Goal: Task Accomplishment & Management: Manage account settings

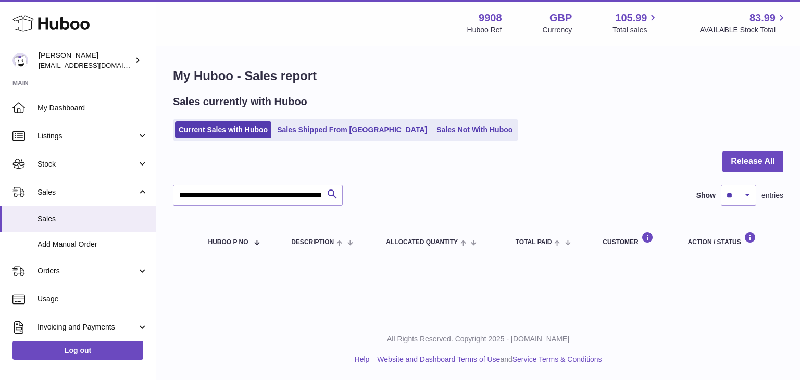
scroll to position [0, 361]
drag, startPoint x: 177, startPoint y: 192, endPoint x: 417, endPoint y: 191, distance: 240.6
click at [417, 191] on div "**********" at bounding box center [478, 195] width 610 height 21
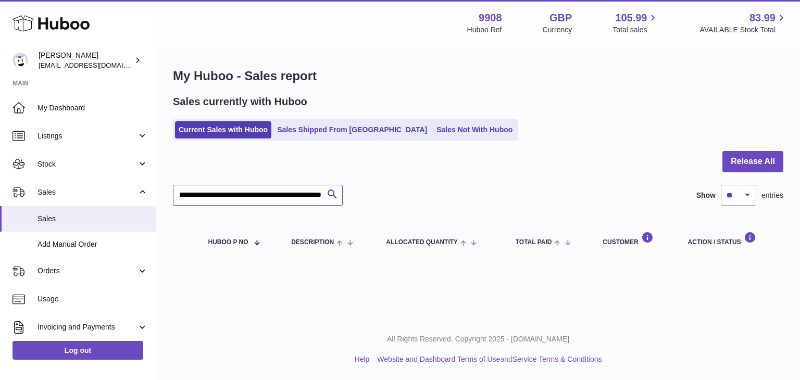
drag, startPoint x: 177, startPoint y: 194, endPoint x: 371, endPoint y: 196, distance: 194.3
click at [371, 196] on div "**********" at bounding box center [478, 195] width 610 height 21
paste input "text"
type input "********"
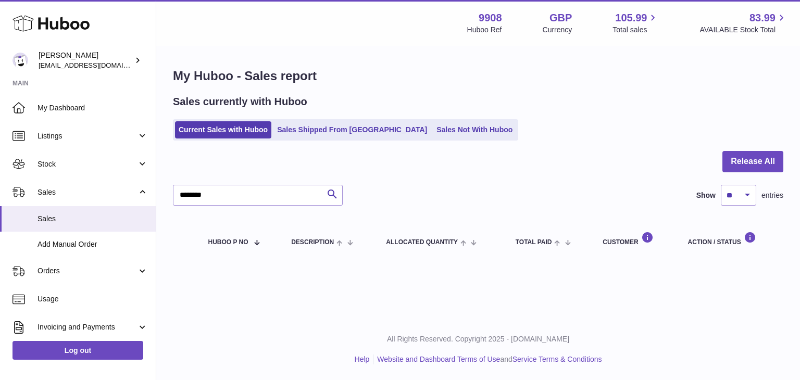
click at [314, 122] on link "Sales Shipped From [GEOGRAPHIC_DATA]" at bounding box center [351, 129] width 157 height 17
click at [307, 132] on link "Sales Shipped From [GEOGRAPHIC_DATA]" at bounding box center [351, 129] width 157 height 17
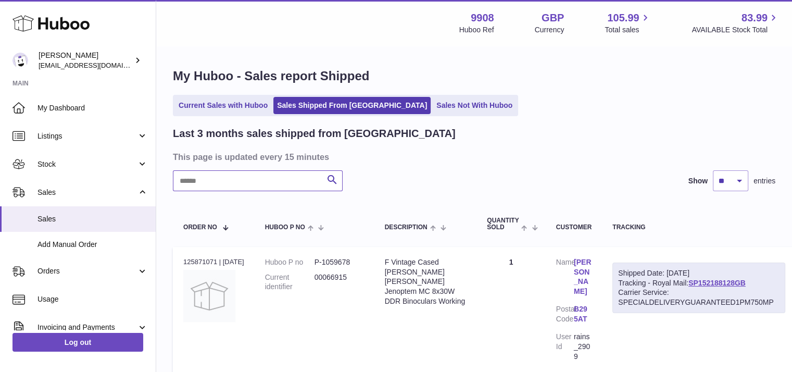
click at [226, 182] on input "text" at bounding box center [258, 180] width 170 height 21
paste input "********"
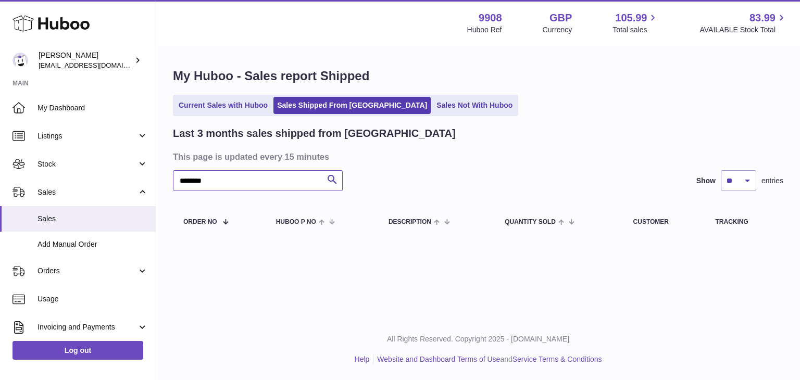
type input "********"
click at [93, 247] on span "Add Manual Order" at bounding box center [92, 245] width 110 height 10
click at [77, 244] on span "Add Manual Order" at bounding box center [92, 245] width 110 height 10
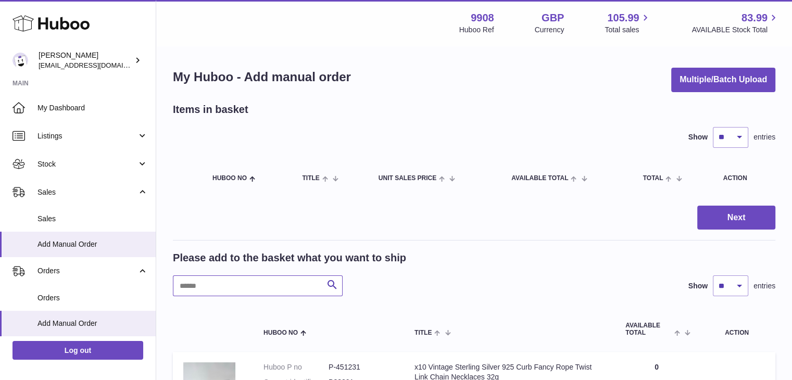
click at [208, 286] on input "text" at bounding box center [258, 285] width 170 height 21
paste input "********"
type input "********"
drag, startPoint x: 54, startPoint y: 219, endPoint x: 59, endPoint y: 227, distance: 9.4
click at [54, 219] on span "Sales" at bounding box center [92, 219] width 110 height 10
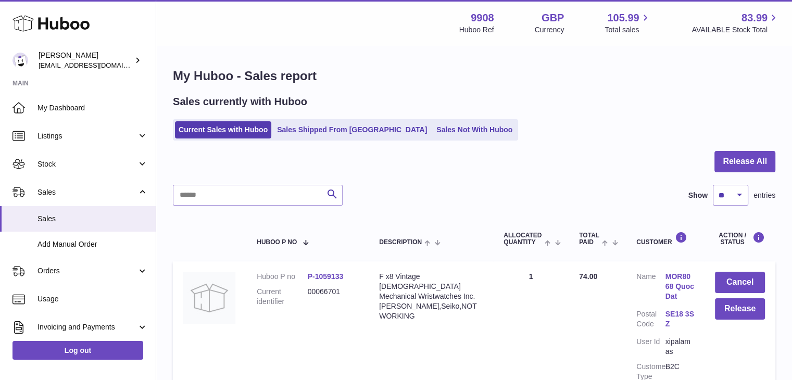
click at [712, 194] on div "Show ** ** ** *** entries" at bounding box center [729, 195] width 92 height 21
drag, startPoint x: 737, startPoint y: 197, endPoint x: 735, endPoint y: 205, distance: 8.0
click at [737, 197] on select "** ** ** ***" at bounding box center [730, 195] width 35 height 21
select select "***"
click at [713, 185] on select "** ** ** ***" at bounding box center [730, 195] width 35 height 21
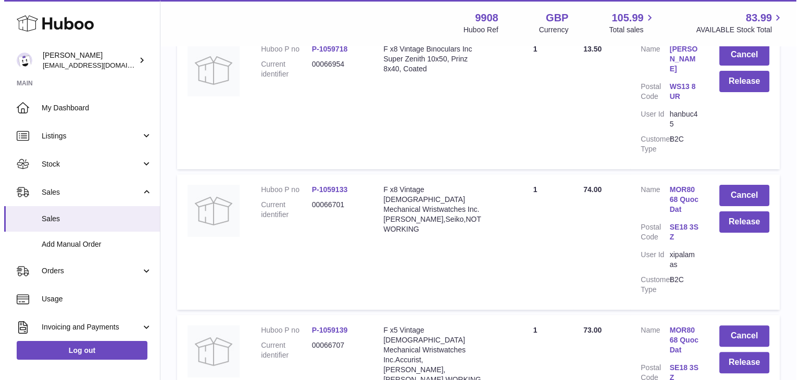
scroll to position [278, 0]
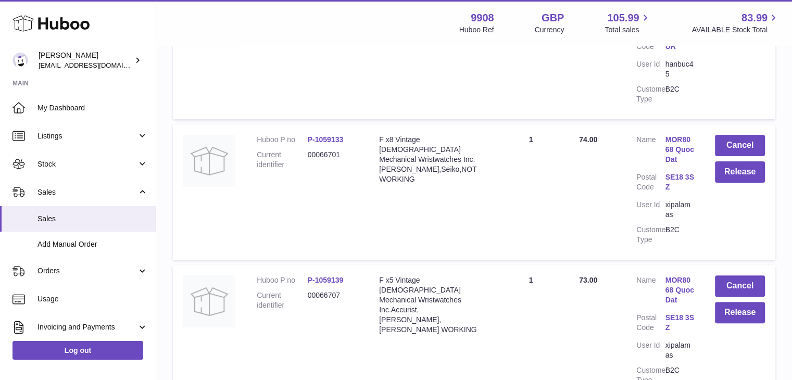
click at [586, 133] on td "Total Paid 74.00" at bounding box center [597, 191] width 57 height 135
click at [677, 135] on link "MOR8068 QuocDat" at bounding box center [680, 150] width 29 height 30
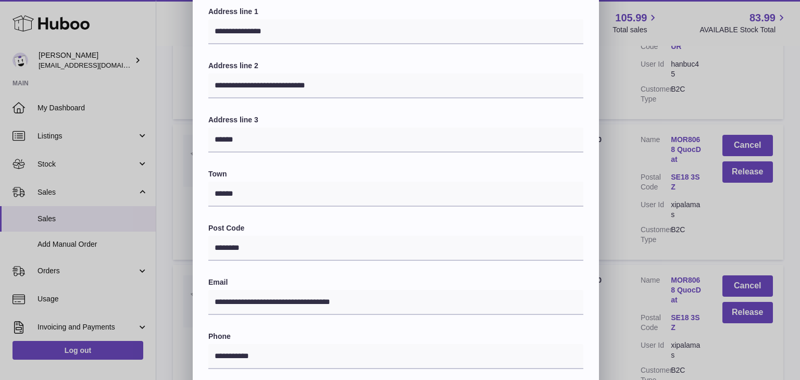
scroll to position [276, 0]
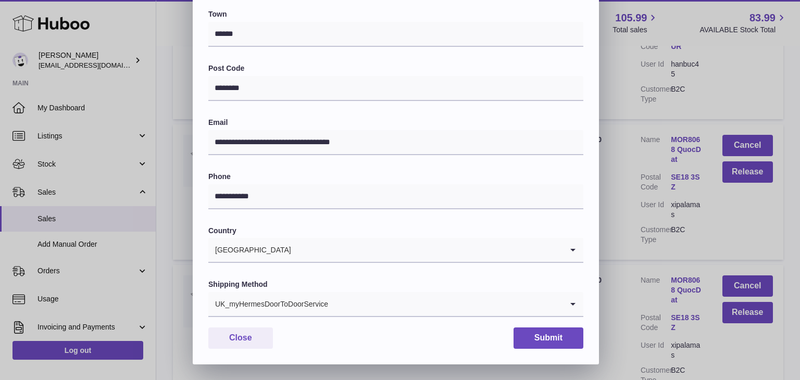
click at [310, 300] on div "UK_myHermesDoorToDoorService" at bounding box center [385, 304] width 354 height 24
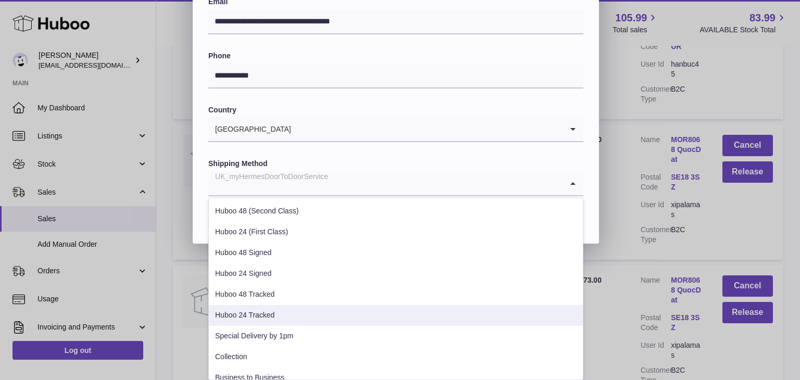
click at [286, 311] on li "Huboo 24 Tracked" at bounding box center [396, 315] width 374 height 21
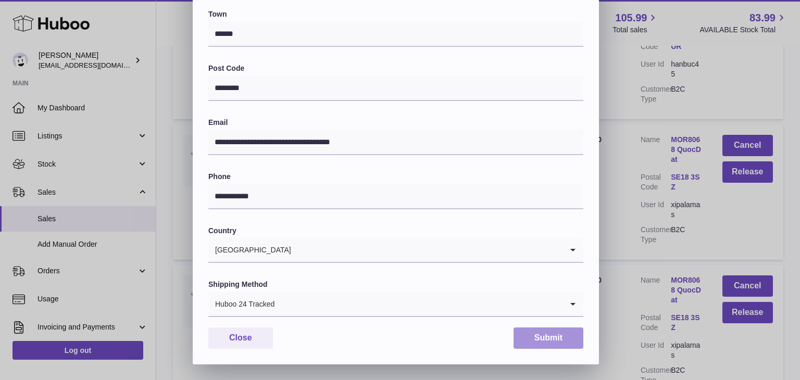
click at [541, 335] on button "Submit" at bounding box center [548, 338] width 70 height 21
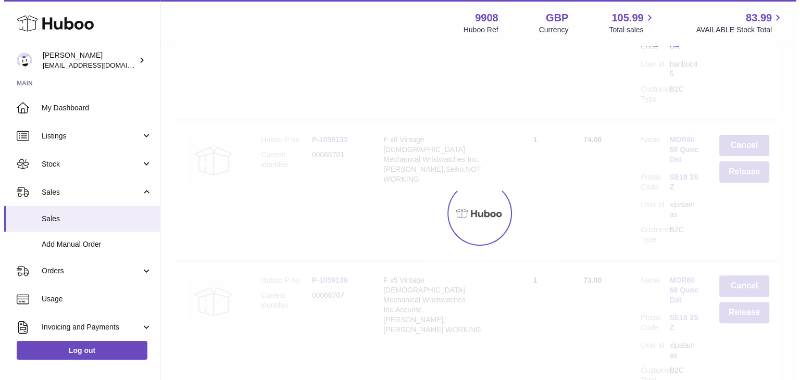
scroll to position [0, 0]
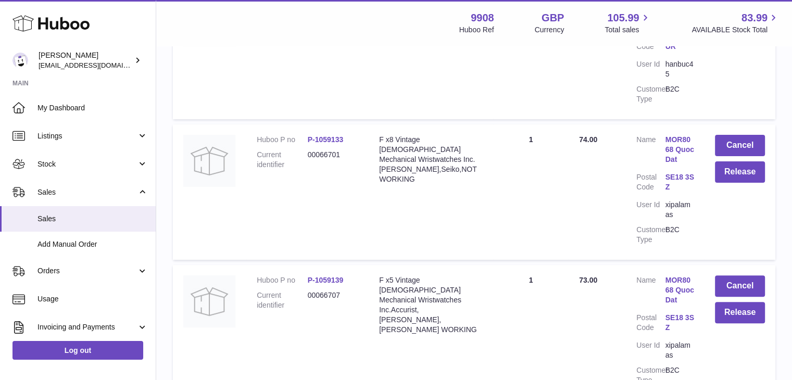
click at [681, 275] on link "MOR8068 QuocDat" at bounding box center [680, 290] width 29 height 30
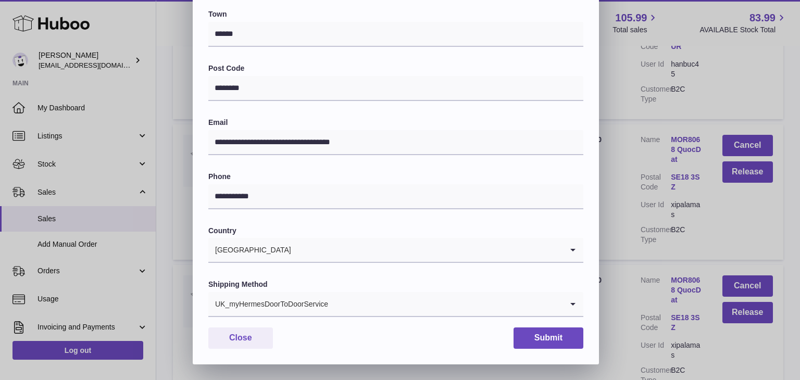
click at [332, 299] on input "Search for option" at bounding box center [446, 304] width 234 height 24
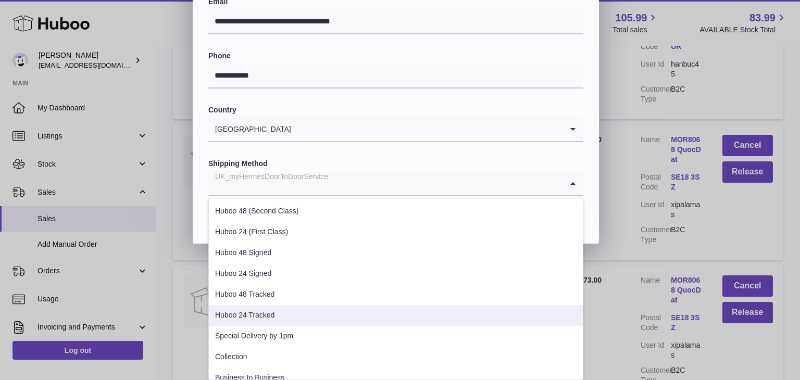
click at [279, 318] on li "Huboo 24 Tracked" at bounding box center [396, 315] width 374 height 21
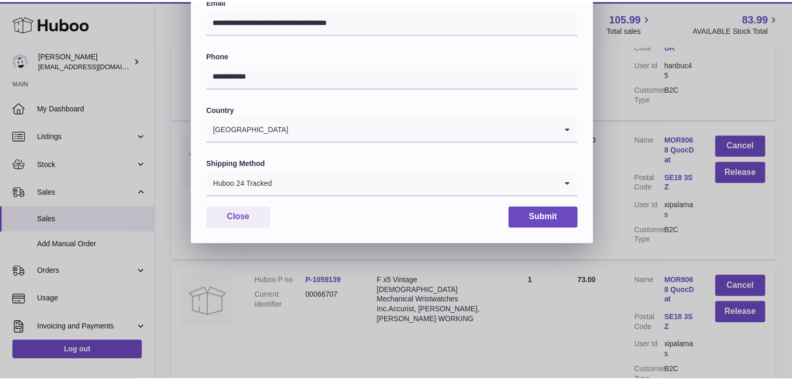
scroll to position [276, 0]
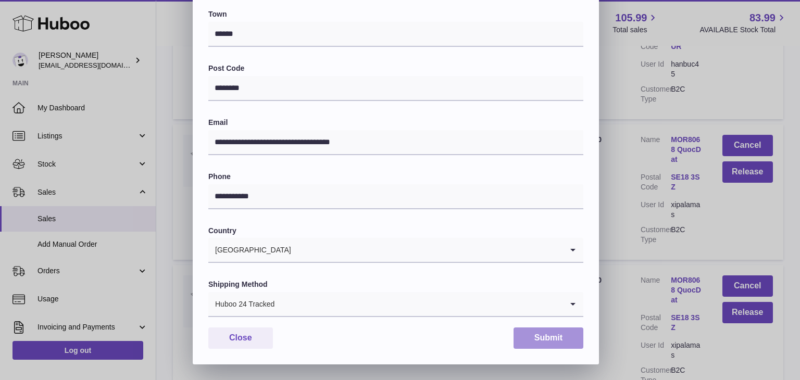
click at [560, 330] on button "Submit" at bounding box center [548, 338] width 70 height 21
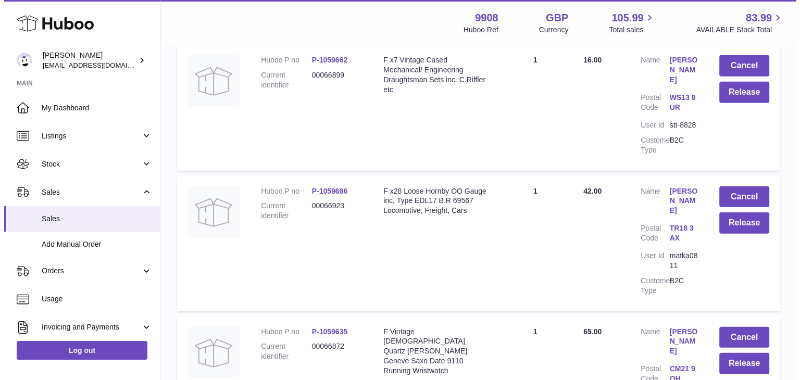
scroll to position [6943, 0]
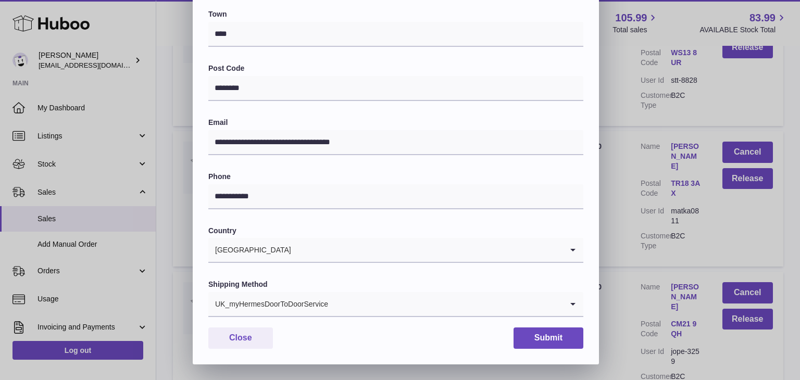
click at [344, 305] on input "Search for option" at bounding box center [446, 304] width 234 height 24
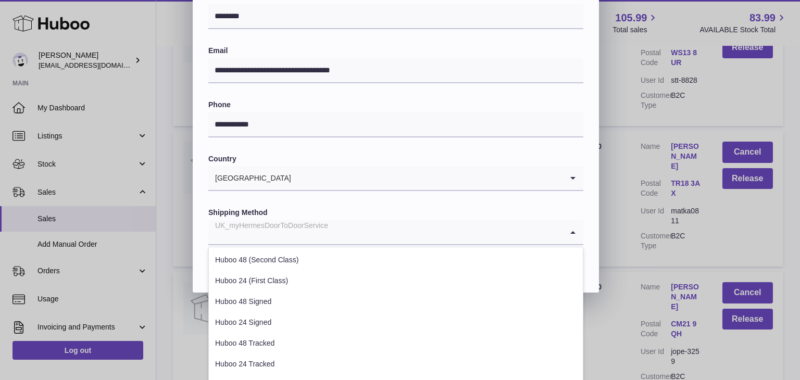
scroll to position [397, 0]
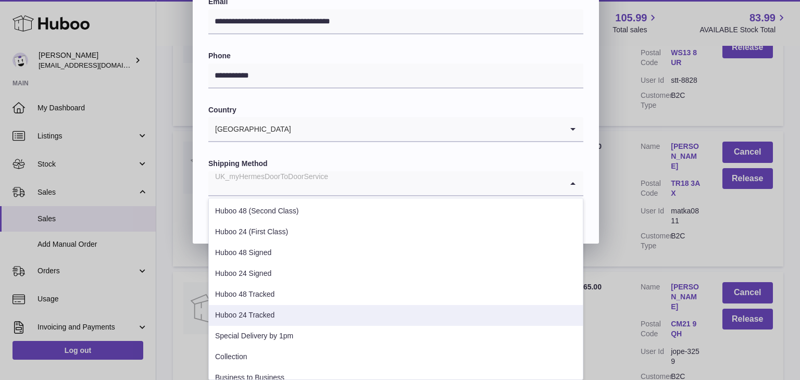
click at [290, 319] on li "Huboo 24 Tracked" at bounding box center [396, 315] width 374 height 21
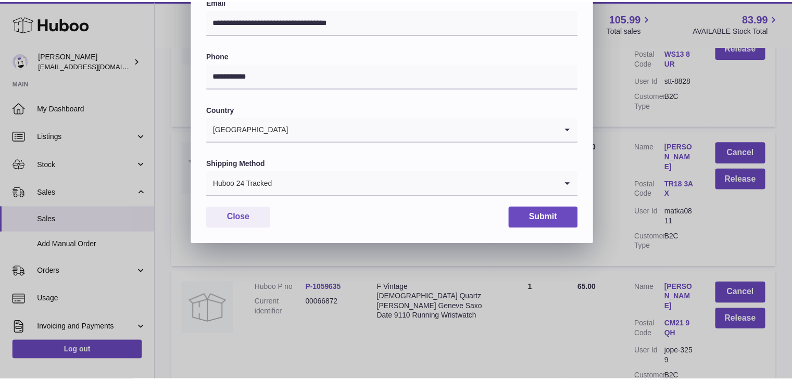
scroll to position [276, 0]
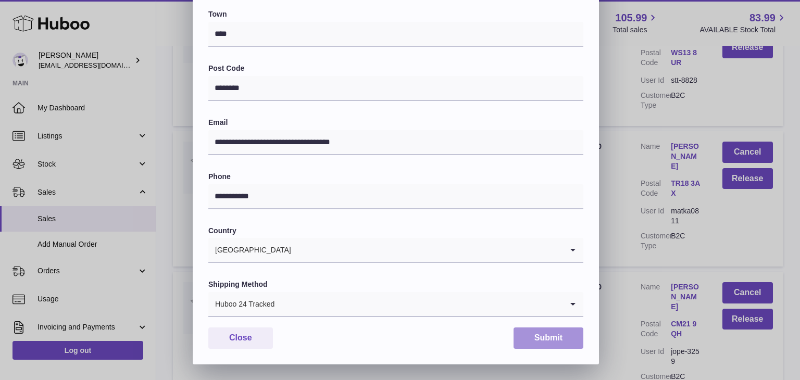
click at [565, 342] on button "Submit" at bounding box center [548, 338] width 70 height 21
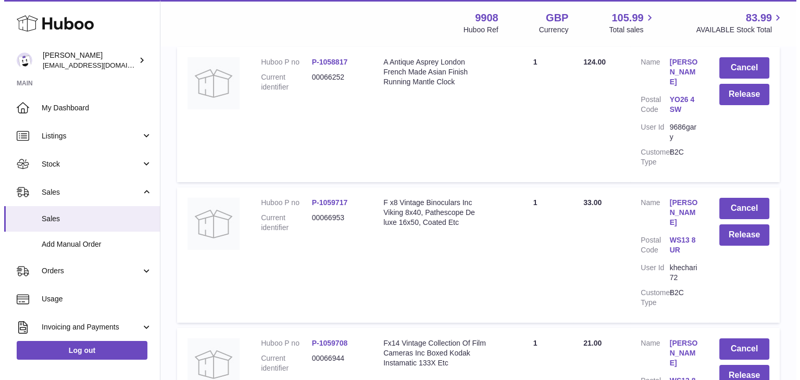
scroll to position [7637, 0]
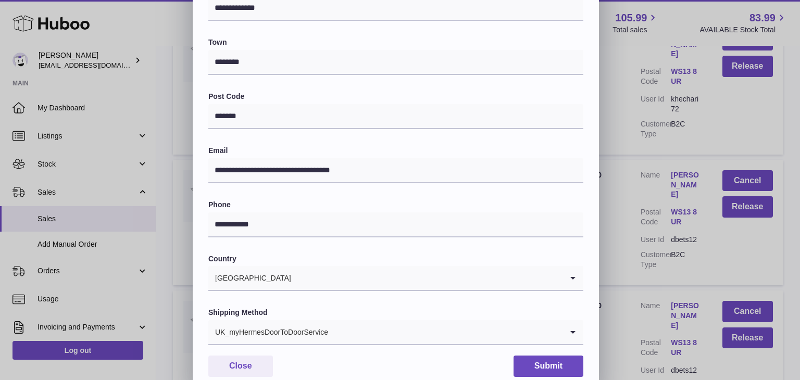
scroll to position [276, 0]
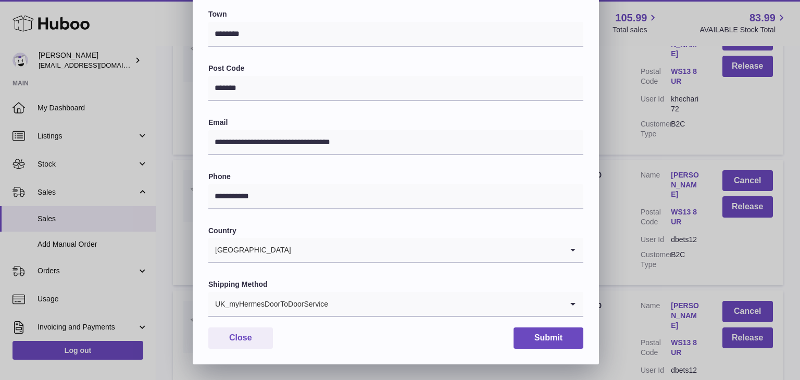
click at [336, 305] on input "Search for option" at bounding box center [446, 304] width 234 height 24
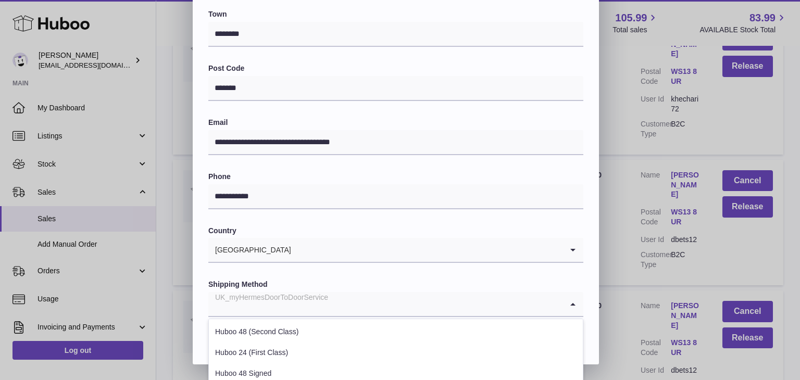
scroll to position [397, 0]
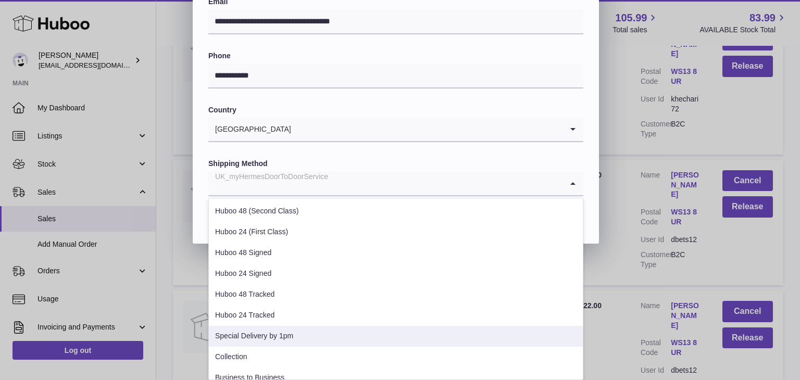
click at [275, 334] on li "Special Delivery by 1pm" at bounding box center [396, 336] width 374 height 21
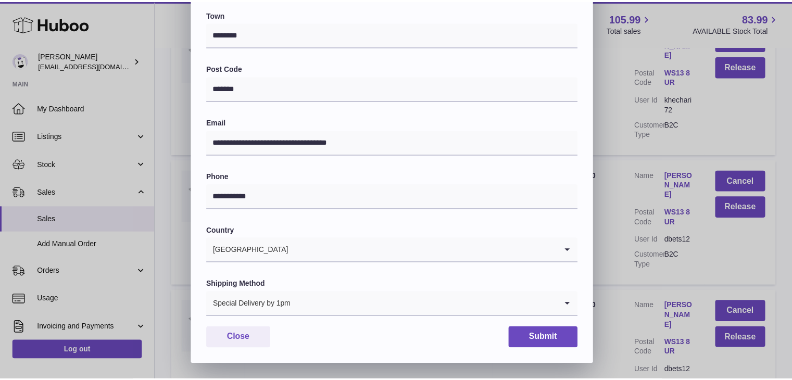
scroll to position [276, 0]
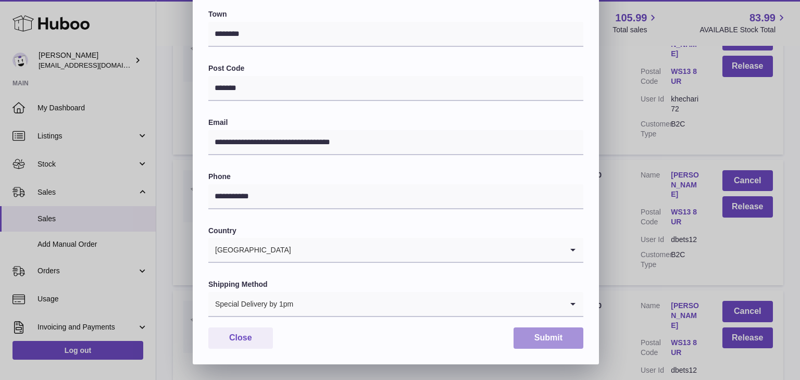
click at [541, 337] on button "Submit" at bounding box center [548, 338] width 70 height 21
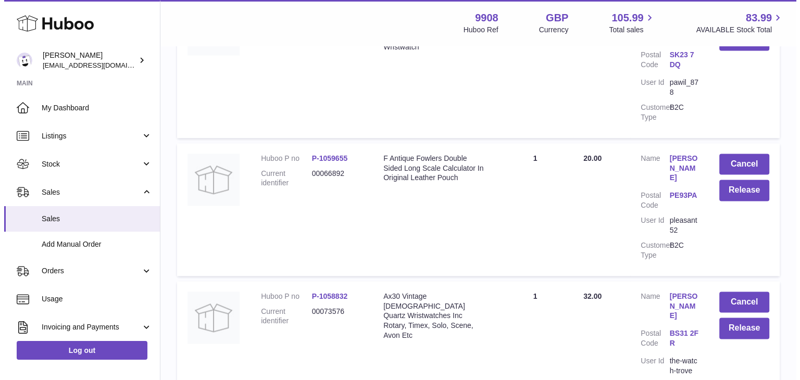
scroll to position [9373, 0]
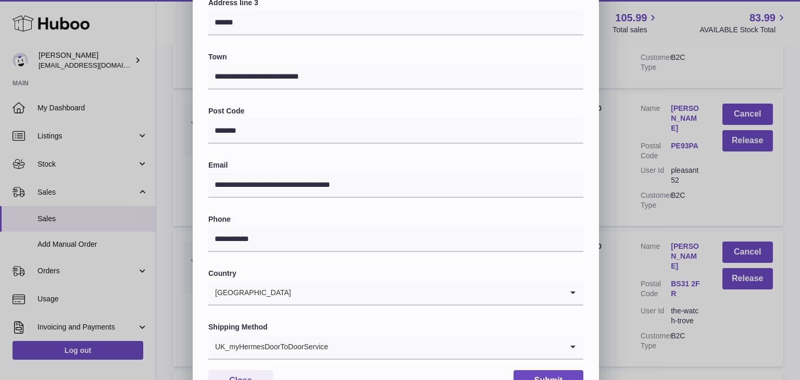
scroll to position [276, 0]
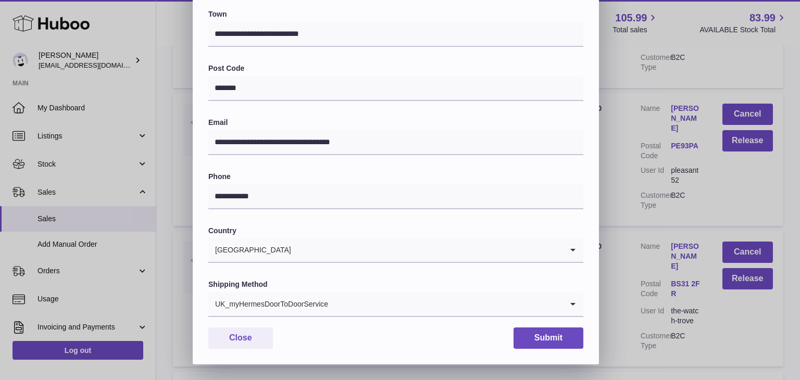
click at [315, 311] on div "UK_myHermesDoorToDoorService" at bounding box center [385, 304] width 354 height 24
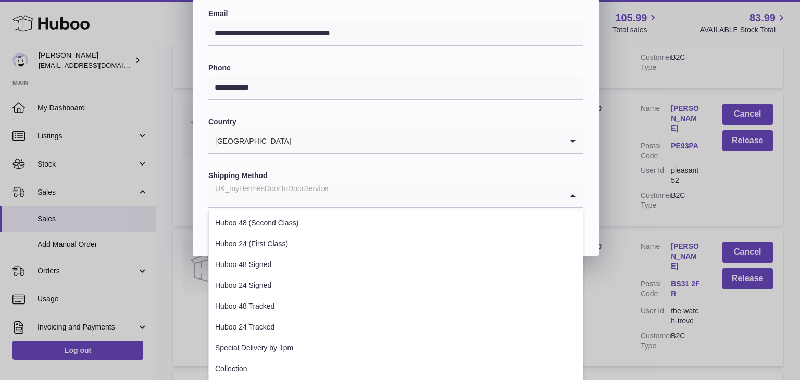
scroll to position [397, 0]
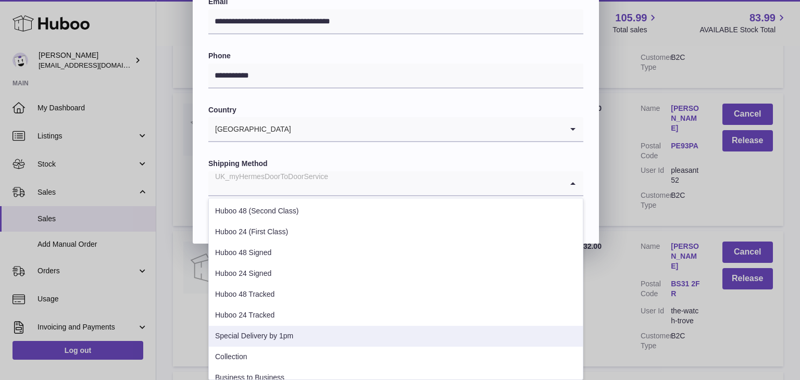
click at [273, 336] on li "Special Delivery by 1pm" at bounding box center [396, 336] width 374 height 21
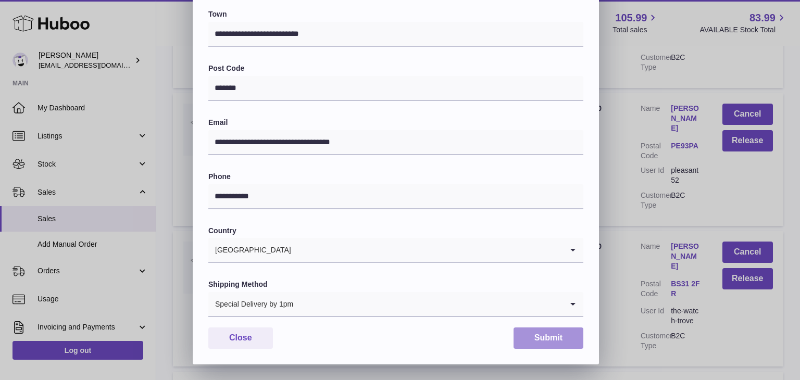
click at [546, 335] on button "Submit" at bounding box center [548, 338] width 70 height 21
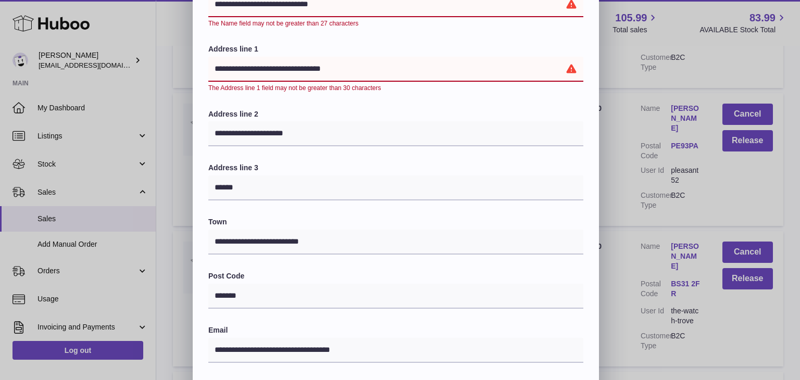
drag, startPoint x: 359, startPoint y: 72, endPoint x: 335, endPoint y: 72, distance: 24.0
click at [335, 72] on input "**********" at bounding box center [395, 69] width 375 height 25
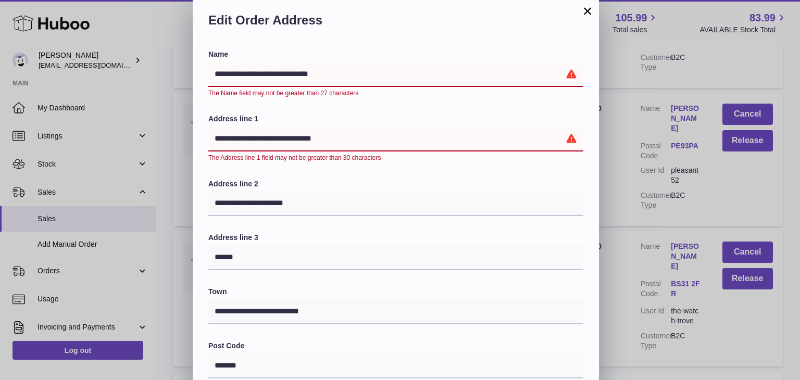
type input "**********"
drag, startPoint x: 349, startPoint y: 77, endPoint x: 283, endPoint y: 78, distance: 65.6
click at [283, 78] on input "**********" at bounding box center [395, 74] width 375 height 25
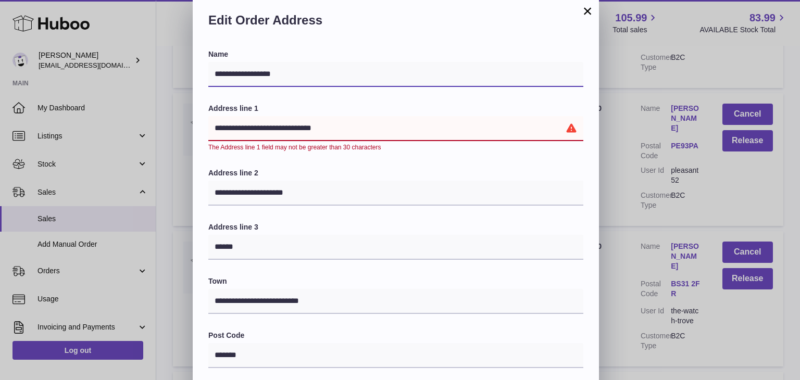
type input "**********"
drag, startPoint x: 288, startPoint y: 129, endPoint x: 275, endPoint y: 130, distance: 13.1
click at [275, 130] on input "**********" at bounding box center [395, 128] width 375 height 25
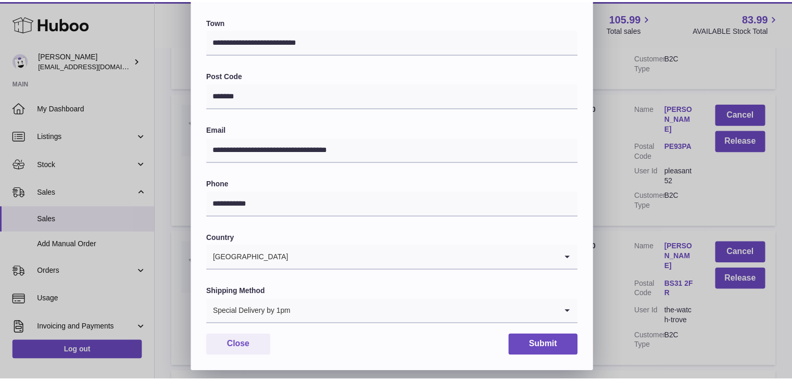
scroll to position [276, 0]
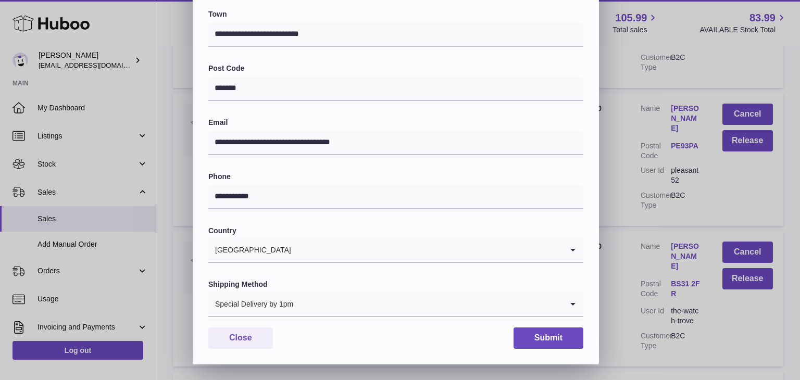
type input "**********"
click at [542, 334] on button "Submit" at bounding box center [548, 338] width 70 height 21
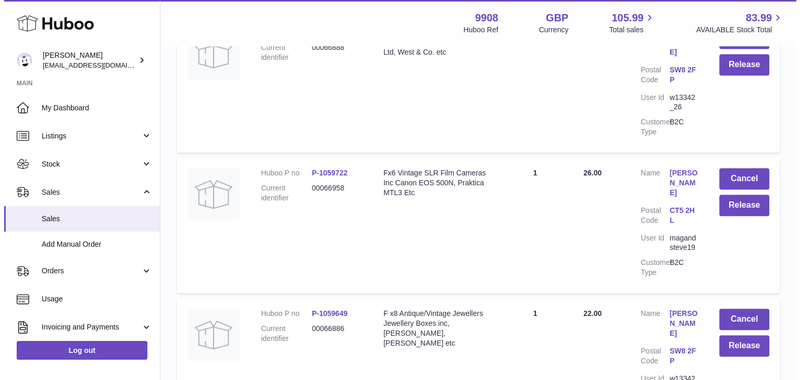
scroll to position [12845, 0]
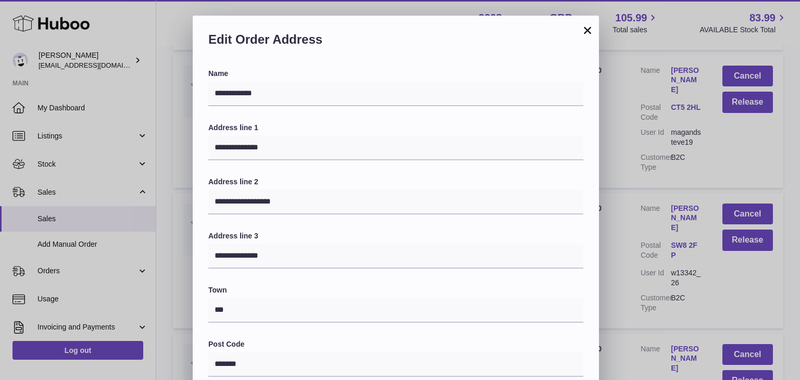
scroll to position [276, 0]
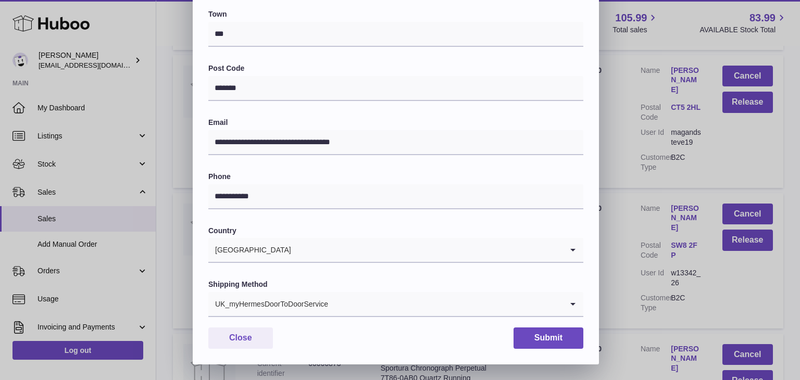
click at [349, 300] on input "Search for option" at bounding box center [446, 304] width 234 height 24
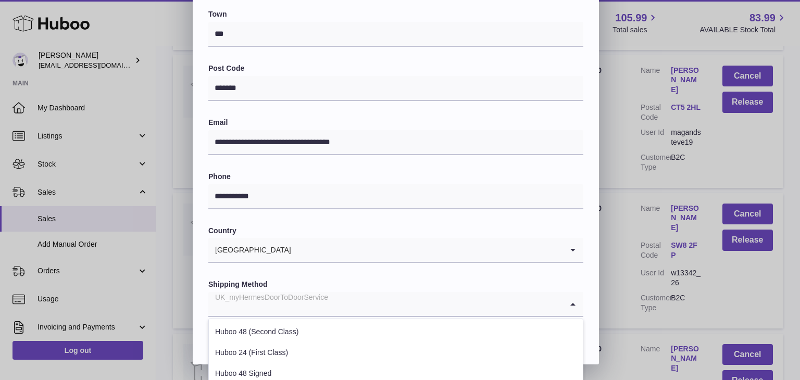
scroll to position [397, 0]
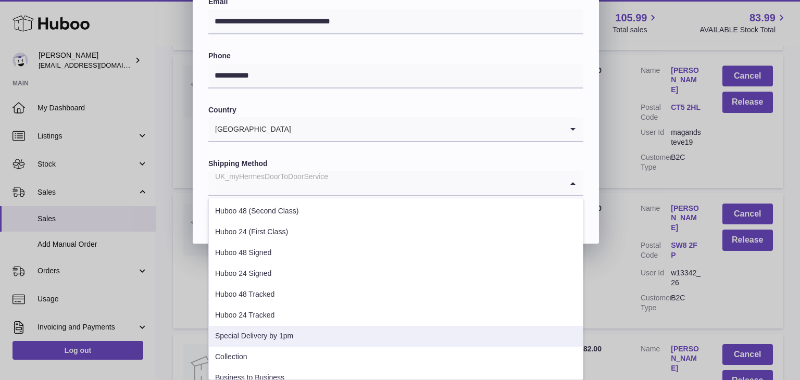
click at [302, 335] on li "Special Delivery by 1pm" at bounding box center [396, 336] width 374 height 21
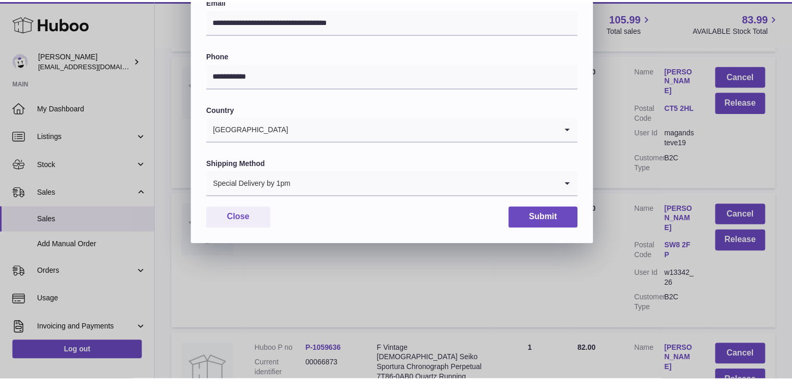
scroll to position [276, 0]
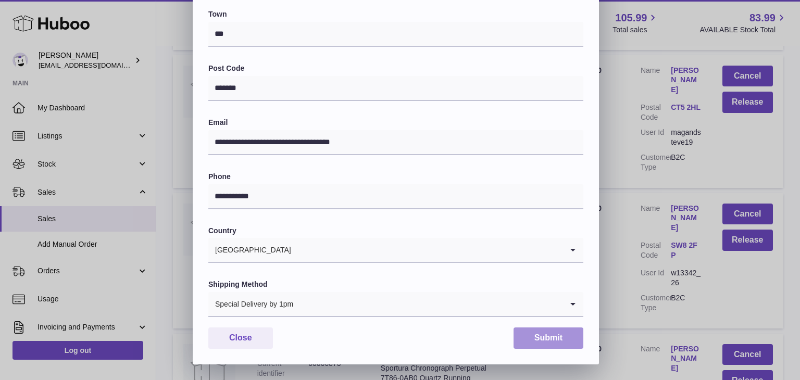
click at [542, 331] on button "Submit" at bounding box center [548, 338] width 70 height 21
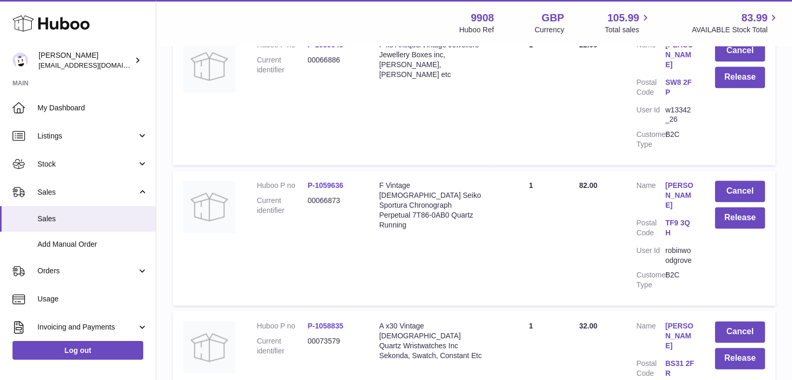
scroll to position [13129, 0]
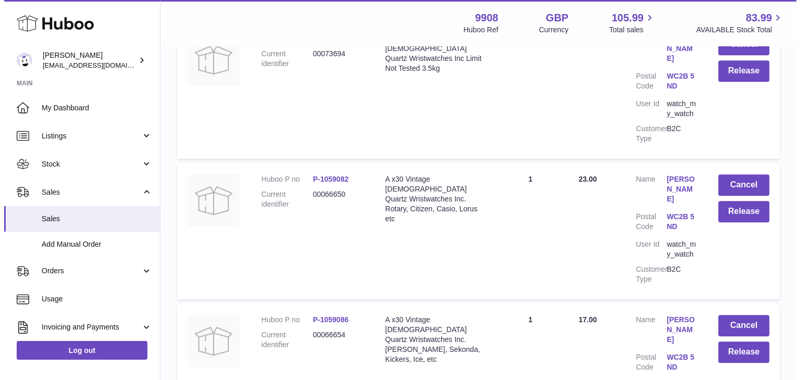
scroll to position [602, 0]
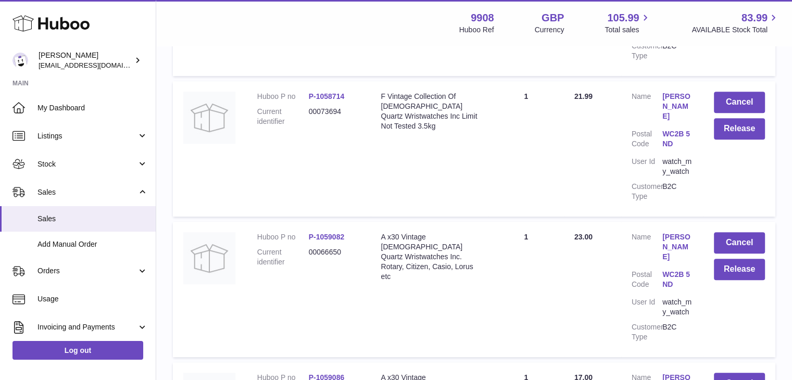
click at [677, 92] on link "[PERSON_NAME]" at bounding box center [677, 107] width 31 height 30
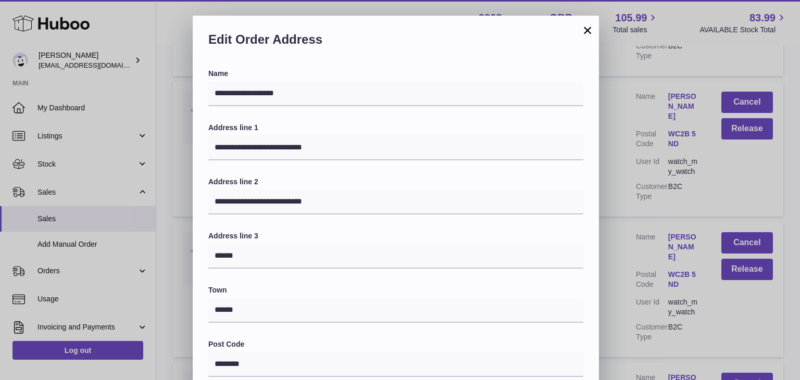
scroll to position [276, 0]
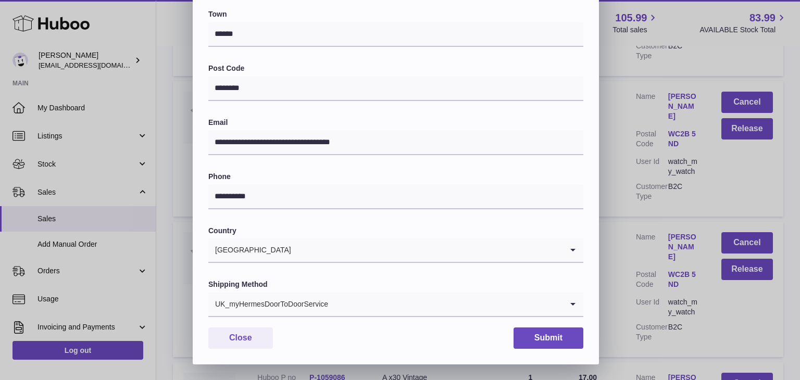
click at [348, 303] on input "Search for option" at bounding box center [446, 304] width 234 height 24
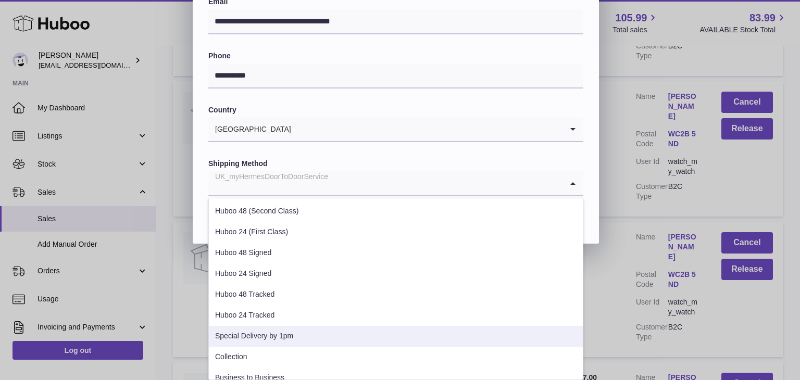
click at [291, 330] on li "Special Delivery by 1pm" at bounding box center [396, 336] width 374 height 21
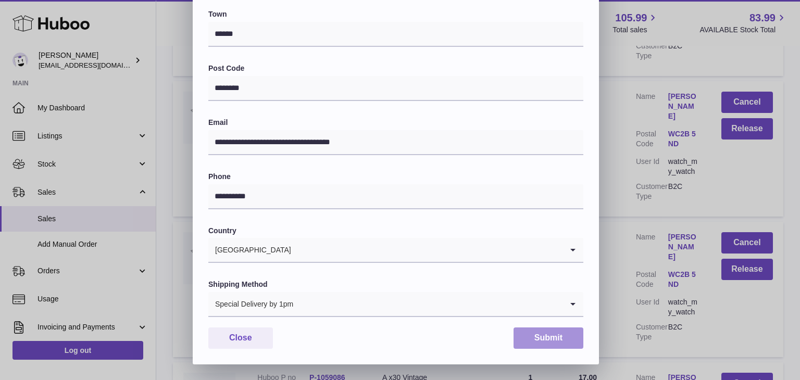
click at [547, 334] on button "Submit" at bounding box center [548, 338] width 70 height 21
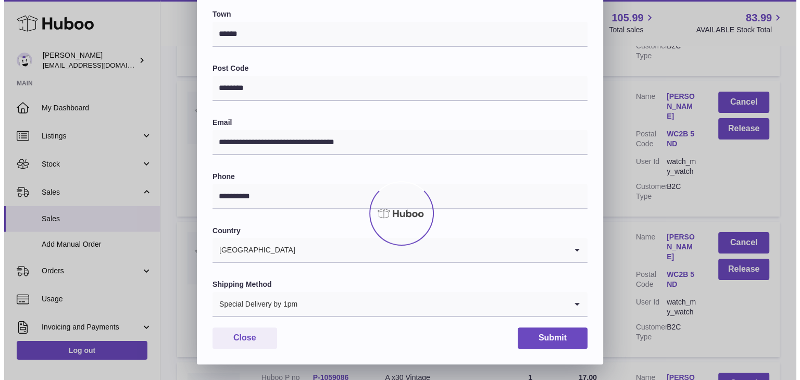
scroll to position [0, 0]
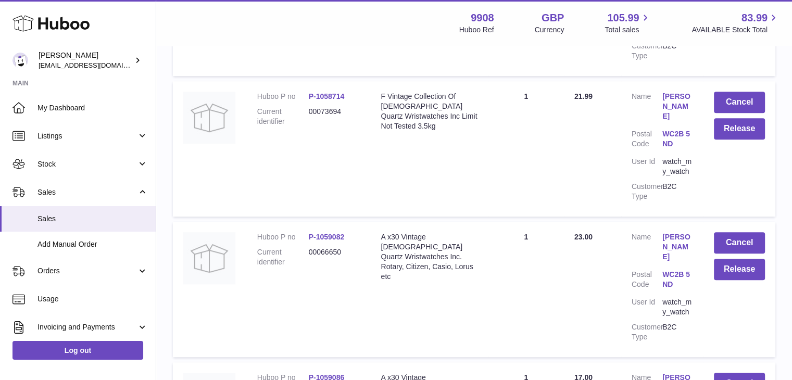
click at [677, 232] on link "[PERSON_NAME]" at bounding box center [677, 247] width 31 height 30
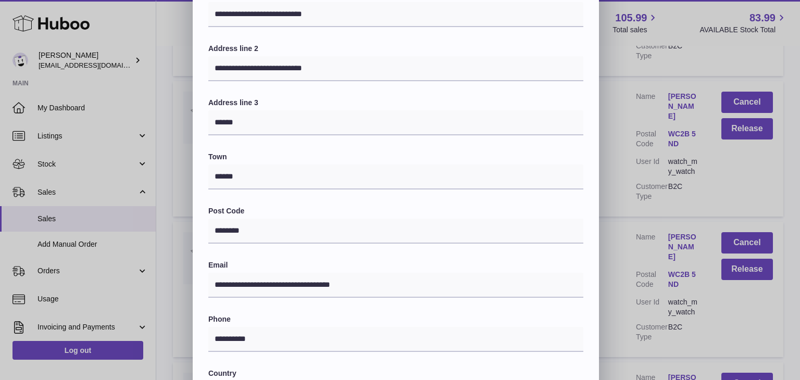
scroll to position [276, 0]
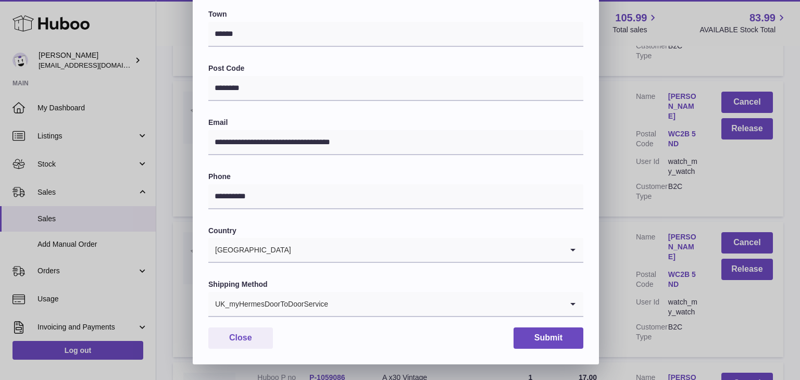
click at [350, 309] on input "Search for option" at bounding box center [446, 304] width 234 height 24
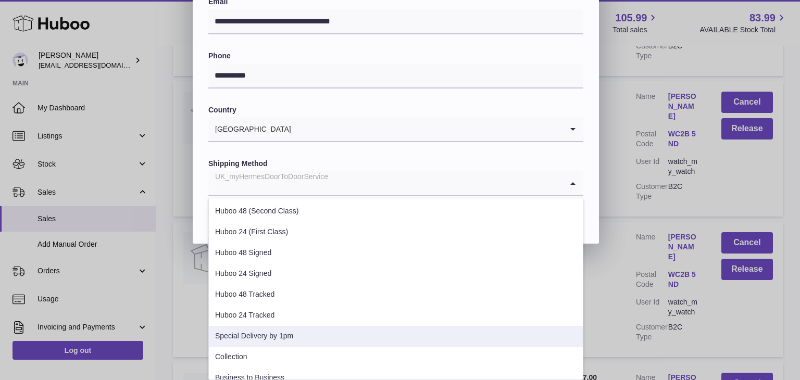
click at [294, 336] on li "Special Delivery by 1pm" at bounding box center [396, 336] width 374 height 21
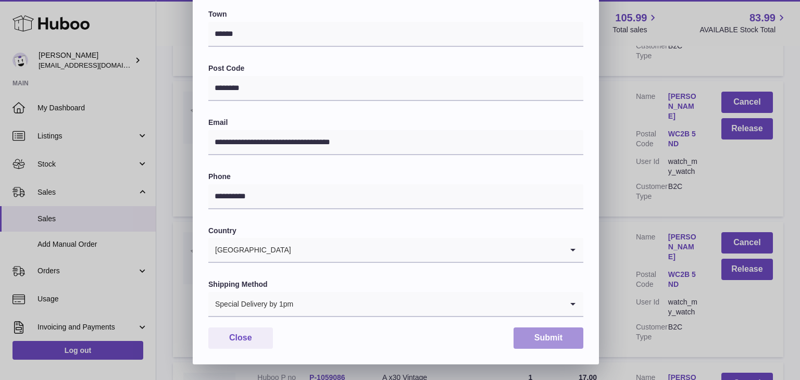
click at [558, 334] on button "Submit" at bounding box center [548, 338] width 70 height 21
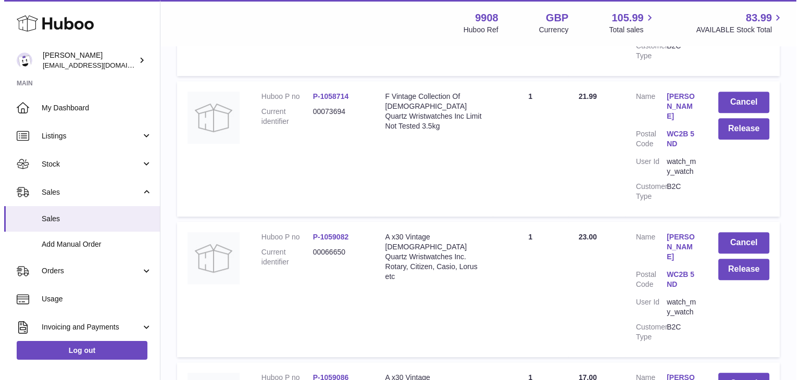
scroll to position [810, 0]
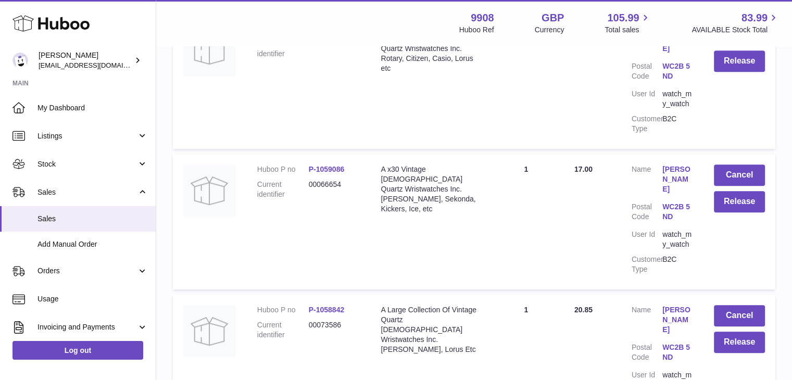
click at [679, 165] on link "[PERSON_NAME]" at bounding box center [677, 180] width 31 height 30
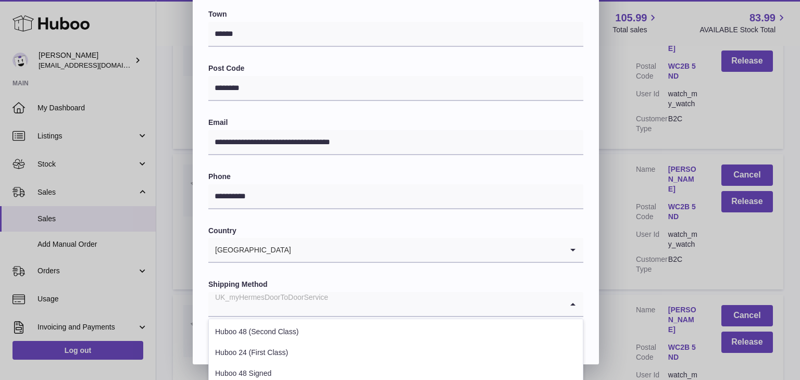
click at [288, 308] on div "UK_myHermesDoorToDoorService" at bounding box center [385, 304] width 354 height 24
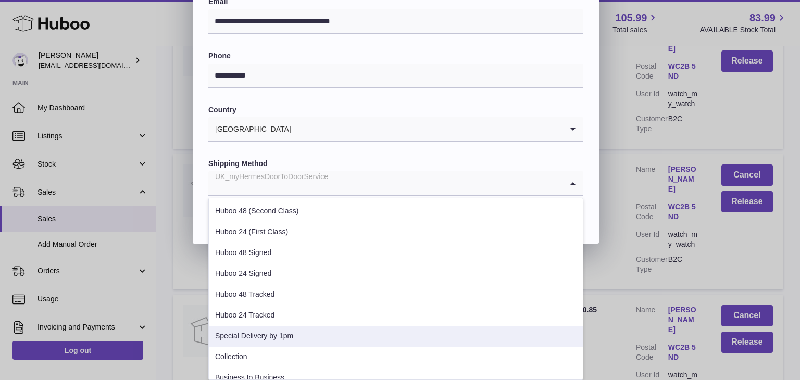
click at [258, 334] on li "Special Delivery by 1pm" at bounding box center [396, 336] width 374 height 21
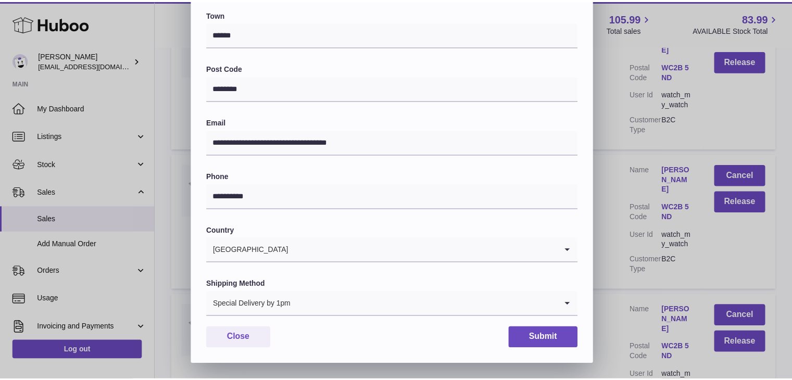
scroll to position [276, 0]
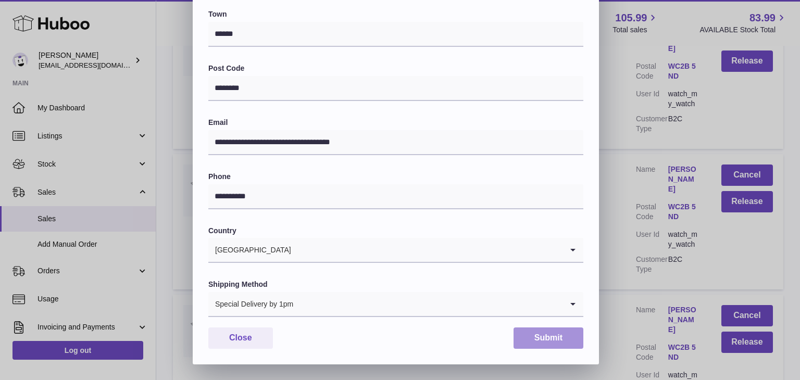
click at [541, 345] on button "Submit" at bounding box center [548, 338] width 70 height 21
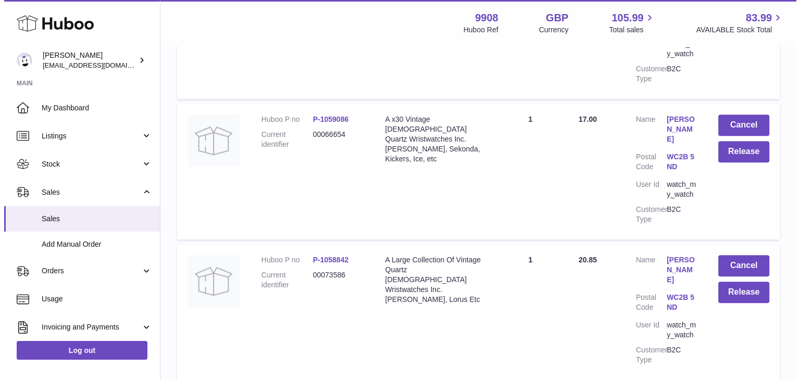
scroll to position [880, 0]
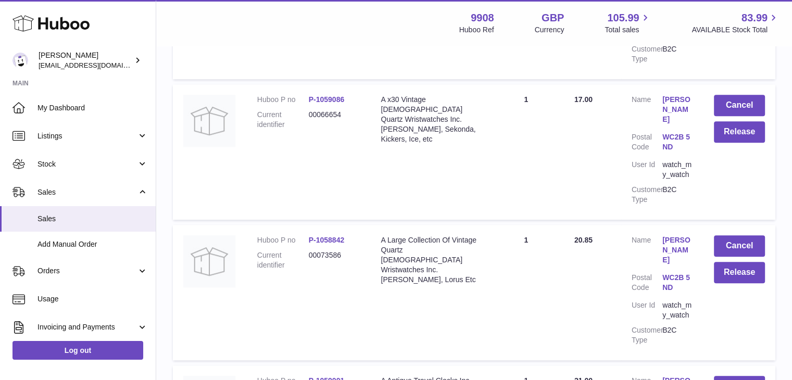
click at [670, 235] on link "[PERSON_NAME]" at bounding box center [677, 250] width 31 height 30
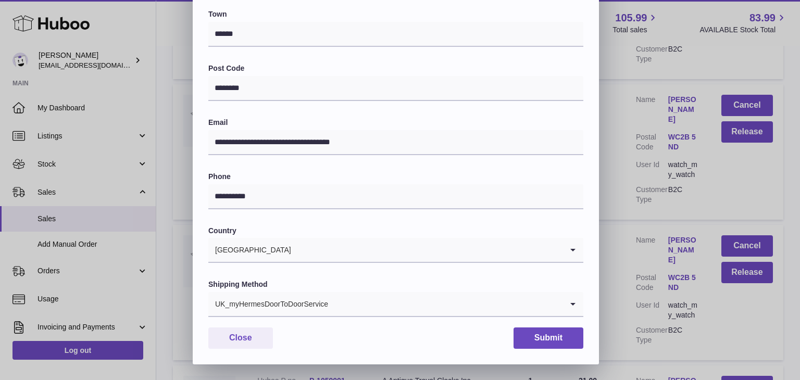
click at [297, 300] on div "UK_myHermesDoorToDoorService" at bounding box center [385, 304] width 354 height 24
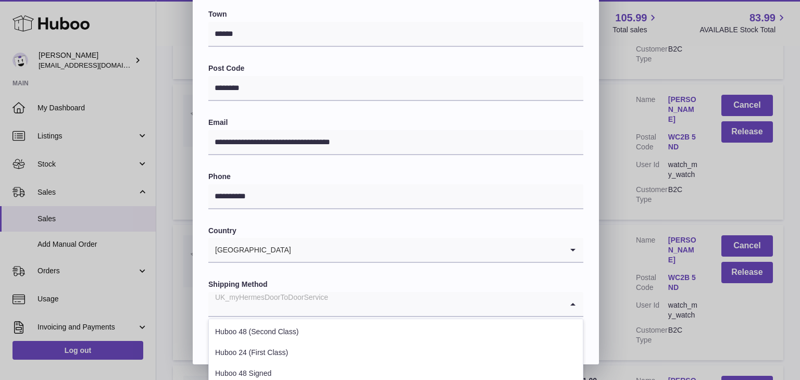
scroll to position [397, 0]
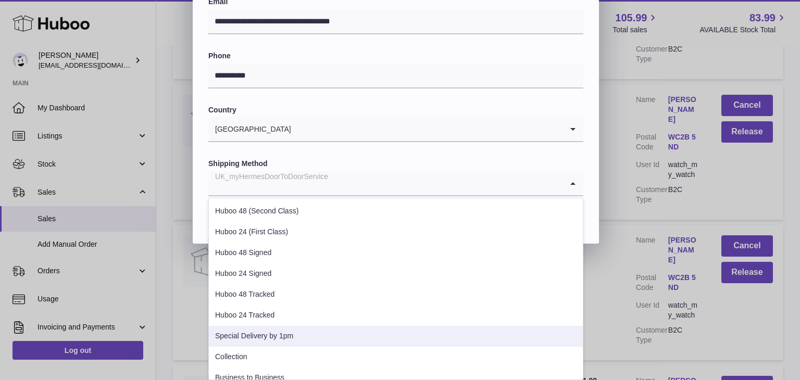
click at [271, 330] on li "Special Delivery by 1pm" at bounding box center [396, 336] width 374 height 21
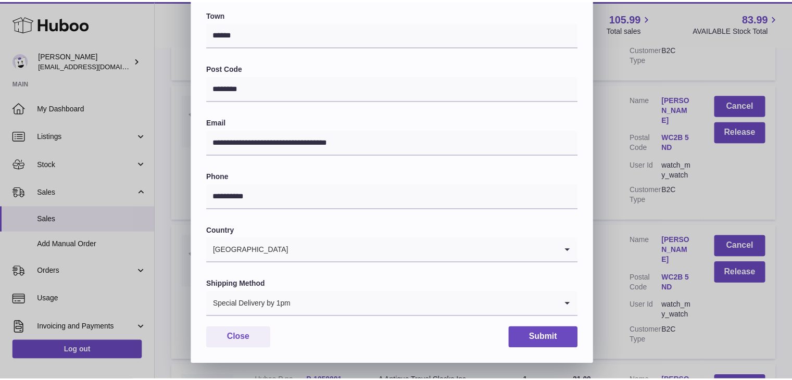
scroll to position [276, 0]
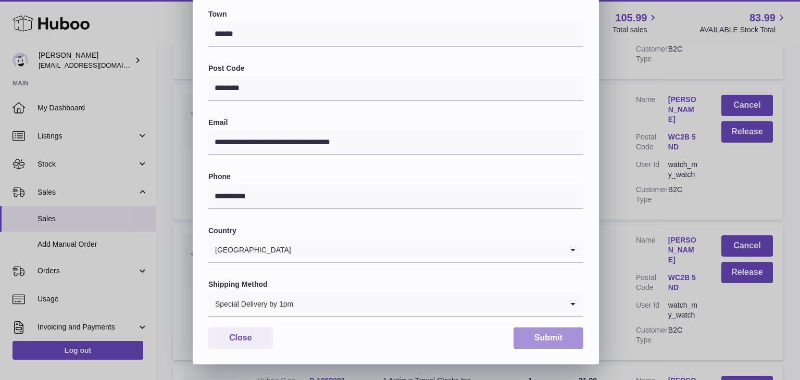
click at [556, 338] on button "Submit" at bounding box center [548, 338] width 70 height 21
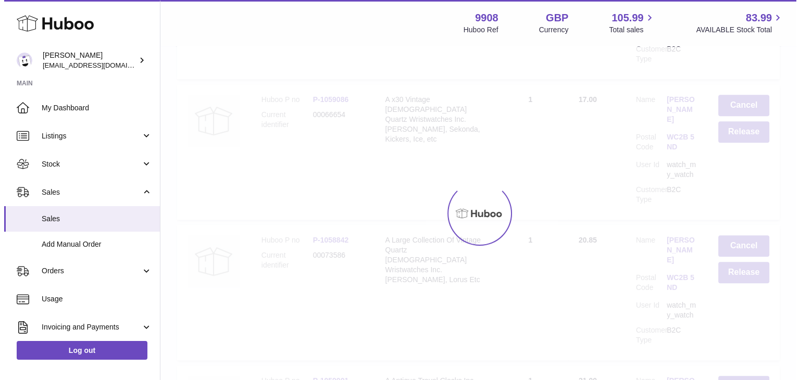
scroll to position [0, 0]
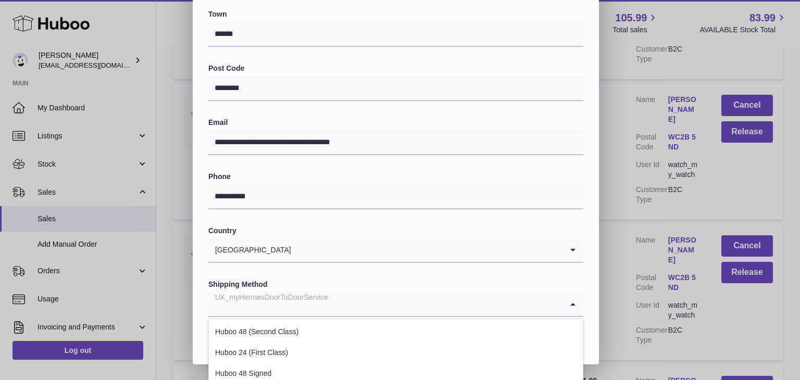
click at [325, 306] on div "UK_myHermesDoorToDoorService" at bounding box center [385, 304] width 354 height 24
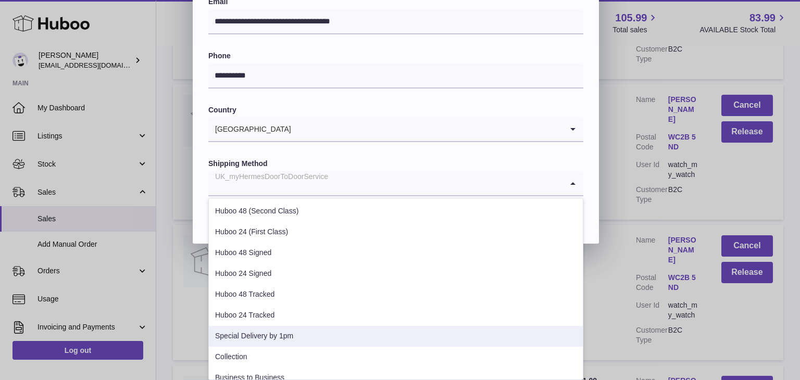
click at [292, 329] on li "Special Delivery by 1pm" at bounding box center [396, 336] width 374 height 21
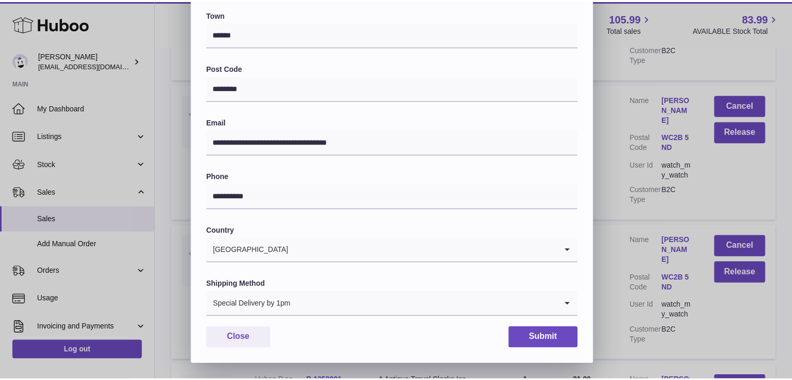
scroll to position [276, 0]
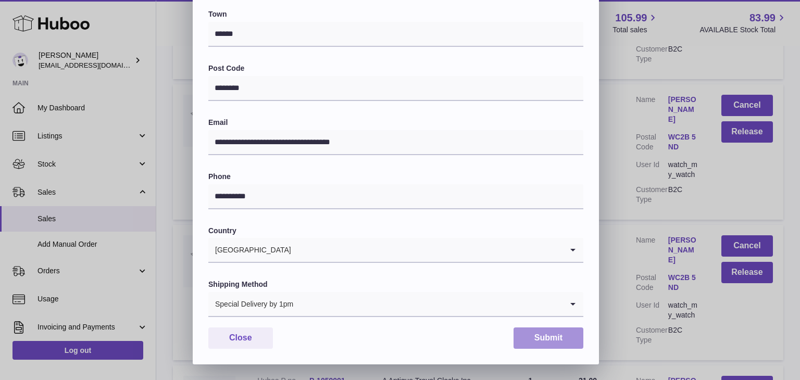
click at [564, 336] on button "Submit" at bounding box center [548, 338] width 70 height 21
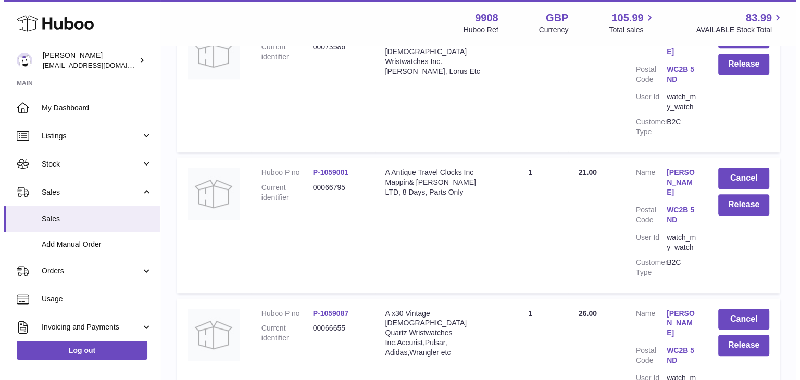
scroll to position [1227, 0]
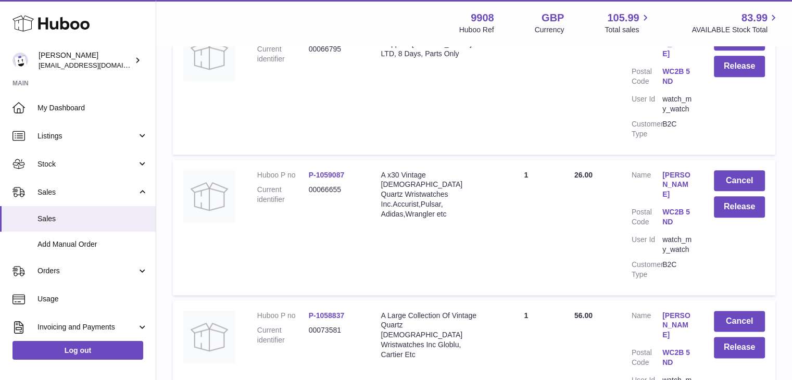
click at [679, 170] on link "[PERSON_NAME]" at bounding box center [677, 185] width 31 height 30
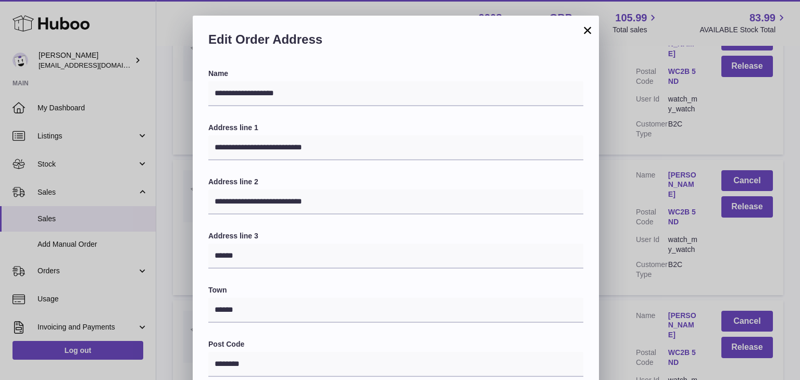
scroll to position [276, 0]
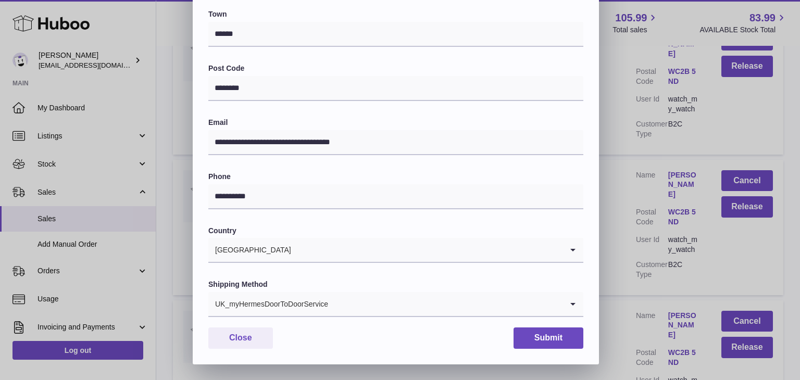
click at [352, 300] on input "Search for option" at bounding box center [446, 304] width 234 height 24
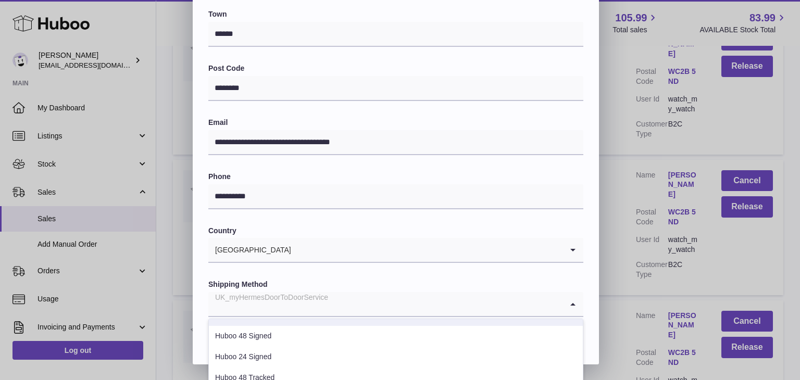
scroll to position [45, 0]
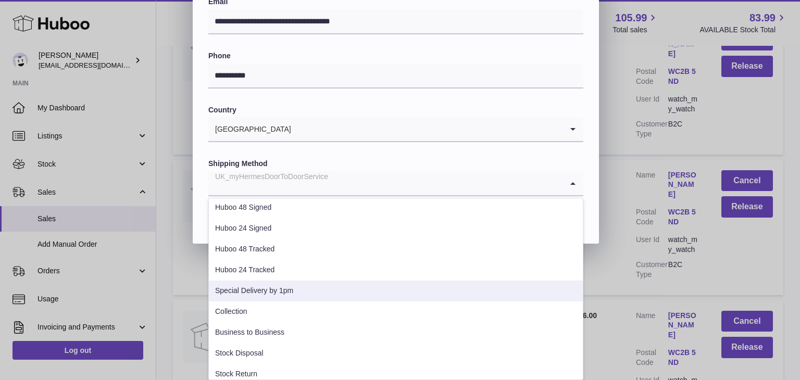
click at [301, 291] on li "Special Delivery by 1pm" at bounding box center [396, 291] width 374 height 21
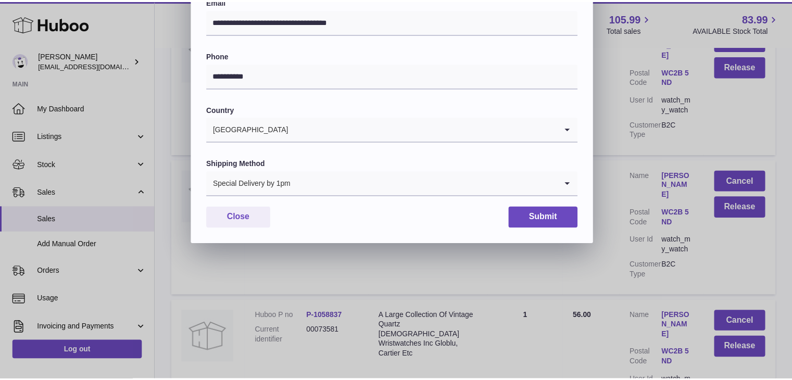
scroll to position [0, 0]
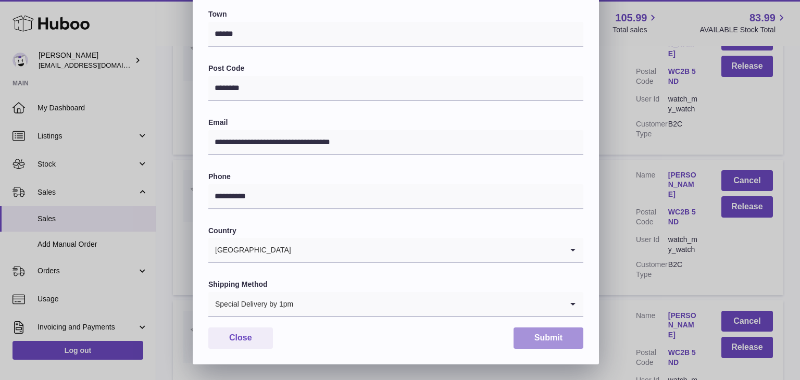
click at [539, 331] on button "Submit" at bounding box center [548, 338] width 70 height 21
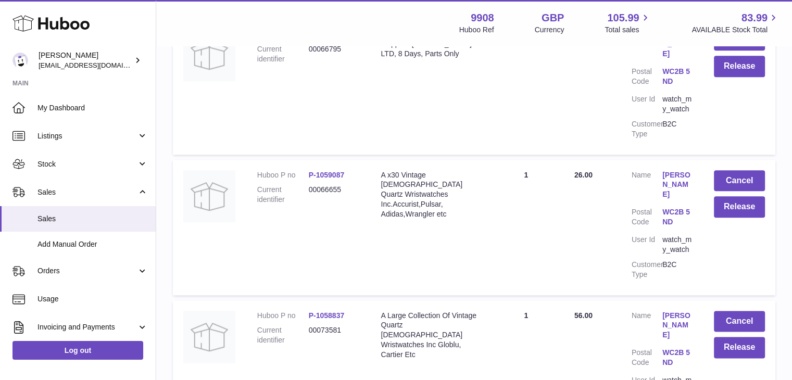
click at [672, 311] on link "[PERSON_NAME]" at bounding box center [677, 326] width 31 height 30
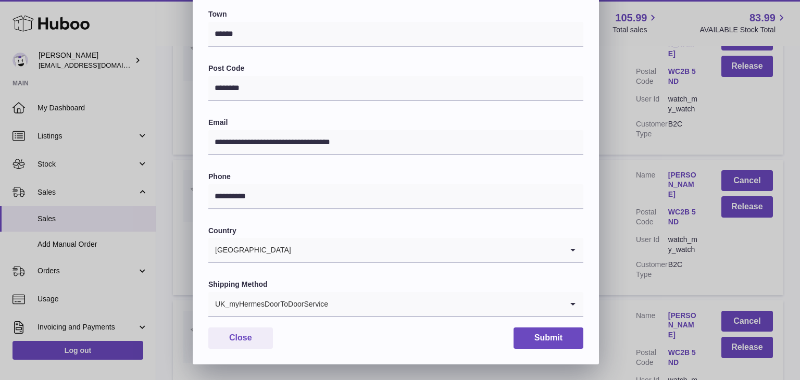
click at [323, 305] on div "UK_myHermesDoorToDoorService" at bounding box center [385, 304] width 354 height 24
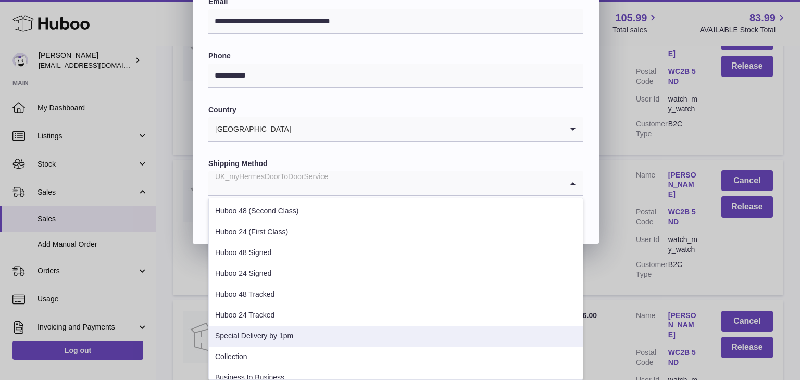
click at [292, 332] on li "Special Delivery by 1pm" at bounding box center [396, 336] width 374 height 21
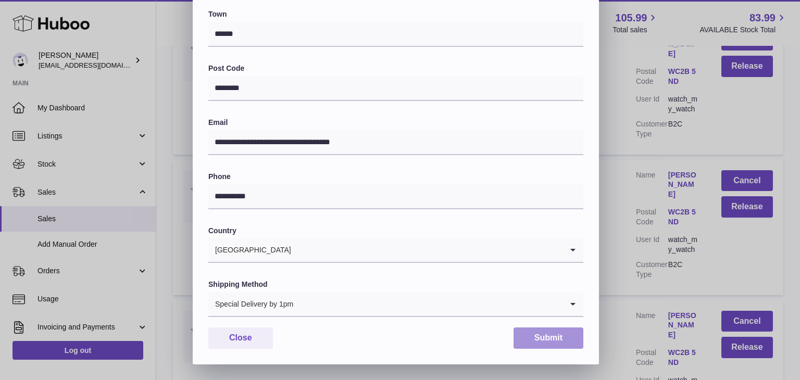
click at [535, 343] on button "Submit" at bounding box center [548, 338] width 70 height 21
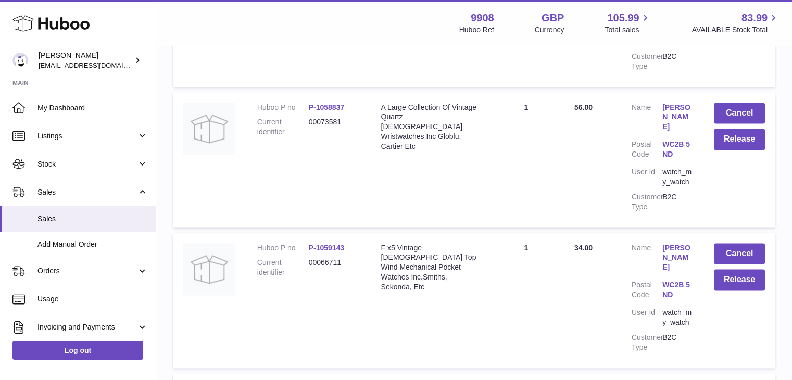
click at [681, 243] on link "[PERSON_NAME]" at bounding box center [677, 258] width 31 height 30
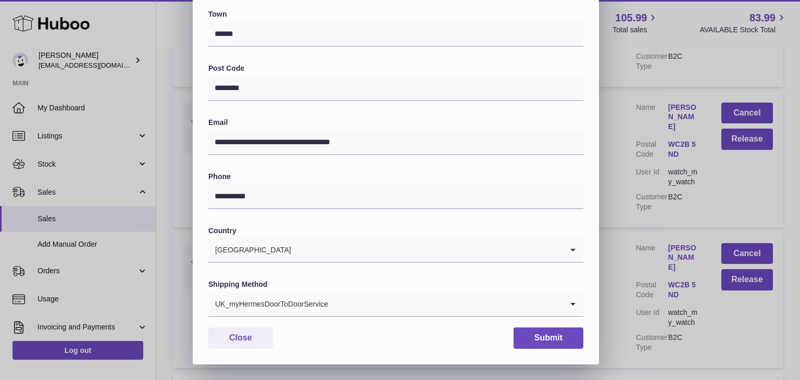
click at [258, 312] on div "UK_myHermesDoorToDoorService" at bounding box center [385, 304] width 354 height 24
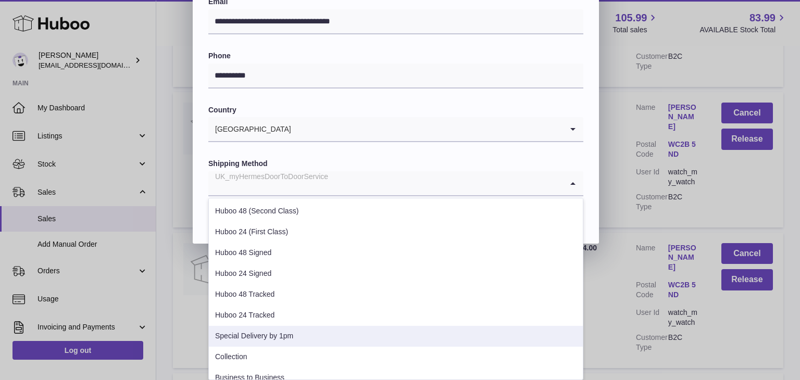
click at [297, 336] on li "Special Delivery by 1pm" at bounding box center [396, 336] width 374 height 21
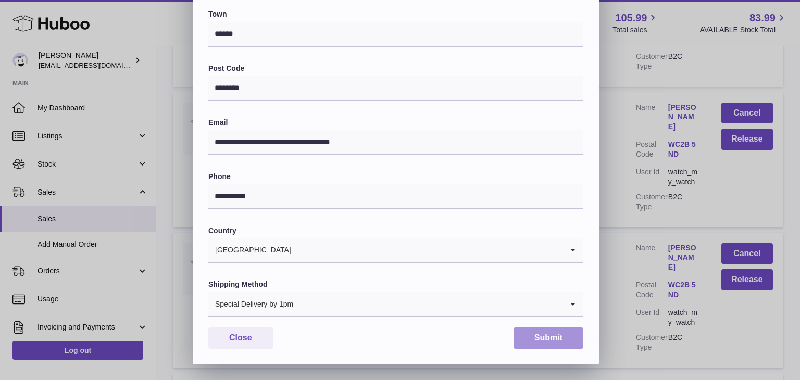
click at [544, 343] on button "Submit" at bounding box center [548, 338] width 70 height 21
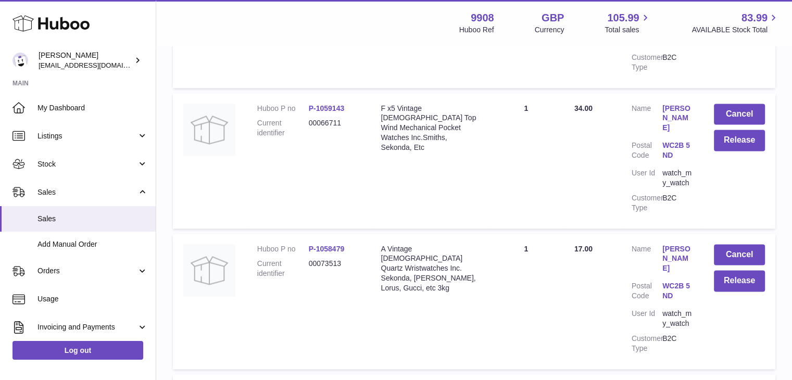
click at [672, 244] on link "[PERSON_NAME]" at bounding box center [677, 259] width 31 height 30
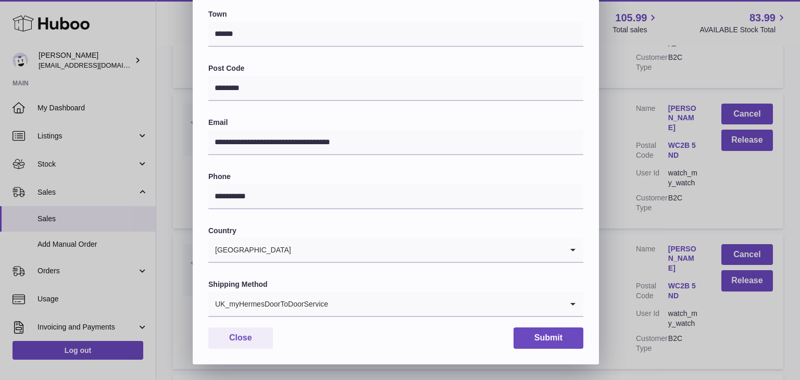
click at [333, 304] on input "Search for option" at bounding box center [446, 304] width 234 height 24
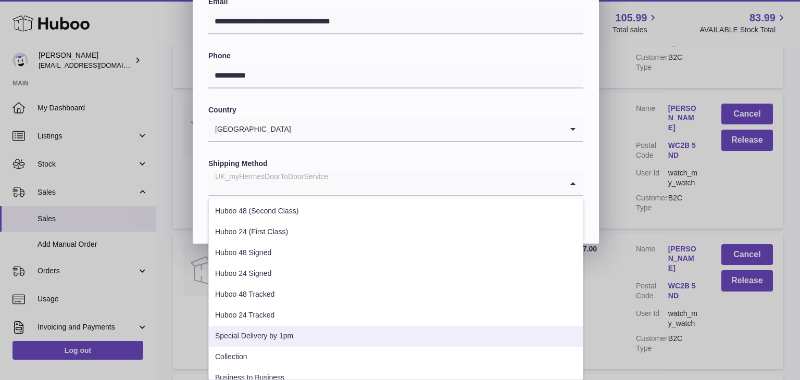
click at [305, 333] on li "Special Delivery by 1pm" at bounding box center [396, 336] width 374 height 21
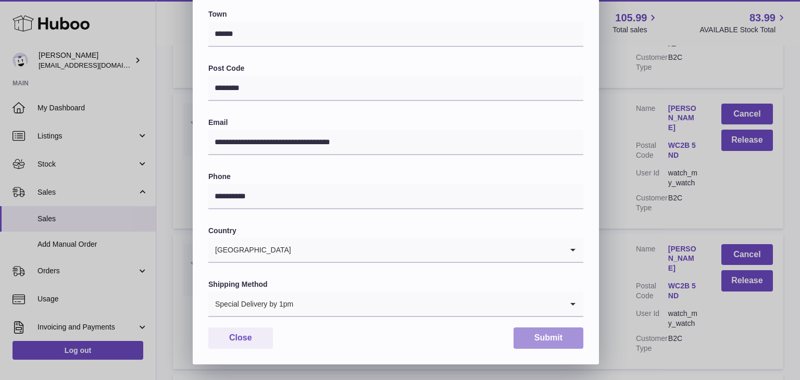
click at [529, 336] on button "Submit" at bounding box center [548, 338] width 70 height 21
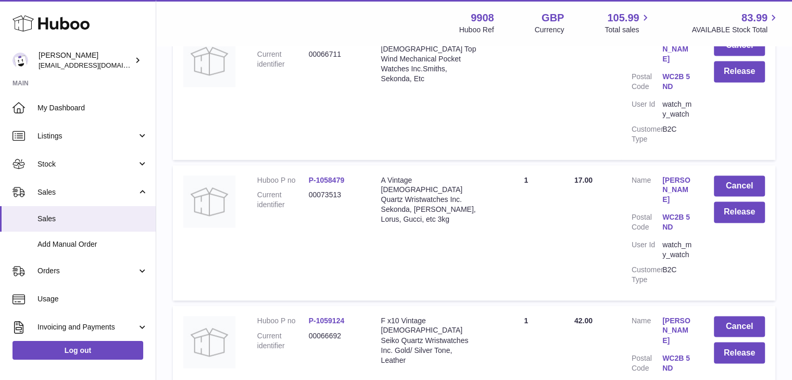
click at [680, 316] on link "[PERSON_NAME]" at bounding box center [677, 331] width 31 height 30
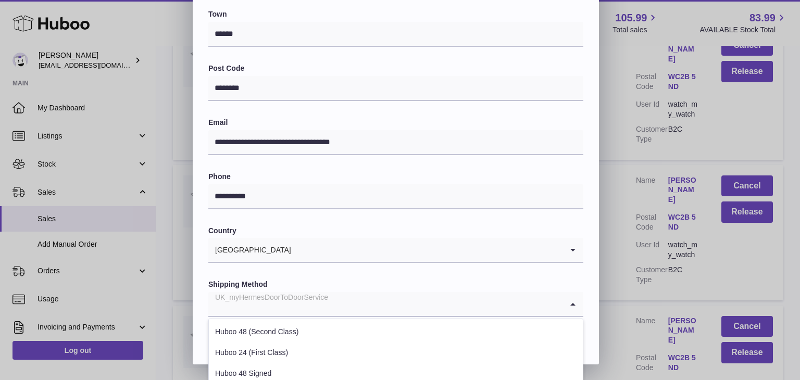
click at [279, 309] on div "UK_myHermesDoorToDoorService" at bounding box center [385, 304] width 354 height 24
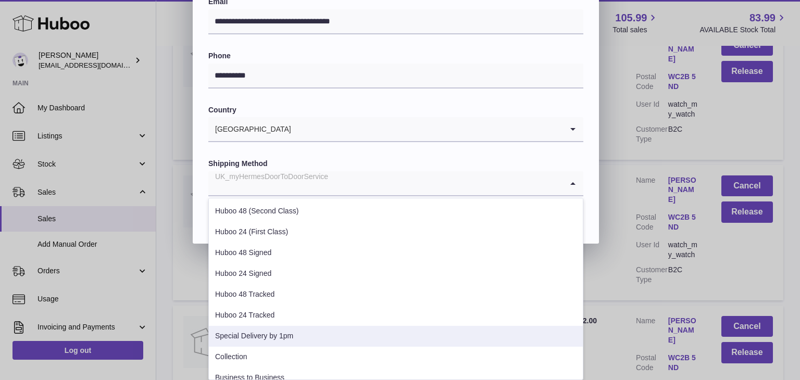
click at [270, 332] on li "Special Delivery by 1pm" at bounding box center [396, 336] width 374 height 21
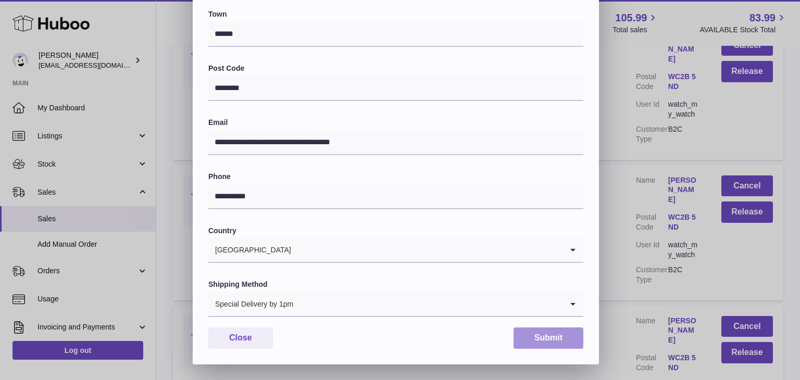
click at [541, 335] on button "Submit" at bounding box center [548, 338] width 70 height 21
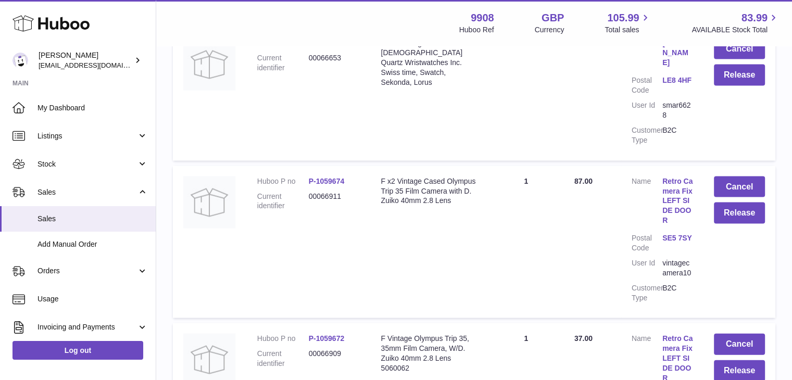
click at [673, 177] on link "Retro Camera Fix LEFT SIDE DOOR" at bounding box center [677, 201] width 31 height 49
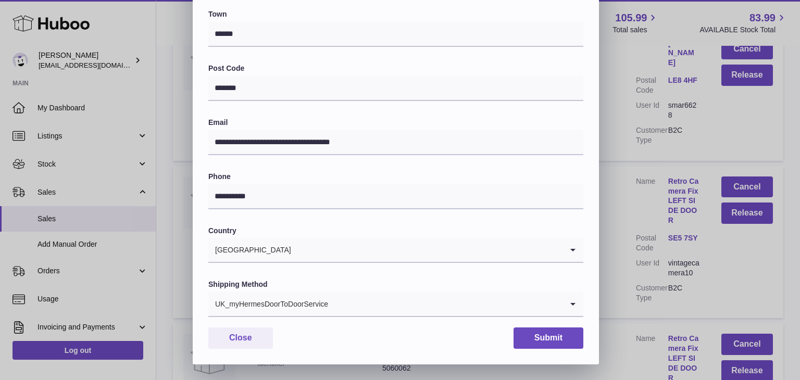
click at [262, 300] on div "UK_myHermesDoorToDoorService" at bounding box center [385, 304] width 354 height 24
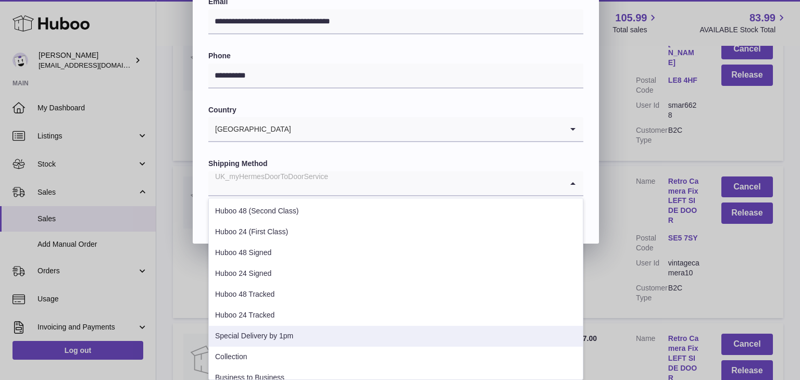
drag, startPoint x: 245, startPoint y: 335, endPoint x: 254, endPoint y: 335, distance: 8.3
click at [246, 335] on li "Special Delivery by 1pm" at bounding box center [396, 336] width 374 height 21
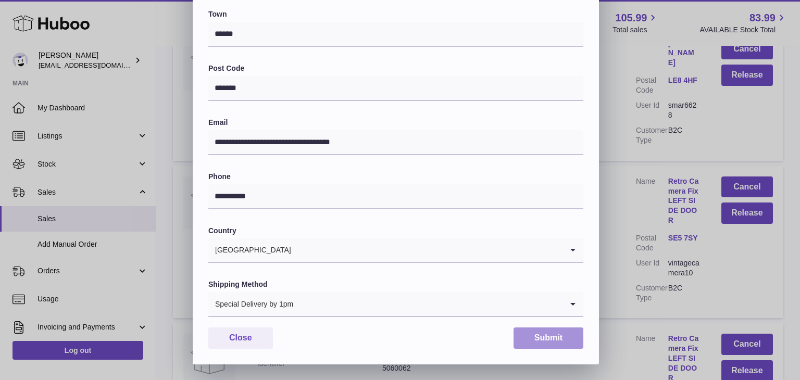
click at [544, 336] on button "Submit" at bounding box center [548, 338] width 70 height 21
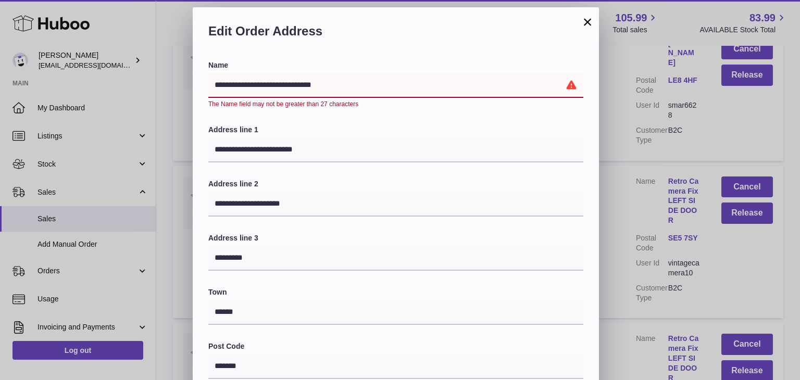
drag, startPoint x: 348, startPoint y: 93, endPoint x: 279, endPoint y: 92, distance: 69.8
click at [279, 92] on input "**********" at bounding box center [395, 85] width 375 height 25
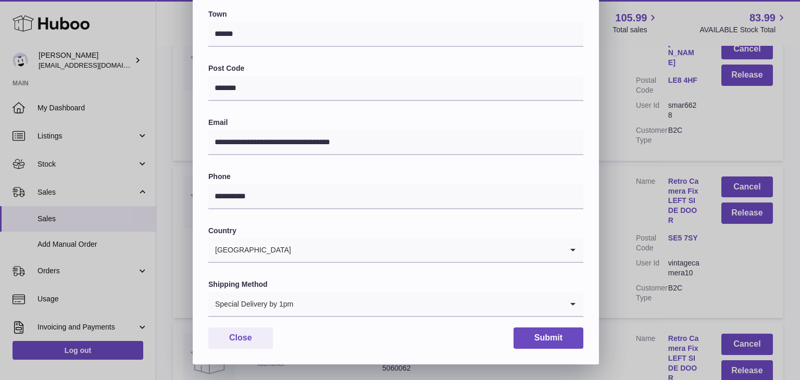
type input "**********"
click at [546, 338] on button "Submit" at bounding box center [548, 338] width 70 height 21
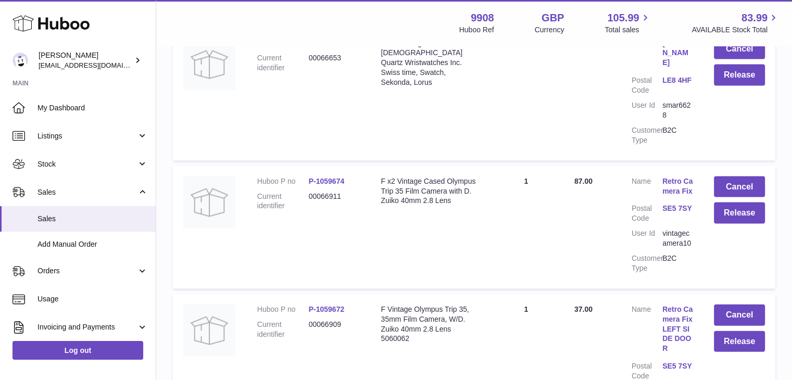
click at [664, 305] on link "Retro Camera Fix LEFT SIDE DOOR" at bounding box center [677, 329] width 31 height 49
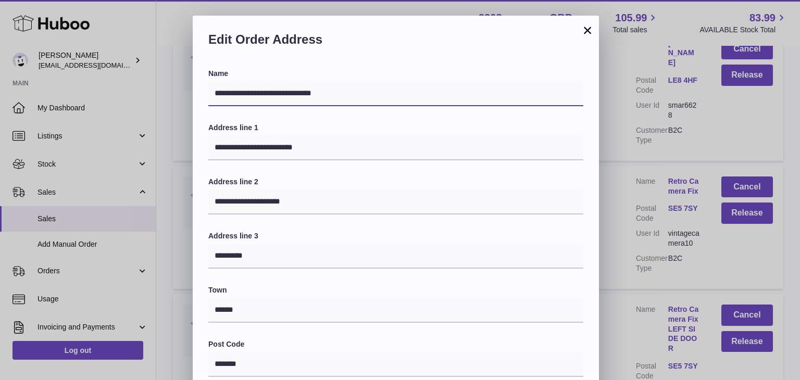
drag, startPoint x: 385, startPoint y: 93, endPoint x: 279, endPoint y: 98, distance: 106.3
click at [279, 98] on input "**********" at bounding box center [395, 93] width 375 height 25
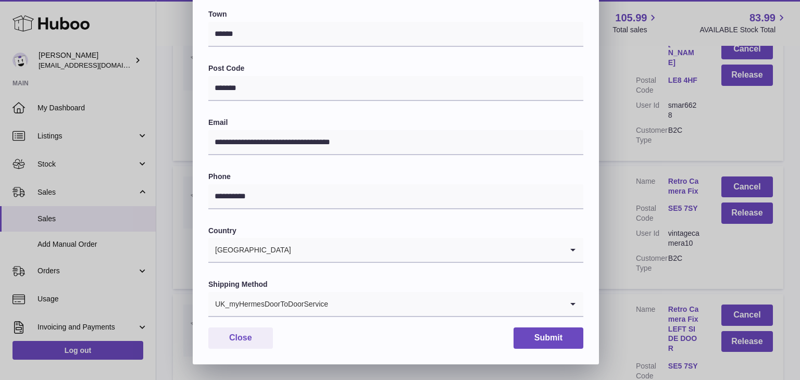
type input "**********"
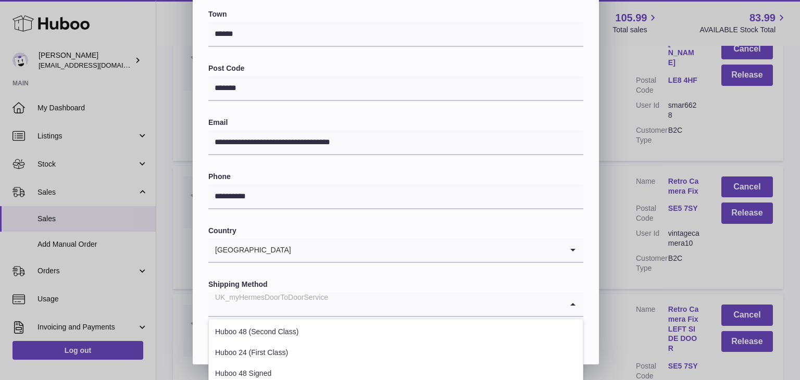
click at [334, 311] on input "Search for option" at bounding box center [385, 304] width 354 height 24
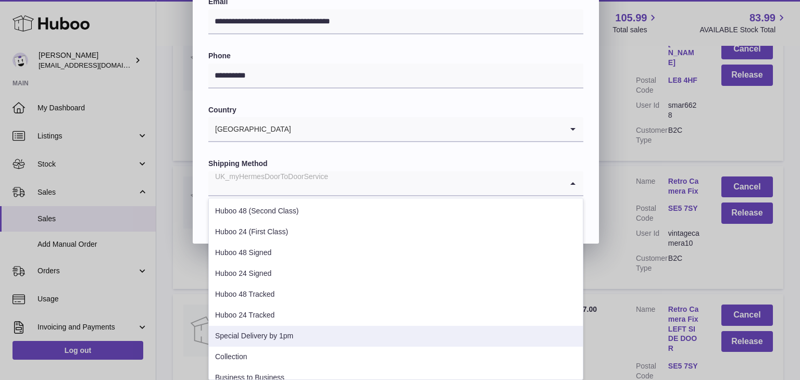
click at [308, 340] on li "Special Delivery by 1pm" at bounding box center [396, 336] width 374 height 21
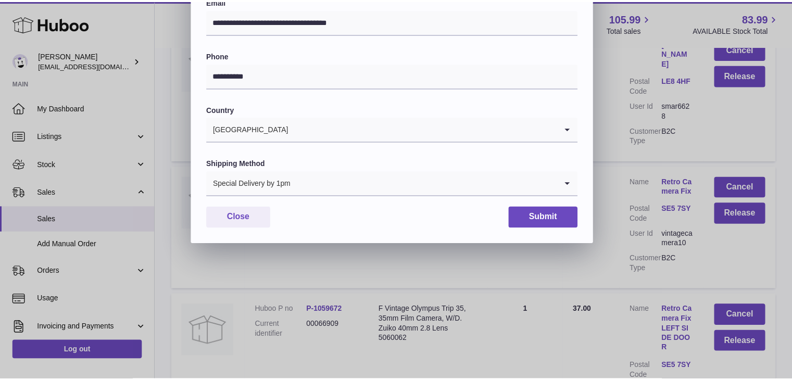
scroll to position [276, 0]
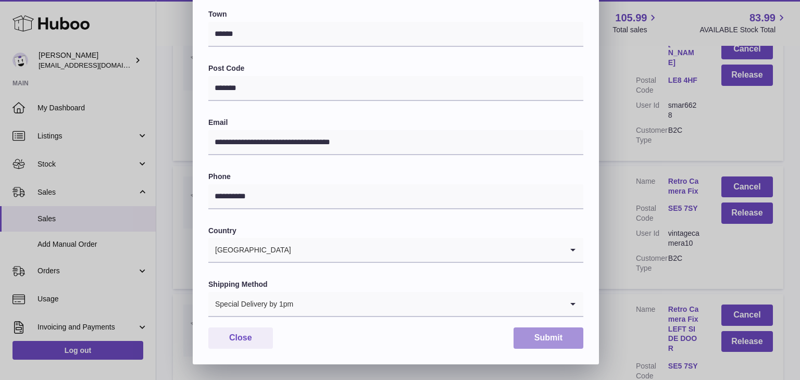
click at [546, 342] on button "Submit" at bounding box center [548, 338] width 70 height 21
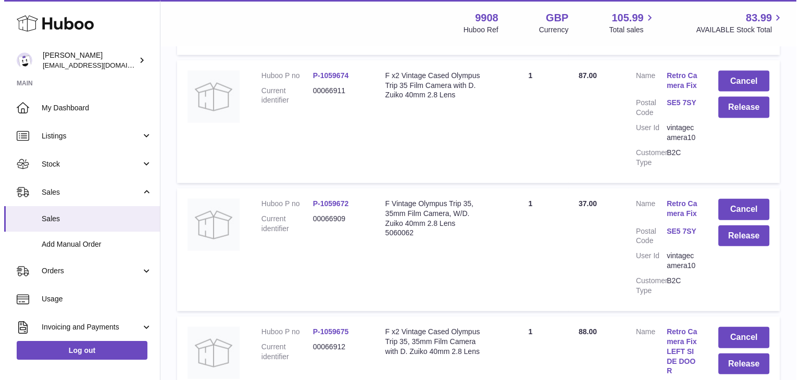
scroll to position [2338, 0]
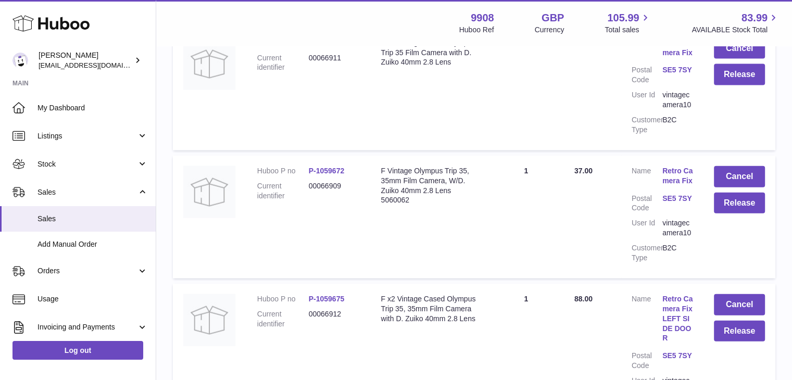
click at [685, 294] on link "Retro Camera Fix LEFT SIDE DOOR" at bounding box center [677, 318] width 31 height 49
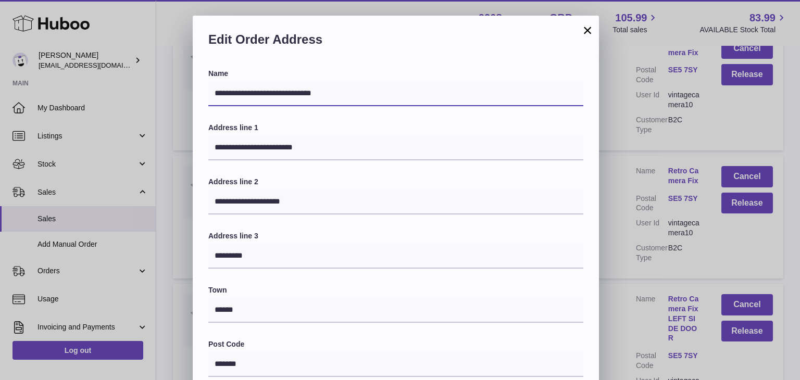
drag, startPoint x: 362, startPoint y: 88, endPoint x: 278, endPoint y: 101, distance: 85.9
click at [278, 101] on input "**********" at bounding box center [395, 93] width 375 height 25
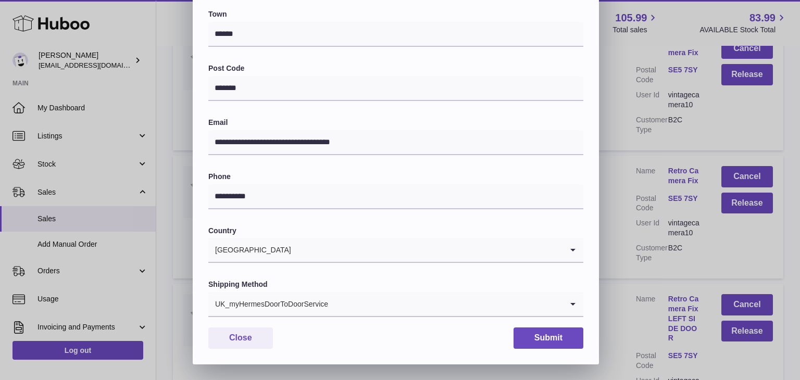
type input "**********"
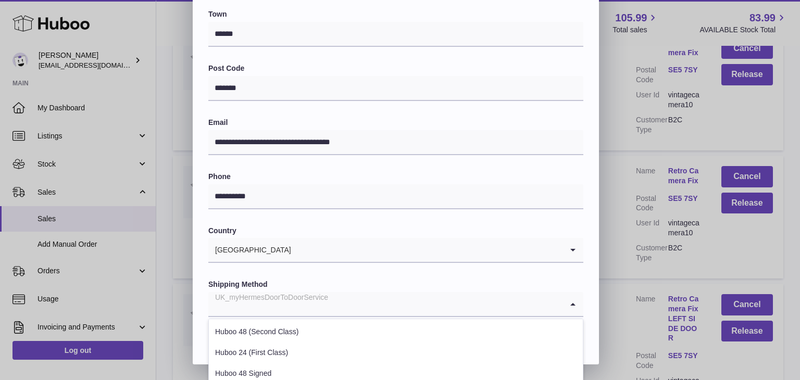
click at [327, 312] on div "UK_myHermesDoorToDoorService" at bounding box center [385, 304] width 354 height 24
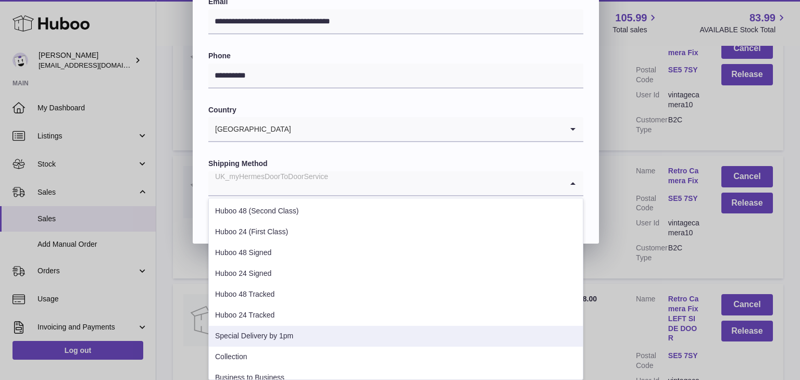
click at [313, 333] on li "Special Delivery by 1pm" at bounding box center [396, 336] width 374 height 21
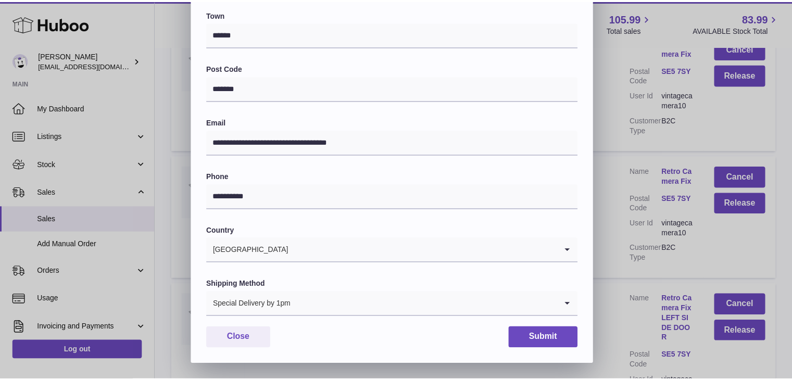
scroll to position [276, 0]
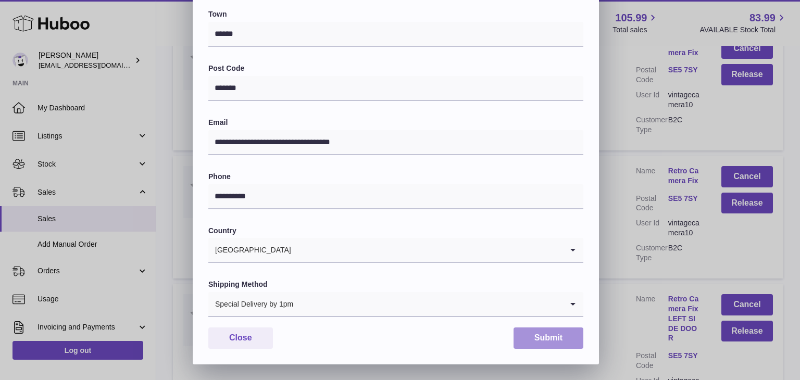
click at [542, 343] on button "Submit" at bounding box center [548, 338] width 70 height 21
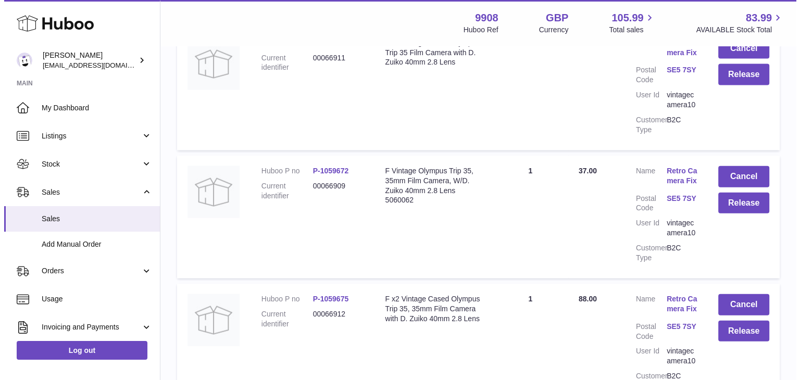
scroll to position [2616, 0]
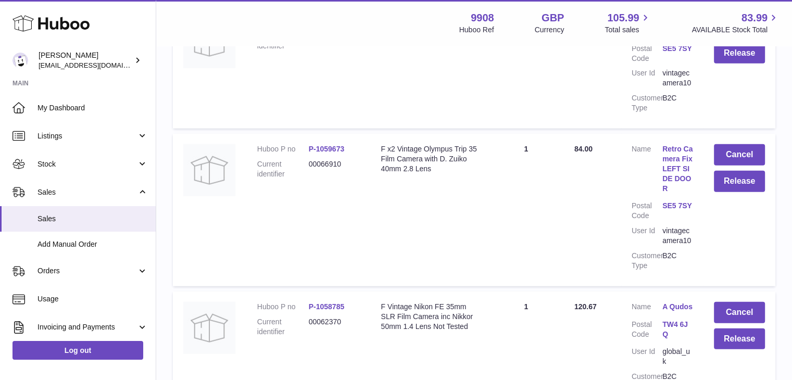
click at [679, 144] on link "Retro Camera Fix LEFT SIDE DOOR" at bounding box center [677, 168] width 31 height 49
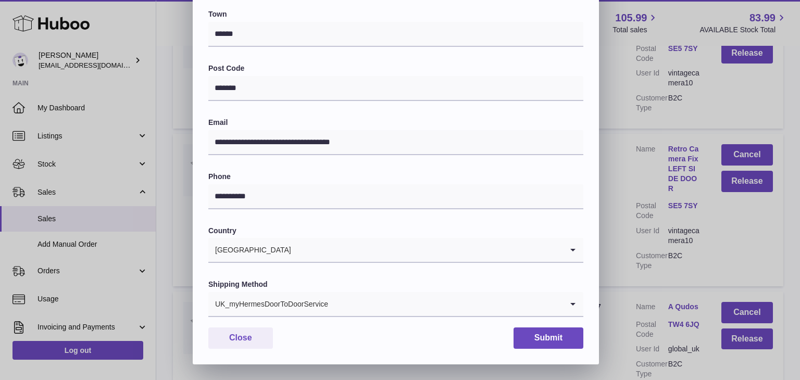
scroll to position [68, 0]
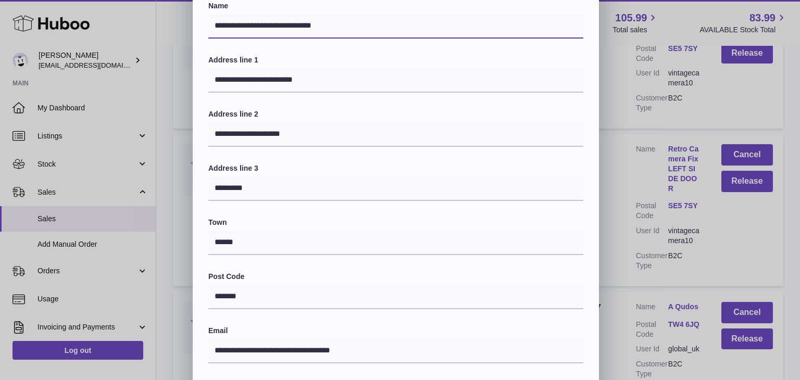
drag, startPoint x: 308, startPoint y: 22, endPoint x: 276, endPoint y: 22, distance: 32.3
click at [276, 22] on input "**********" at bounding box center [395, 26] width 375 height 25
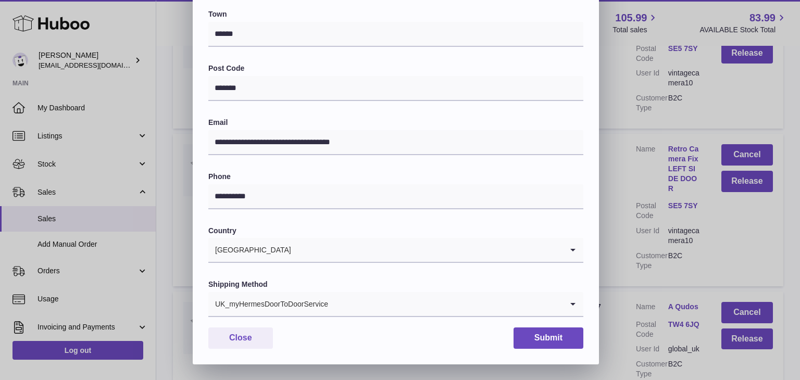
type input "**********"
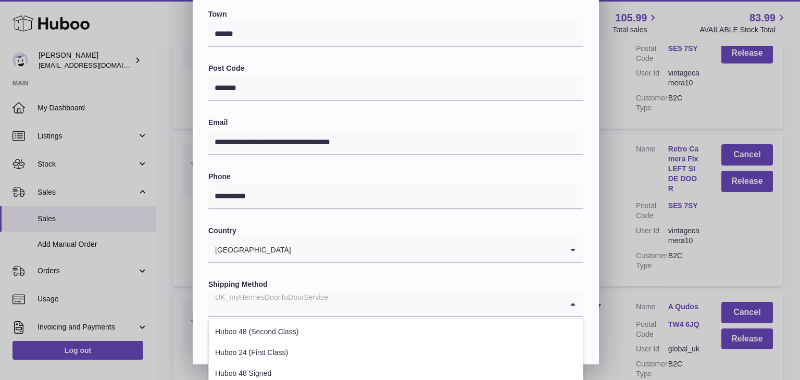
click at [365, 313] on input "Search for option" at bounding box center [385, 304] width 354 height 24
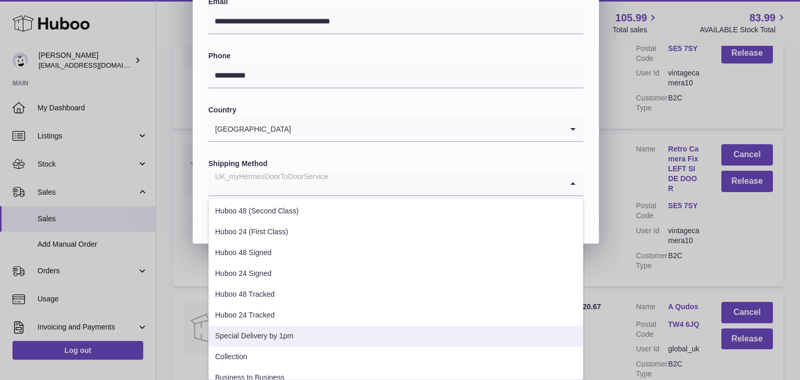
click at [337, 335] on li "Special Delivery by 1pm" at bounding box center [396, 336] width 374 height 21
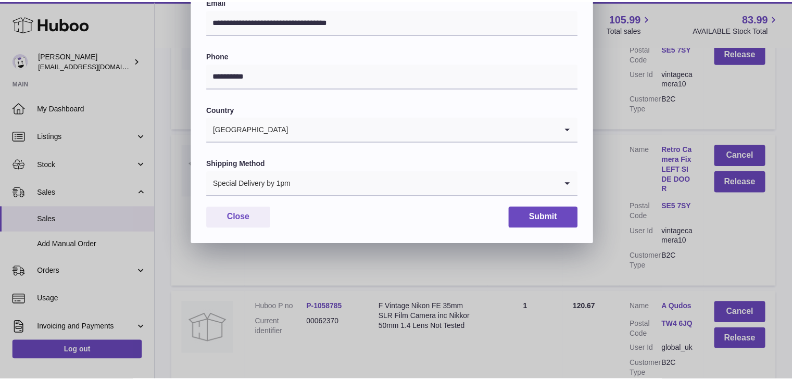
scroll to position [276, 0]
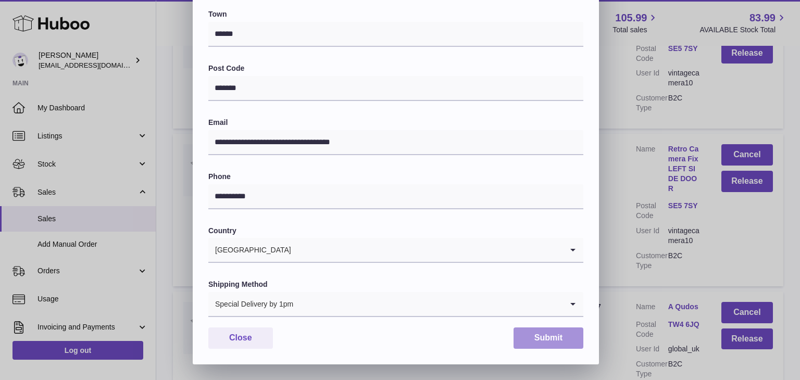
click at [537, 340] on button "Submit" at bounding box center [548, 338] width 70 height 21
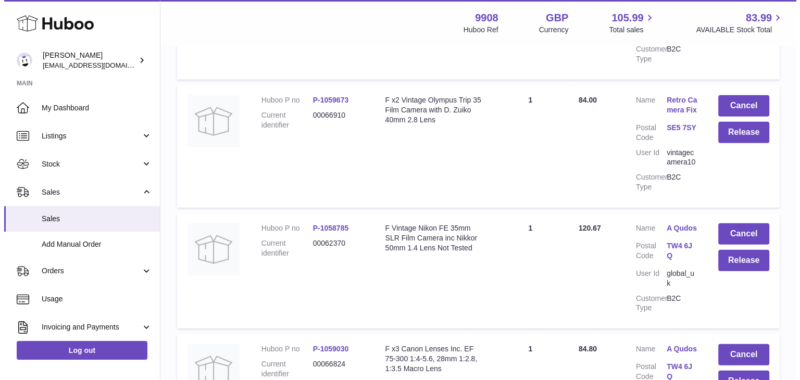
scroll to position [2685, 0]
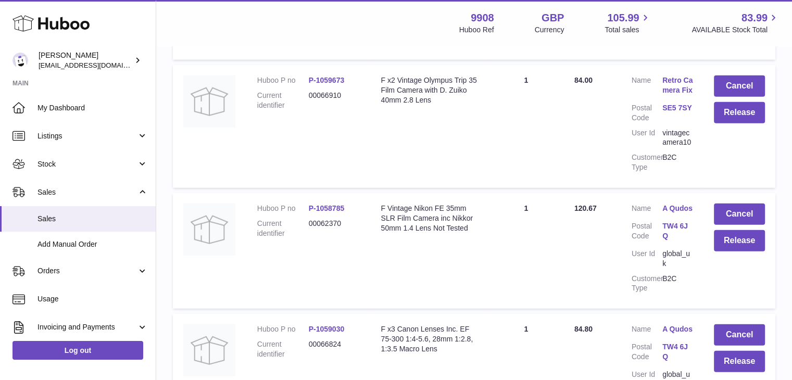
click at [677, 204] on link "A Qudos" at bounding box center [677, 209] width 31 height 10
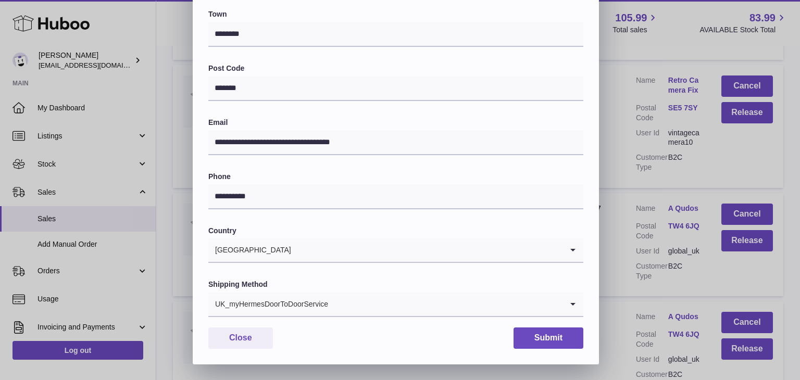
click at [303, 300] on div "UK_myHermesDoorToDoorService" at bounding box center [385, 304] width 354 height 24
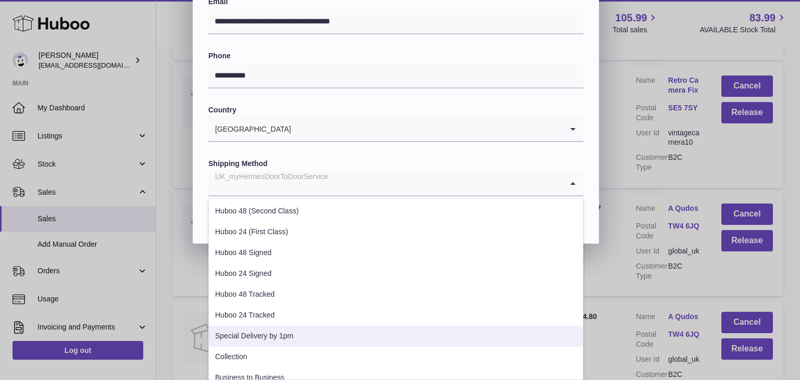
click at [299, 334] on li "Special Delivery by 1pm" at bounding box center [396, 336] width 374 height 21
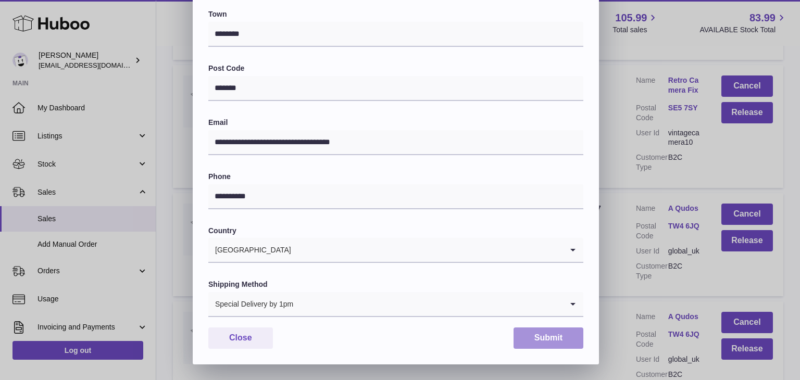
click at [534, 332] on button "Submit" at bounding box center [548, 338] width 70 height 21
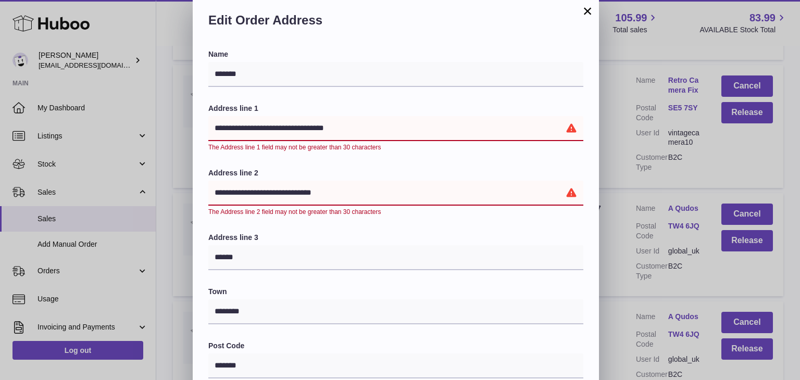
drag, startPoint x: 363, startPoint y: 130, endPoint x: 308, endPoint y: 131, distance: 54.7
click at [308, 131] on input "**********" at bounding box center [395, 128] width 375 height 25
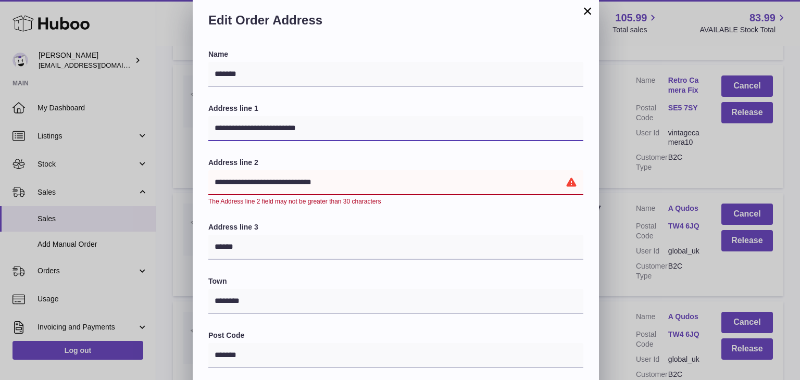
type input "**********"
drag, startPoint x: 340, startPoint y: 183, endPoint x: 315, endPoint y: 184, distance: 25.5
click at [315, 184] on input "**********" at bounding box center [395, 182] width 375 height 25
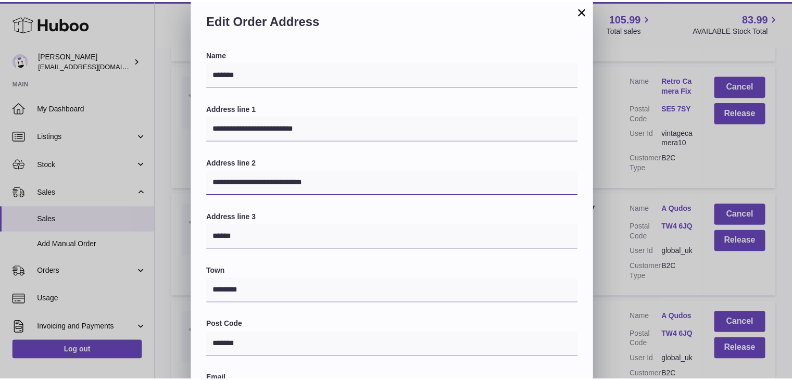
scroll to position [276, 0]
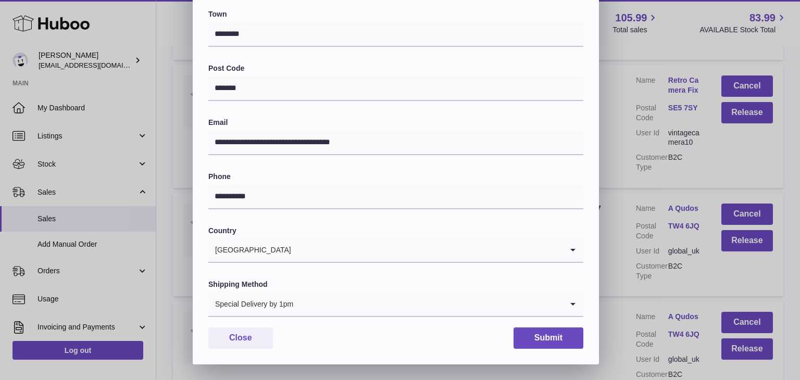
type input "**********"
click at [571, 347] on button "Submit" at bounding box center [548, 338] width 70 height 21
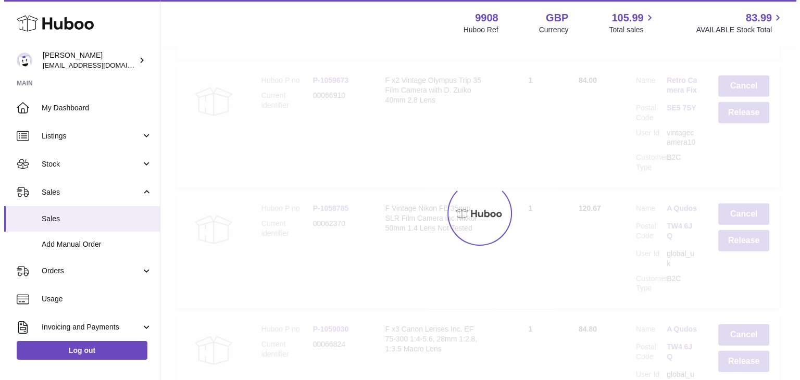
scroll to position [0, 0]
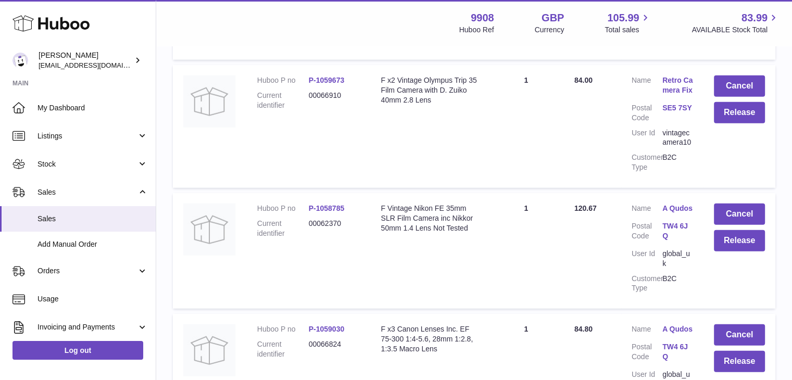
click at [675, 324] on link "A Qudos" at bounding box center [677, 329] width 31 height 10
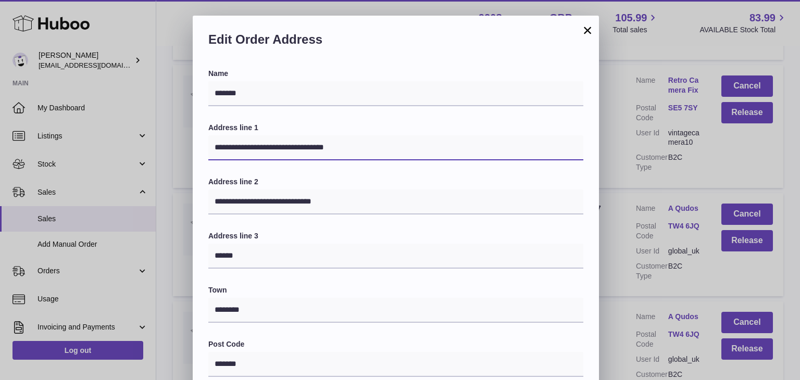
drag, startPoint x: 353, startPoint y: 149, endPoint x: 307, endPoint y: 152, distance: 45.9
click at [307, 152] on input "**********" at bounding box center [395, 147] width 375 height 25
type input "**********"
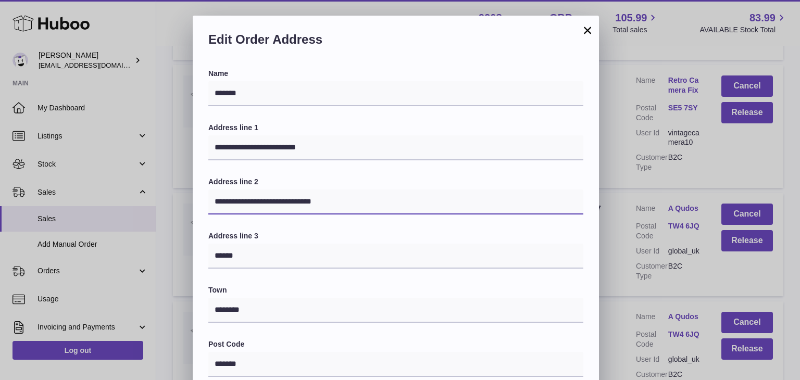
click at [320, 203] on input "**********" at bounding box center [395, 202] width 375 height 25
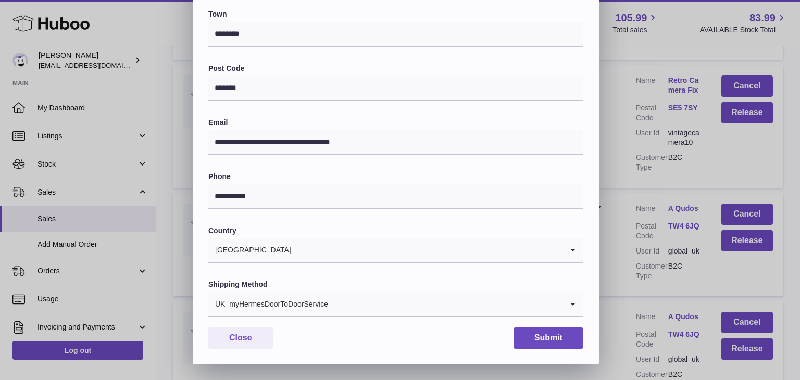
type input "**********"
click at [312, 296] on div "UK_myHermesDoorToDoorService" at bounding box center [385, 304] width 354 height 24
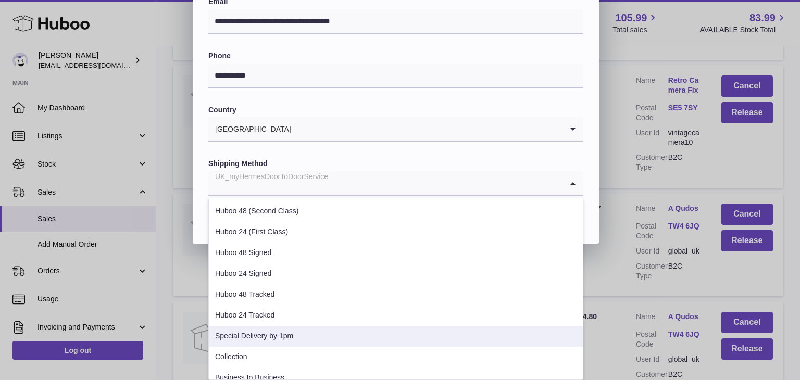
click at [291, 333] on li "Special Delivery by 1pm" at bounding box center [396, 336] width 374 height 21
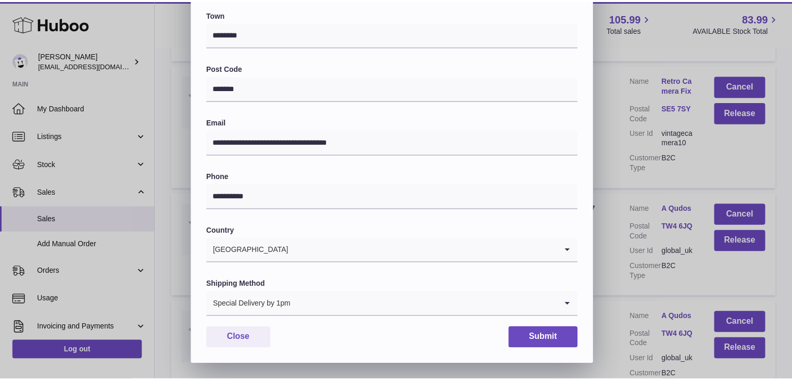
scroll to position [276, 0]
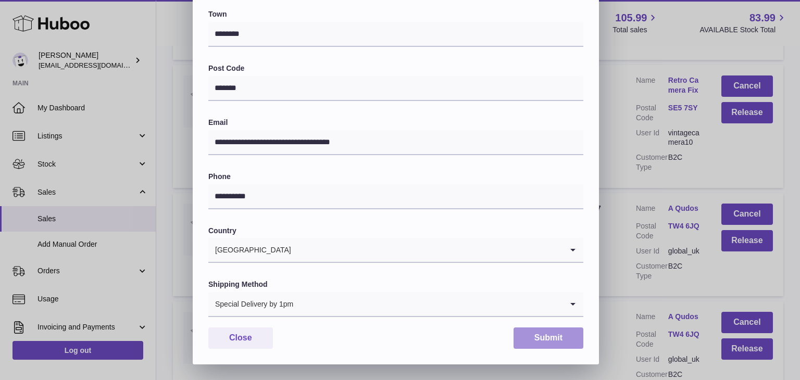
click at [547, 341] on button "Submit" at bounding box center [548, 338] width 70 height 21
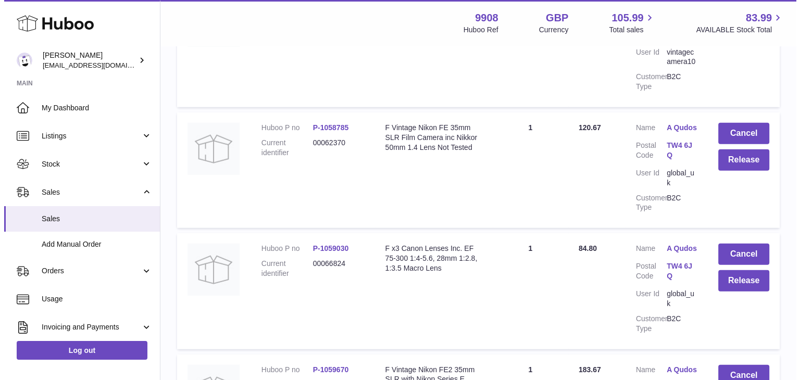
scroll to position [2893, 0]
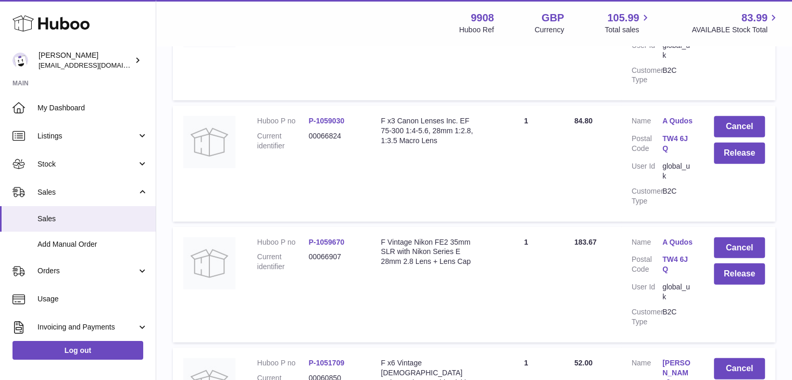
click at [682, 237] on link "A Qudos" at bounding box center [677, 242] width 31 height 10
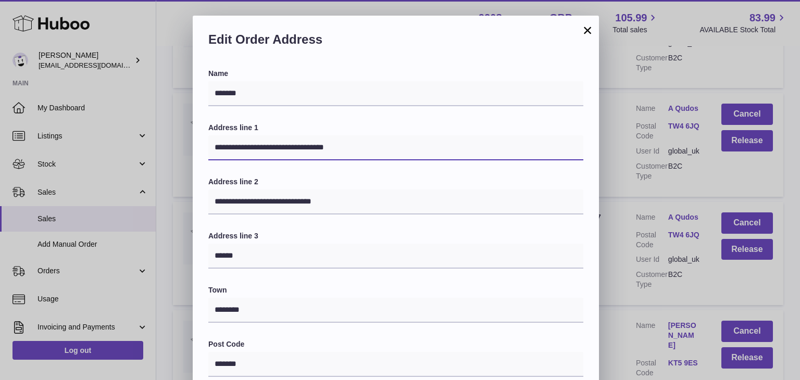
drag, startPoint x: 360, startPoint y: 142, endPoint x: 311, endPoint y: 143, distance: 49.0
click at [311, 143] on input "**********" at bounding box center [395, 147] width 375 height 25
type input "**********"
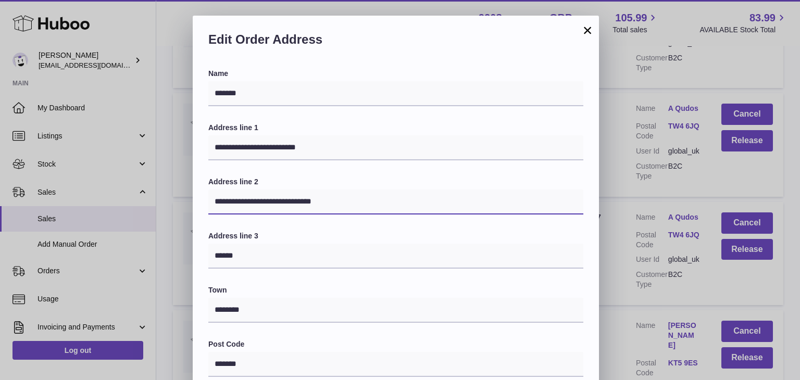
click at [323, 204] on input "**********" at bounding box center [395, 202] width 375 height 25
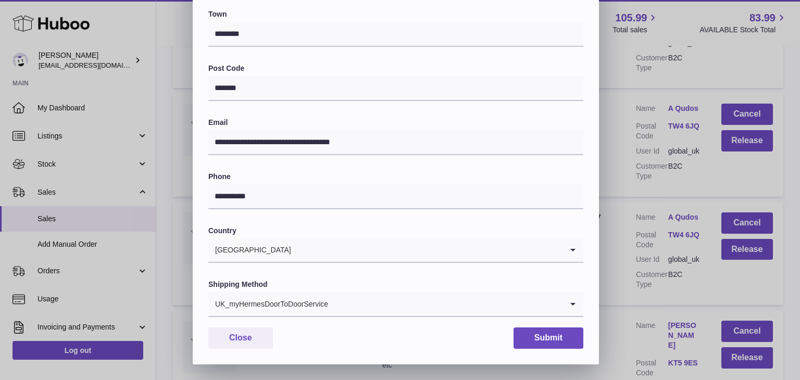
type input "**********"
click at [362, 300] on input "Search for option" at bounding box center [446, 304] width 234 height 24
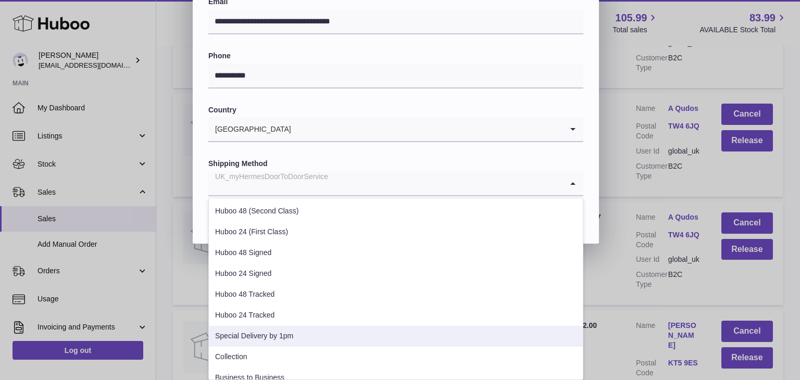
click at [302, 335] on li "Special Delivery by 1pm" at bounding box center [396, 336] width 374 height 21
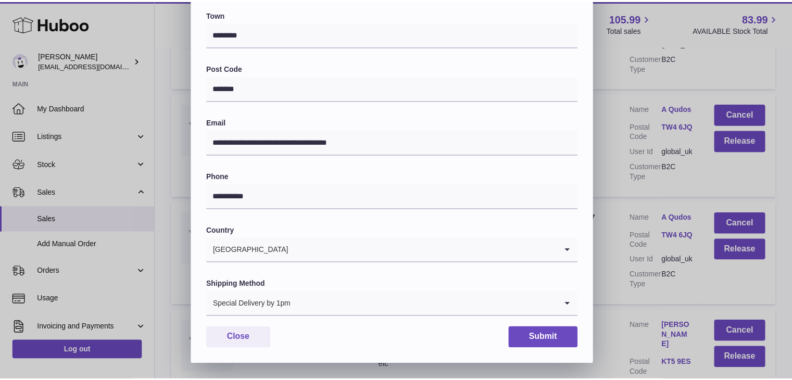
scroll to position [276, 0]
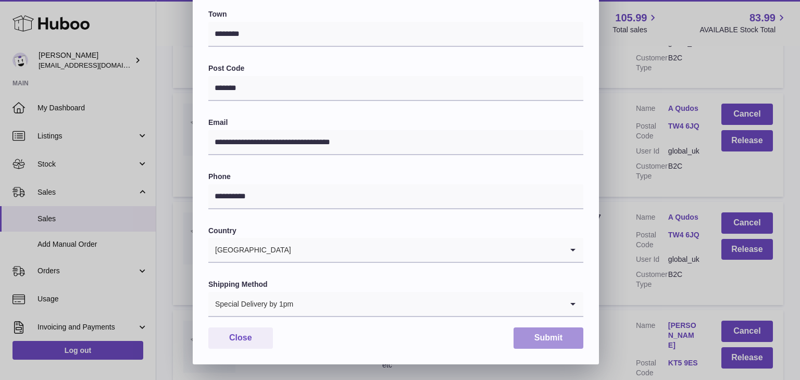
click at [548, 334] on button "Submit" at bounding box center [548, 338] width 70 height 21
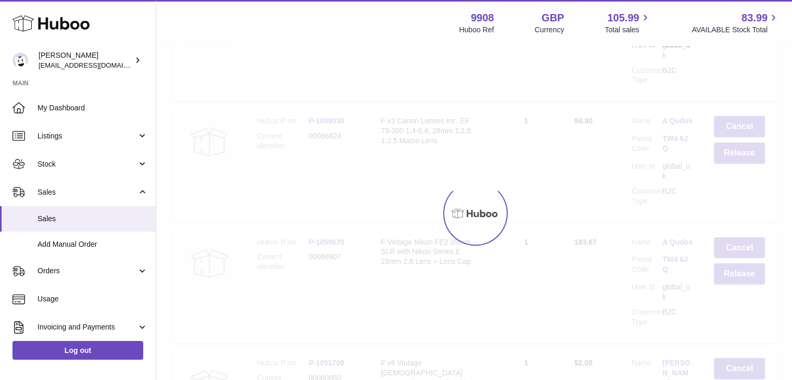
scroll to position [0, 0]
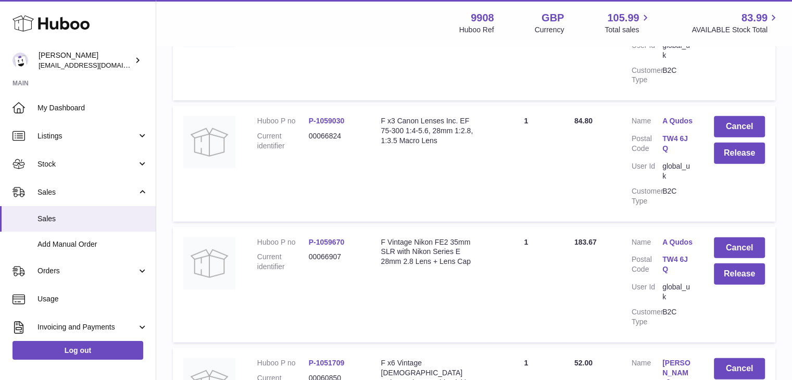
click at [684, 237] on link "A Qudos" at bounding box center [677, 242] width 31 height 10
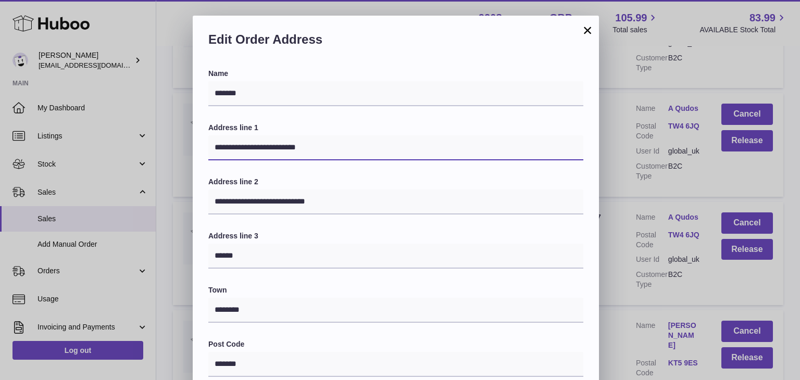
click at [363, 146] on input "**********" at bounding box center [395, 147] width 375 height 25
click at [604, 191] on div "**********" at bounding box center [400, 328] width 800 height 625
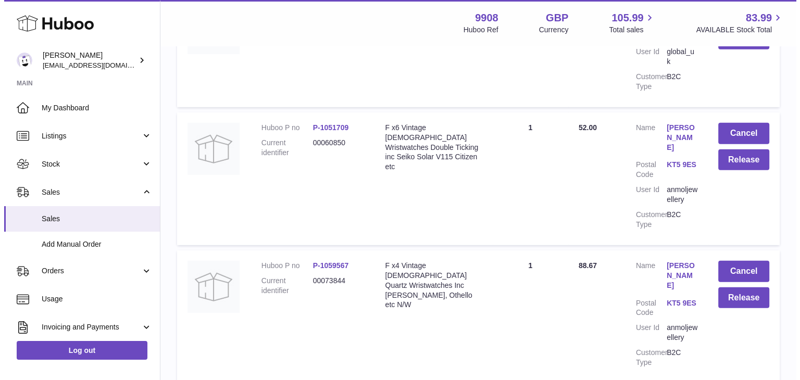
scroll to position [3102, 0]
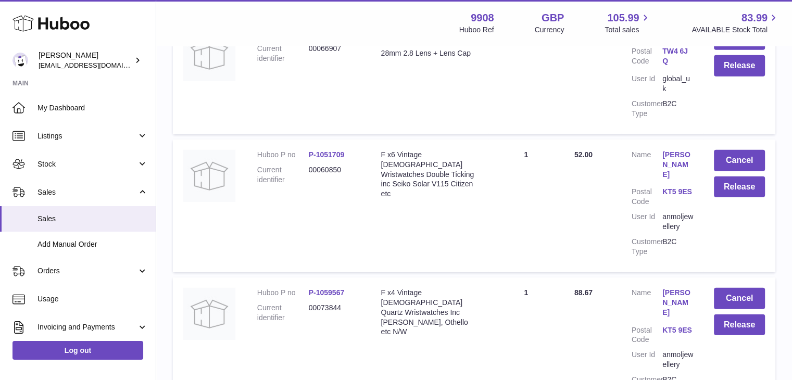
click at [684, 150] on link "[PERSON_NAME]" at bounding box center [677, 165] width 31 height 30
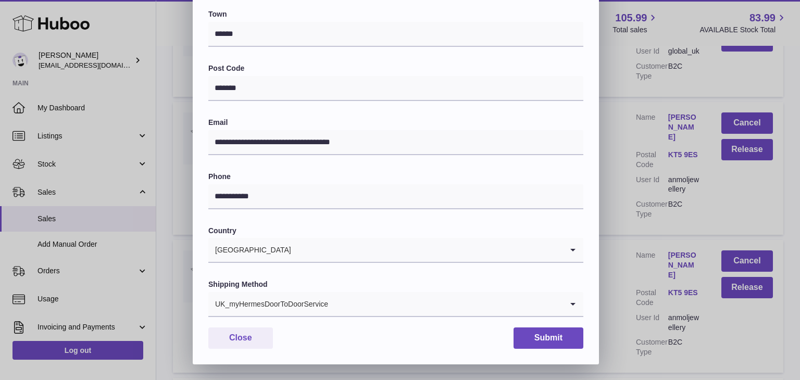
click at [324, 309] on div "UK_myHermesDoorToDoorService" at bounding box center [385, 304] width 354 height 24
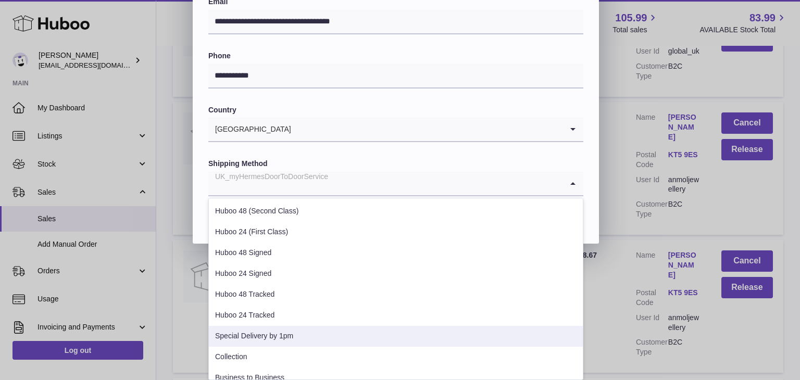
click at [293, 332] on li "Special Delivery by 1pm" at bounding box center [396, 336] width 374 height 21
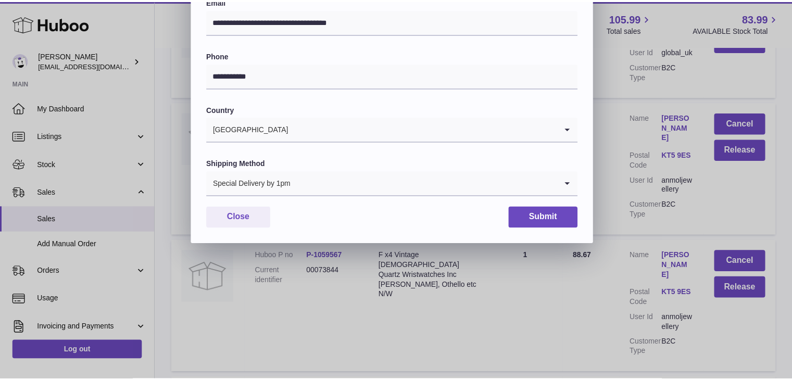
scroll to position [276, 0]
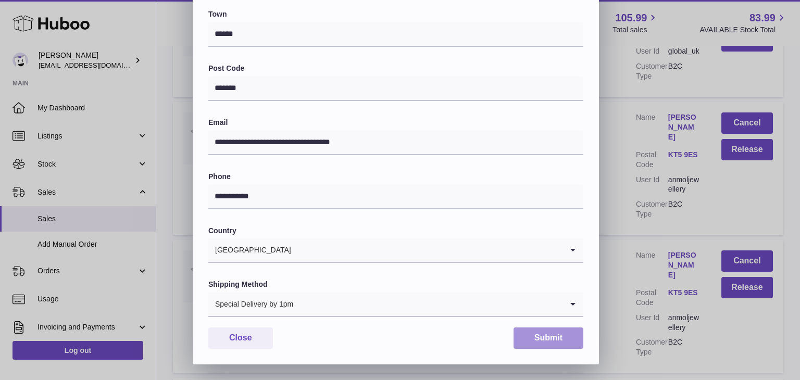
click at [534, 334] on button "Submit" at bounding box center [548, 338] width 70 height 21
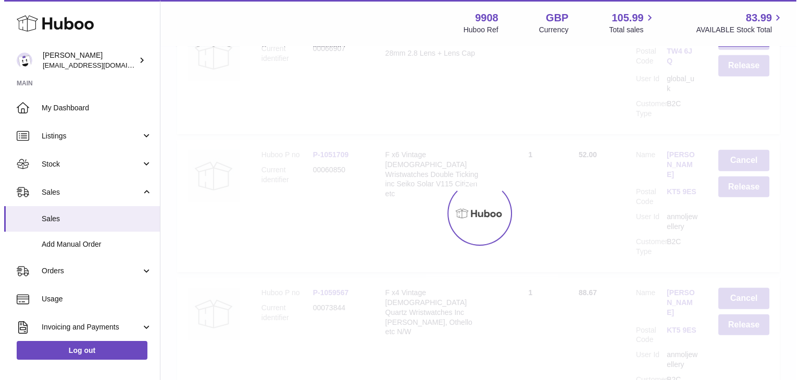
scroll to position [0, 0]
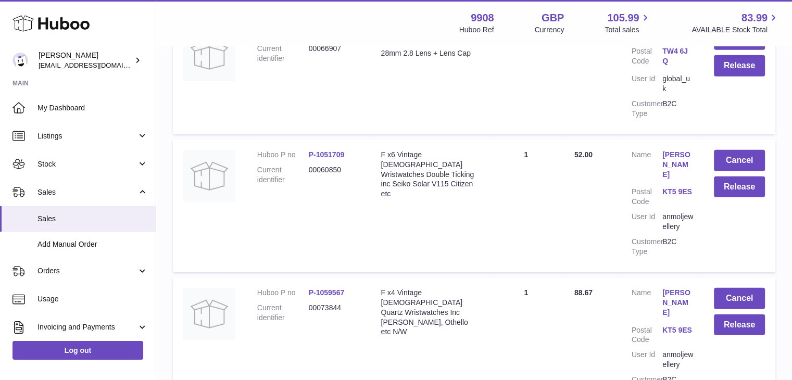
click at [680, 288] on link "[PERSON_NAME]" at bounding box center [677, 303] width 31 height 30
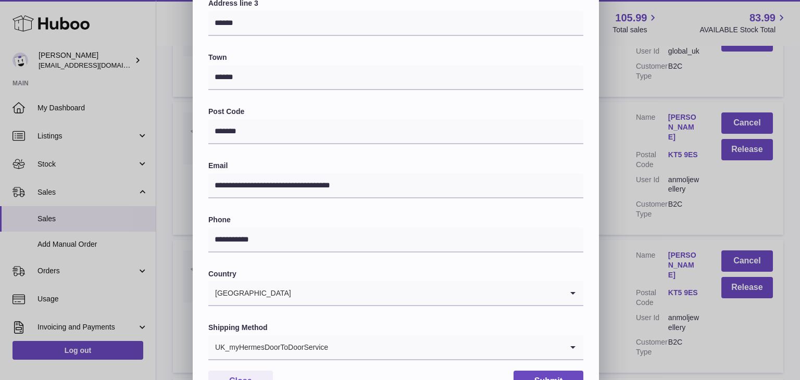
scroll to position [276, 0]
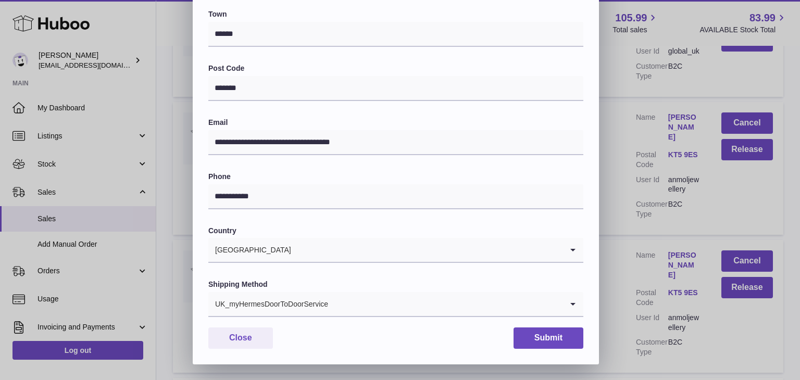
click at [274, 304] on div "UK_myHermesDoorToDoorService" at bounding box center [385, 304] width 354 height 24
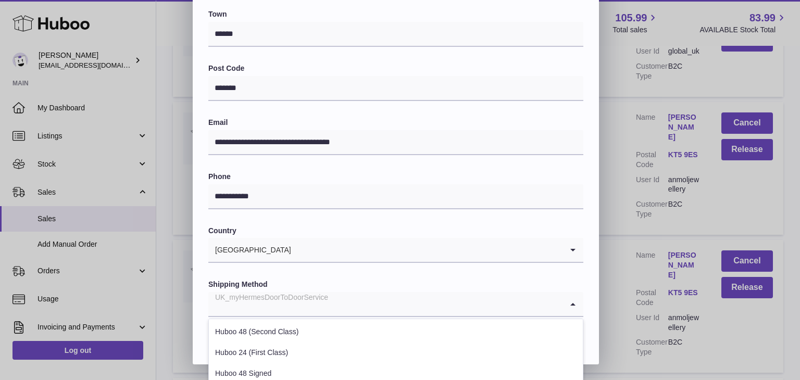
scroll to position [397, 0]
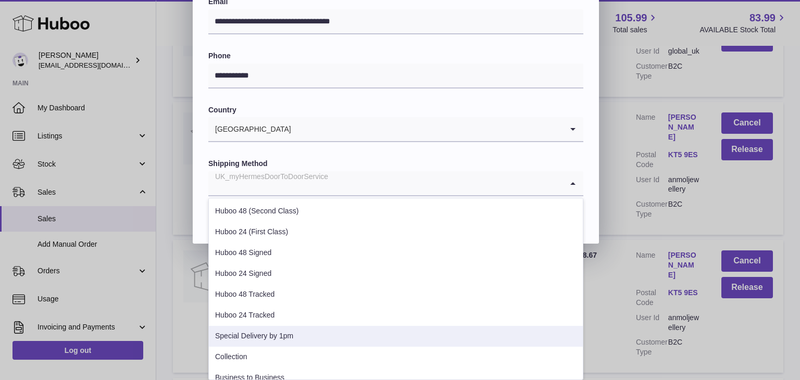
click at [318, 338] on li "Special Delivery by 1pm" at bounding box center [396, 336] width 374 height 21
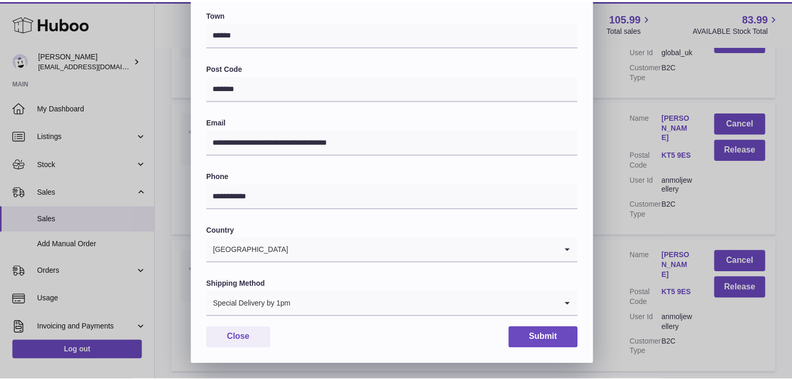
scroll to position [276, 0]
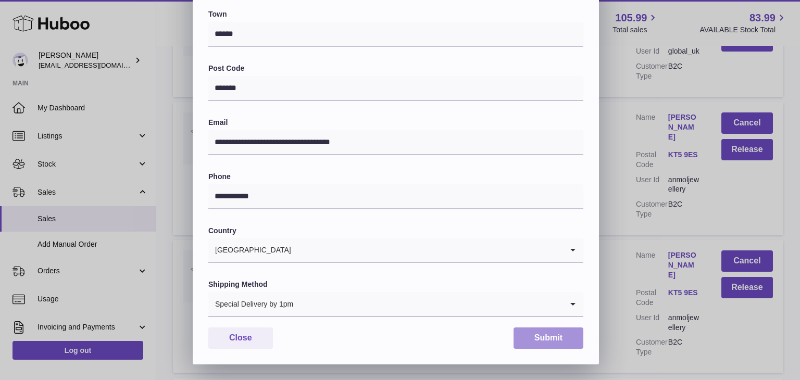
click at [542, 336] on button "Submit" at bounding box center [548, 338] width 70 height 21
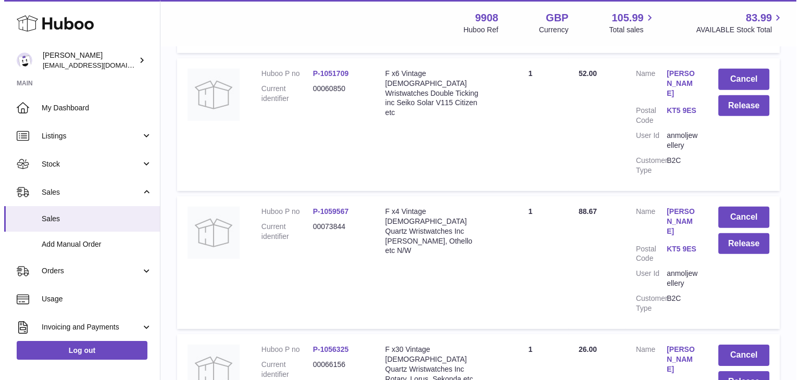
scroll to position [3241, 0]
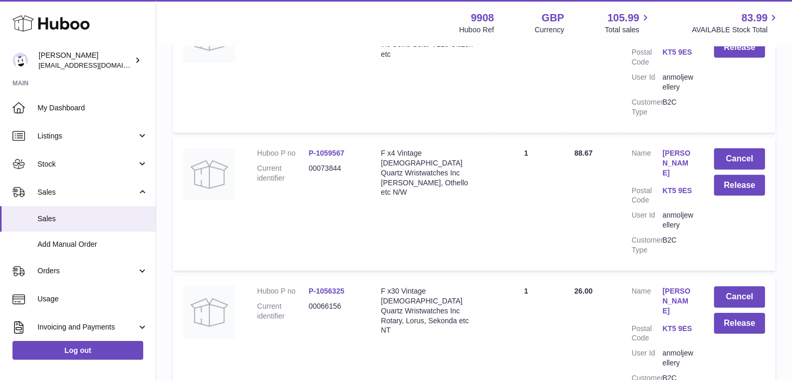
click at [676, 286] on link "[PERSON_NAME]" at bounding box center [677, 301] width 31 height 30
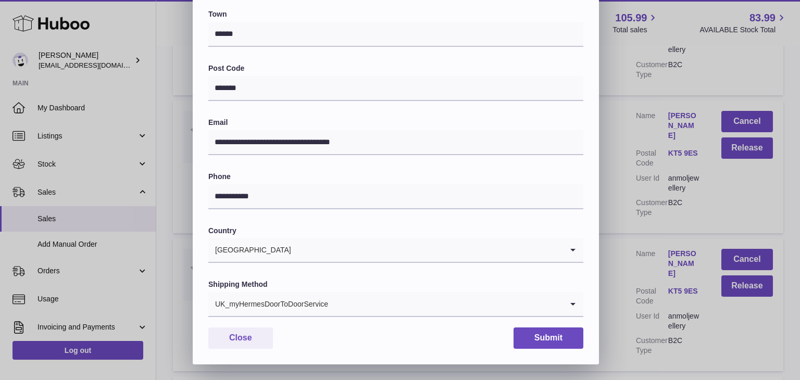
click at [310, 301] on div "UK_myHermesDoorToDoorService" at bounding box center [385, 304] width 354 height 24
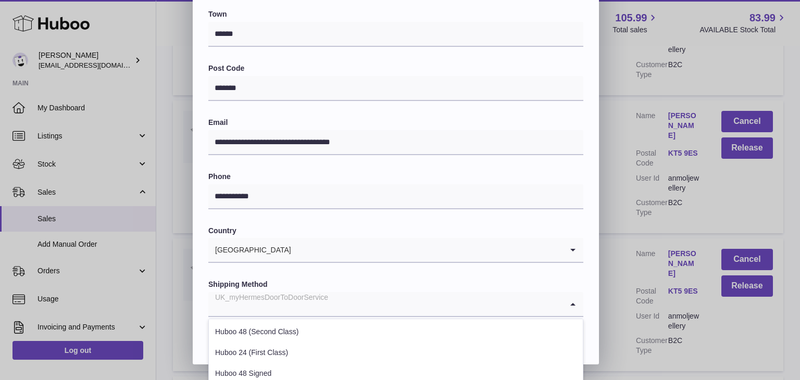
scroll to position [397, 0]
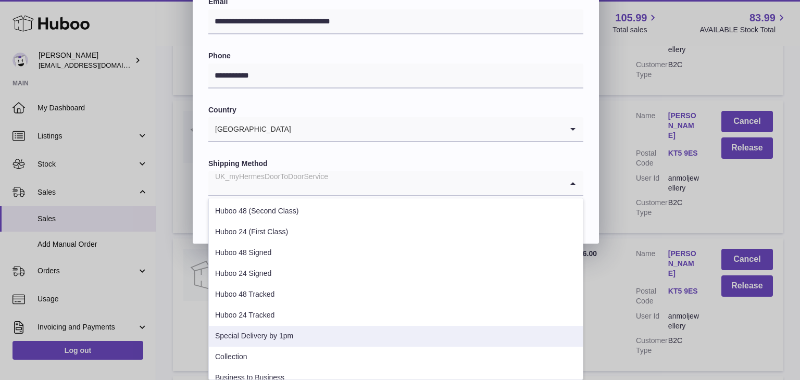
click at [289, 339] on li "Special Delivery by 1pm" at bounding box center [396, 336] width 374 height 21
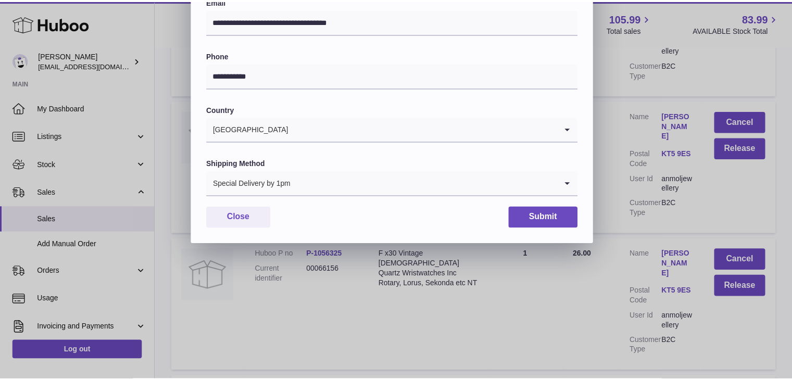
scroll to position [276, 0]
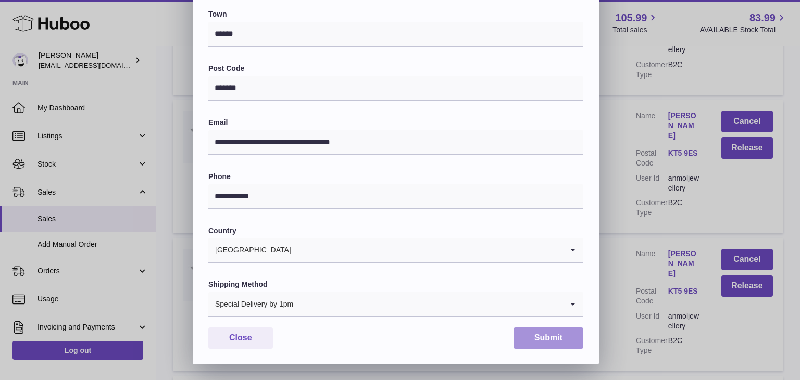
click at [536, 337] on button "Submit" at bounding box center [548, 338] width 70 height 21
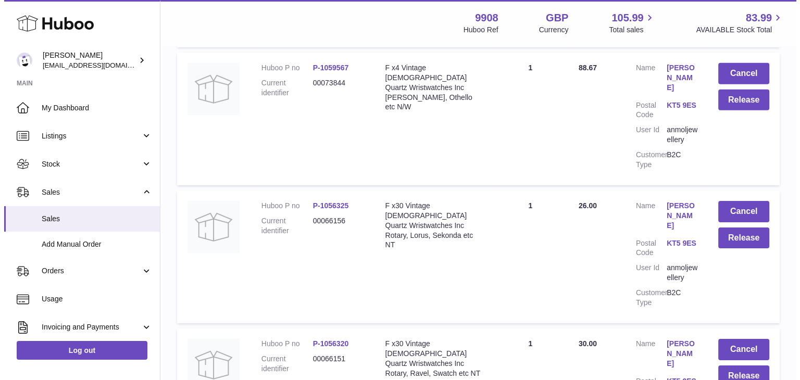
scroll to position [3380, 0]
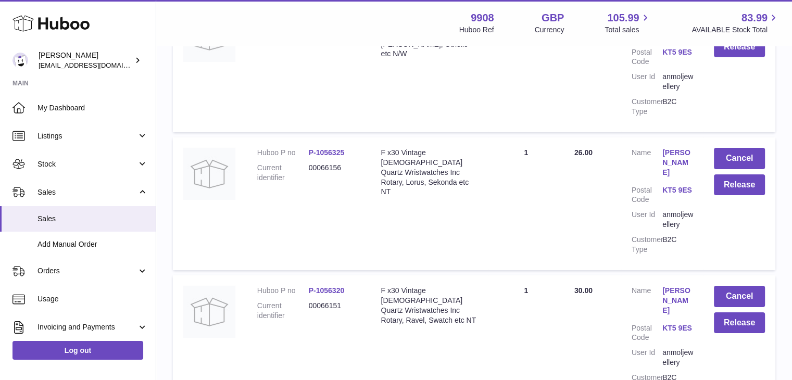
click at [672, 286] on link "[PERSON_NAME]" at bounding box center [677, 301] width 31 height 30
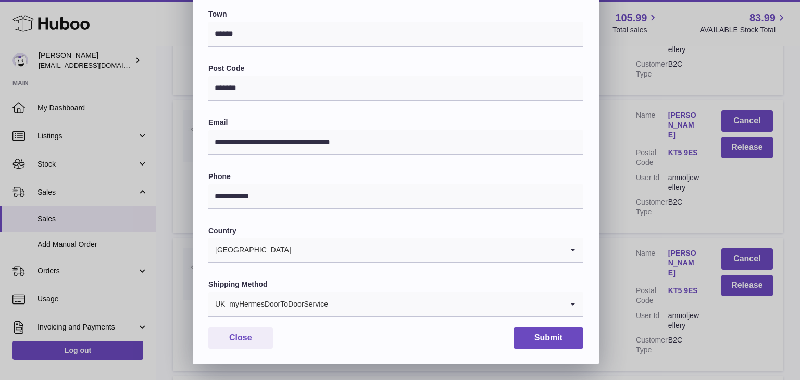
click at [301, 307] on div "UK_myHermesDoorToDoorService" at bounding box center [385, 304] width 354 height 24
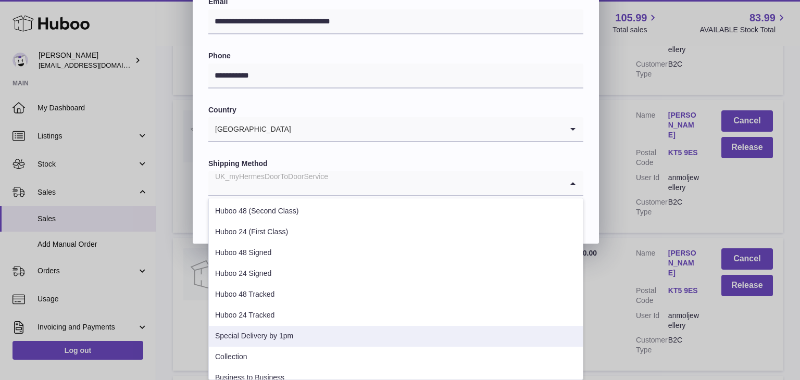
click at [270, 336] on li "Special Delivery by 1pm" at bounding box center [396, 336] width 374 height 21
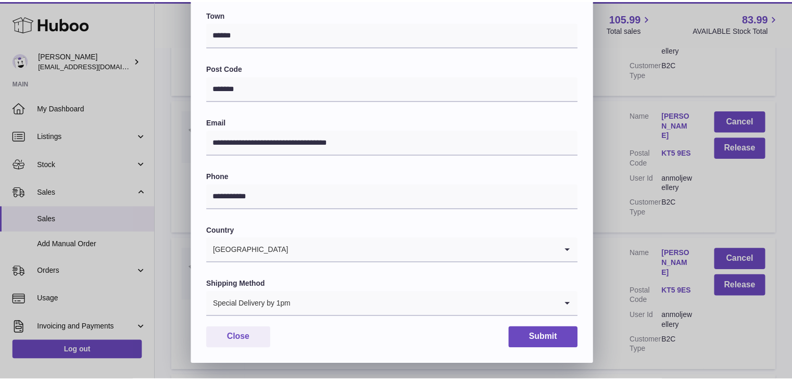
scroll to position [276, 0]
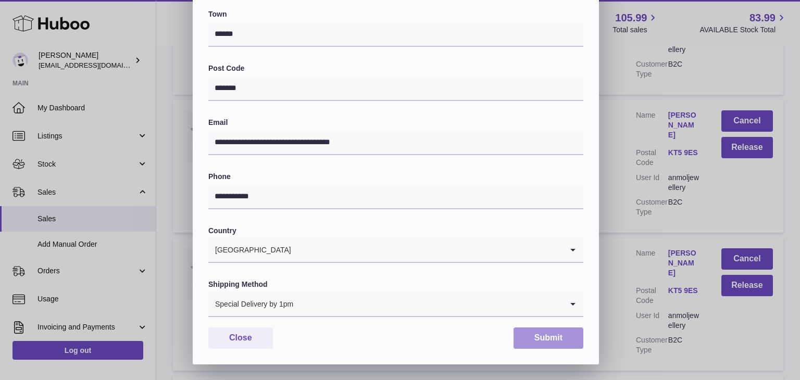
click at [560, 340] on button "Submit" at bounding box center [548, 338] width 70 height 21
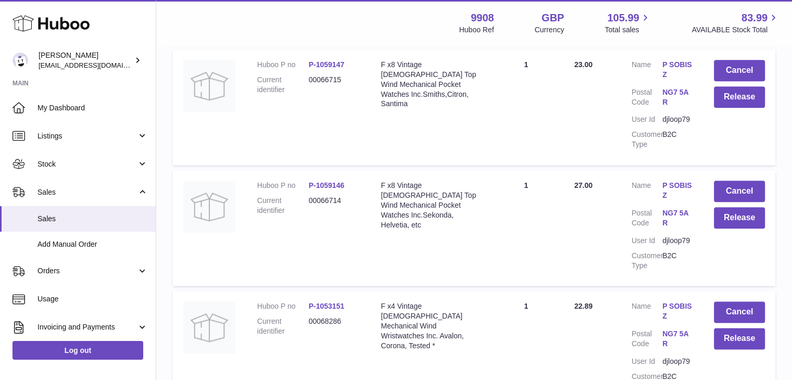
scroll to position [5453, 0]
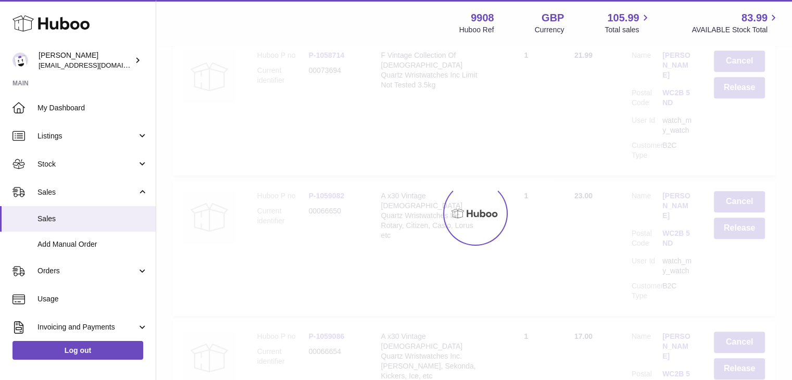
scroll to position [47, 0]
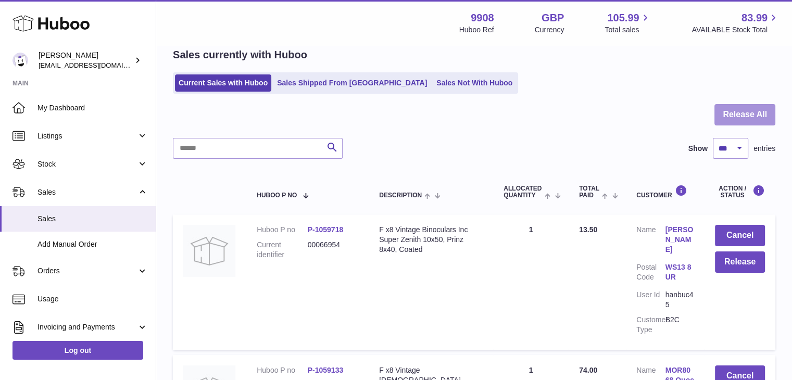
click at [754, 117] on button "Release All" at bounding box center [744, 114] width 61 height 21
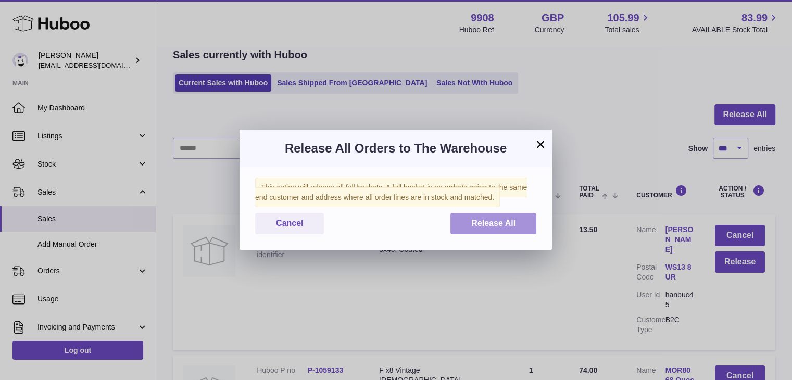
click at [498, 228] on span "Release All" at bounding box center [493, 223] width 44 height 9
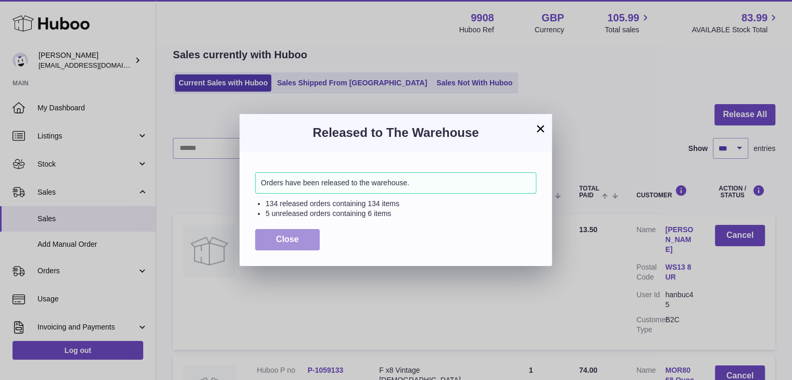
click at [300, 245] on button "Close" at bounding box center [287, 239] width 65 height 21
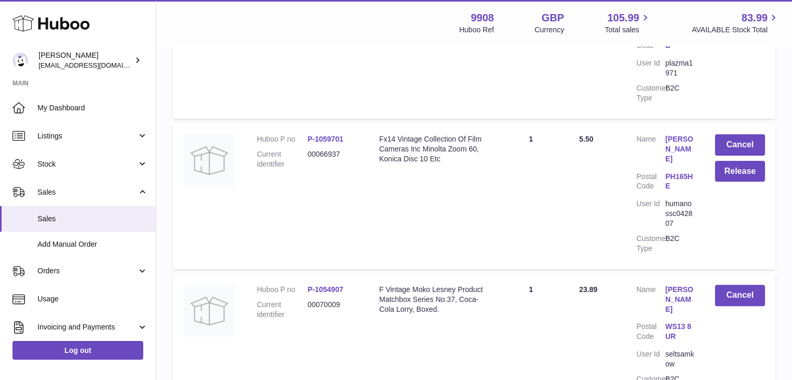
scroll to position [3935, 0]
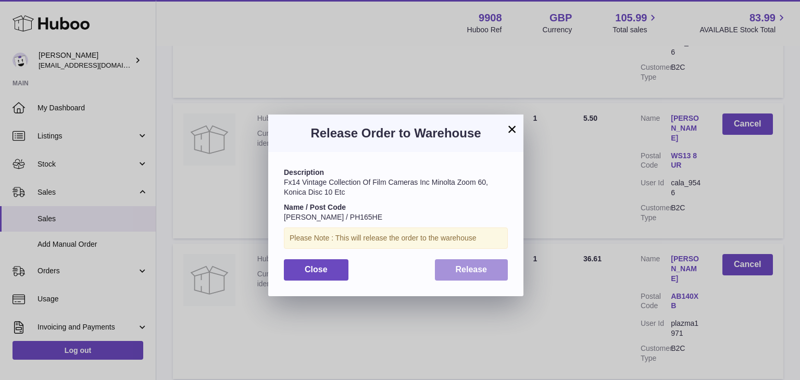
click at [477, 273] on span "Release" at bounding box center [472, 269] width 32 height 9
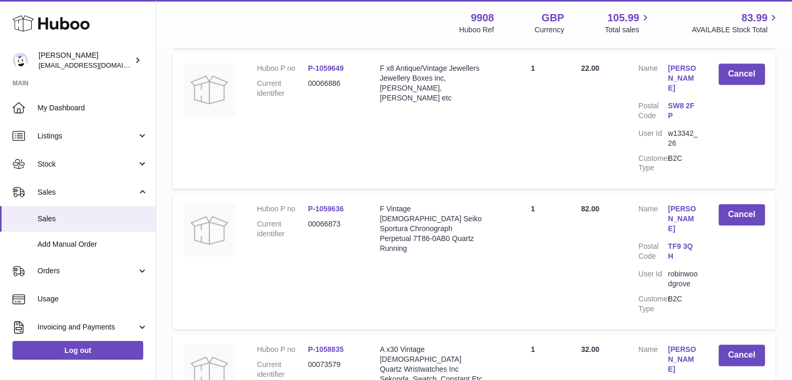
scroll to position [13044, 0]
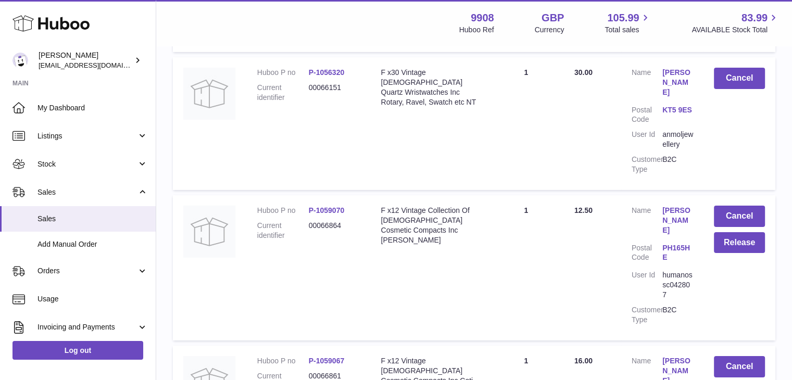
scroll to position [3726, 0]
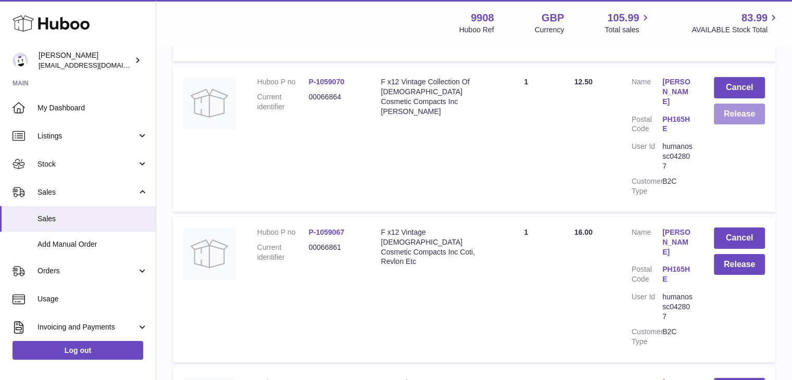
click at [748, 104] on button "Release" at bounding box center [739, 114] width 51 height 21
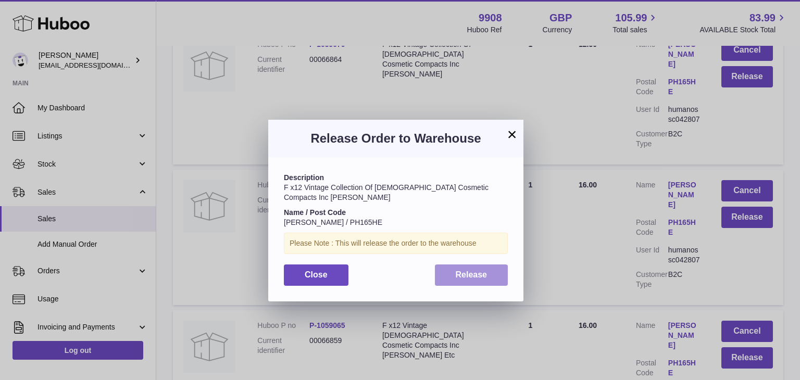
click at [462, 270] on span "Release" at bounding box center [472, 274] width 32 height 9
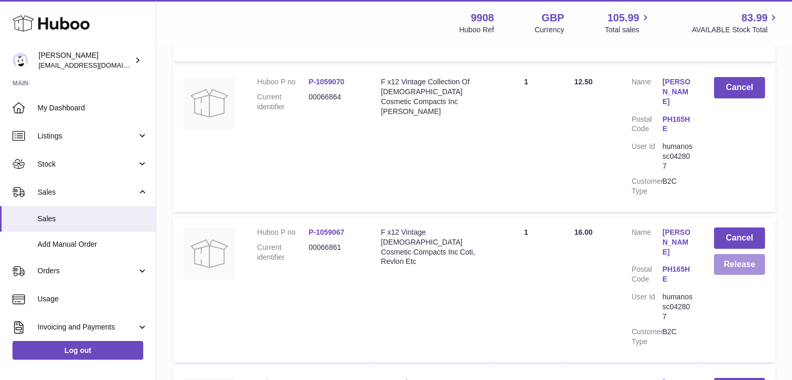
click at [736, 254] on button "Release" at bounding box center [739, 264] width 51 height 21
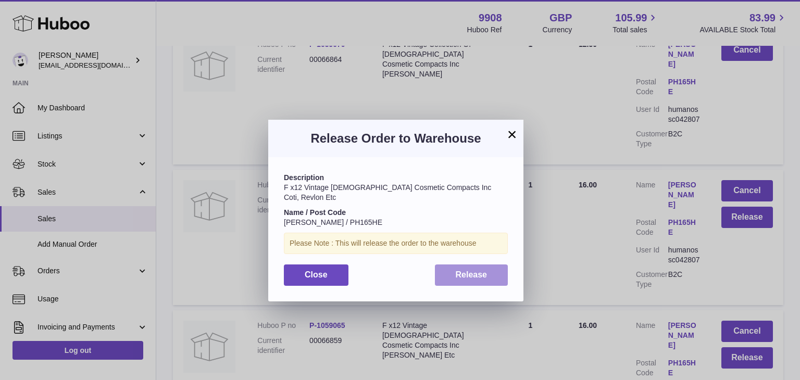
click at [469, 265] on button "Release" at bounding box center [471, 275] width 73 height 21
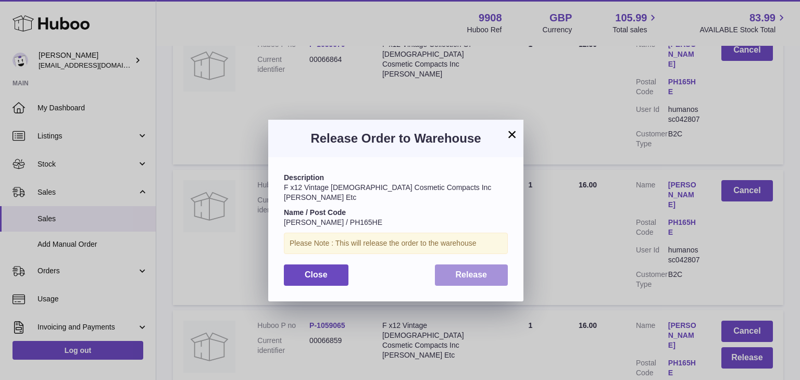
click at [492, 267] on button "Release" at bounding box center [471, 275] width 73 height 21
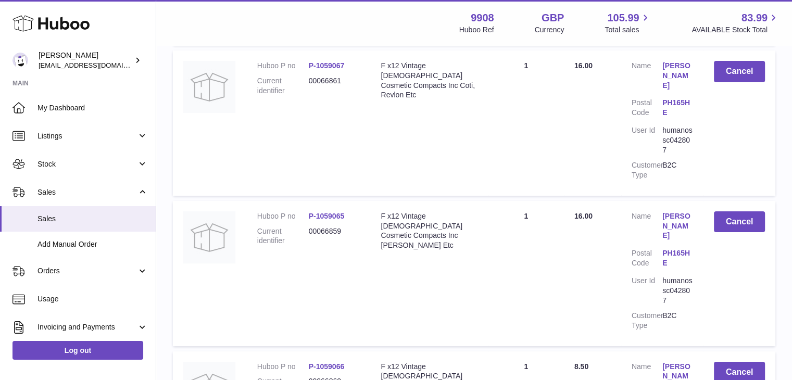
scroll to position [3935, 0]
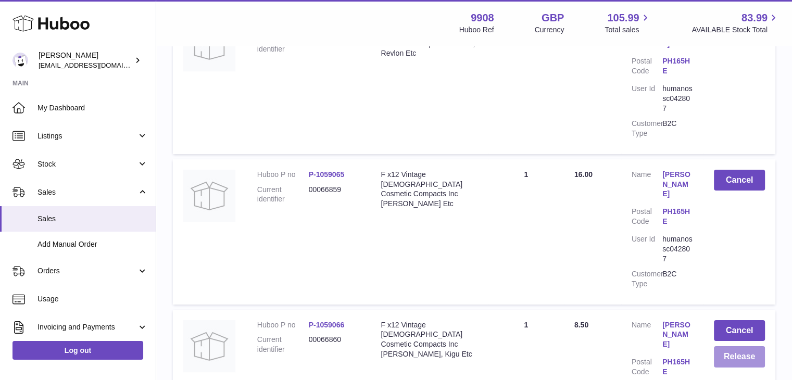
click at [744, 346] on button "Release" at bounding box center [739, 356] width 51 height 21
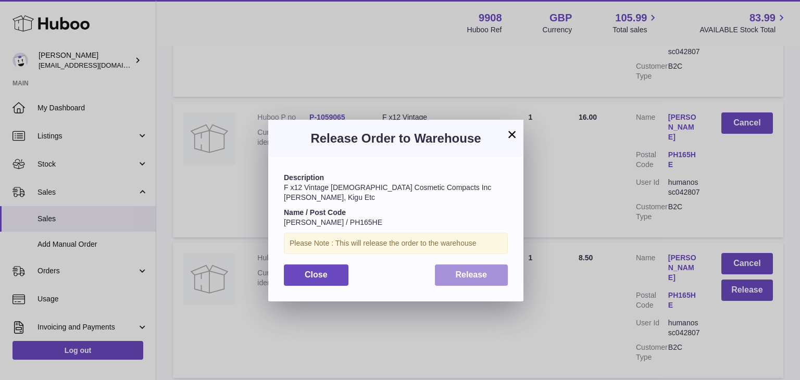
click at [470, 270] on span "Release" at bounding box center [472, 274] width 32 height 9
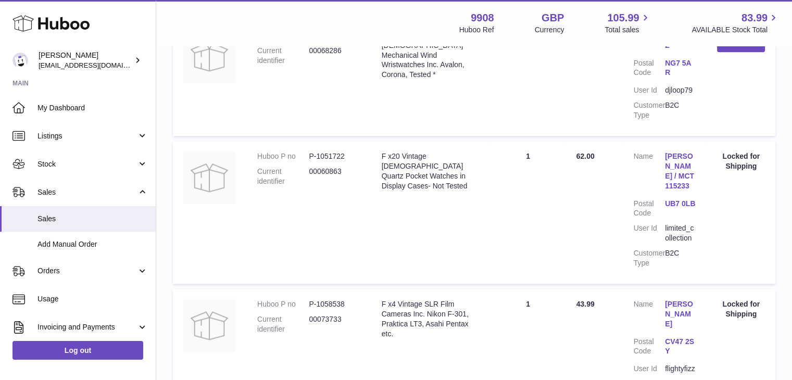
scroll to position [5416, 0]
